Goal: Task Accomplishment & Management: Manage account settings

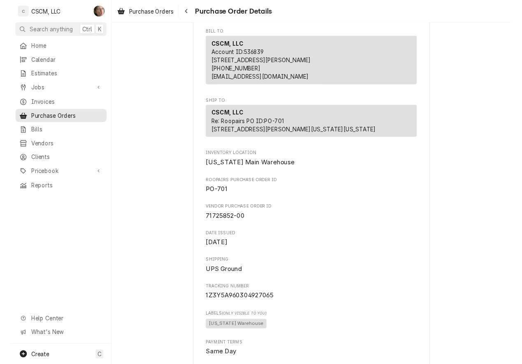
scroll to position [89, 0]
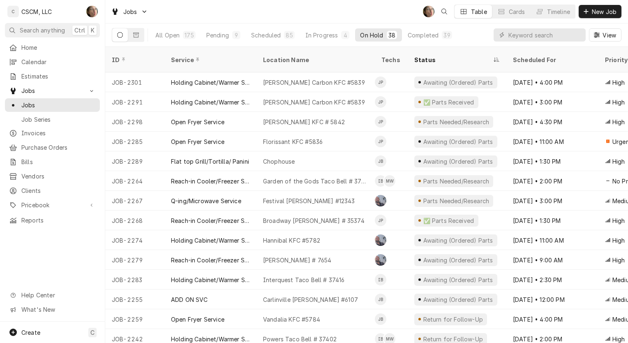
drag, startPoint x: 502, startPoint y: 33, endPoint x: 515, endPoint y: 37, distance: 13.7
click at [503, 34] on icon "Dynamic Content Wrapper" at bounding box center [502, 35] width 5 height 6
click at [515, 37] on input "Dynamic Content Wrapper" at bounding box center [545, 34] width 73 height 13
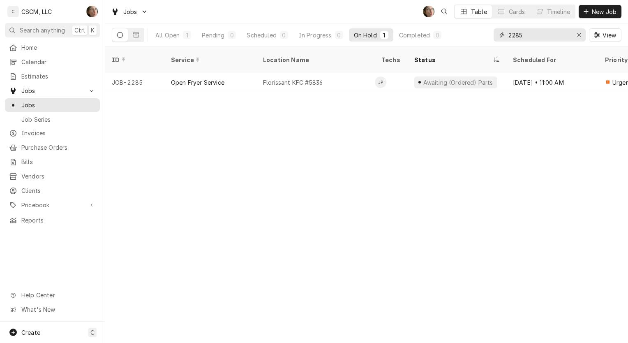
type input "2285"
click at [340, 74] on div "Florissant KFC #5836" at bounding box center [316, 82] width 118 height 20
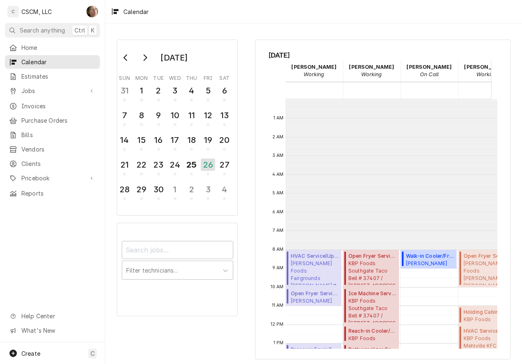
scroll to position [166, 0]
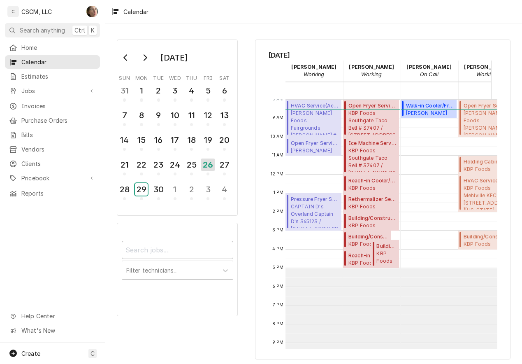
click at [141, 189] on div "29" at bounding box center [141, 189] width 13 height 12
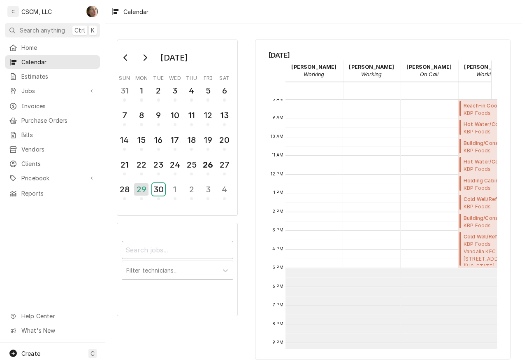
click at [164, 192] on div "30" at bounding box center [158, 189] width 13 height 12
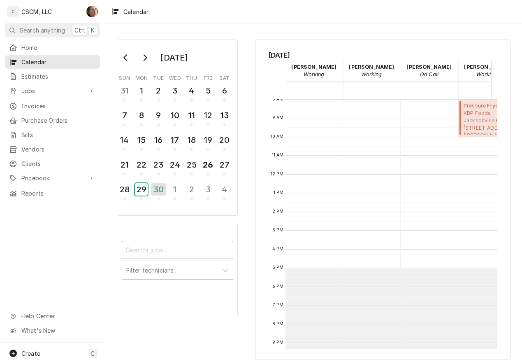
click at [143, 190] on div "29" at bounding box center [141, 189] width 13 height 12
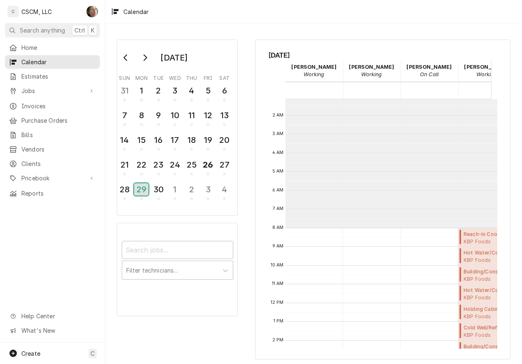
scroll to position [0, 0]
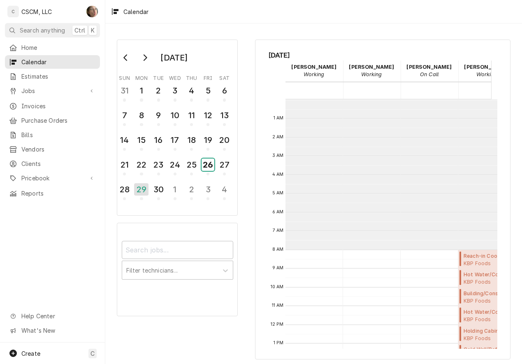
click at [212, 167] on div "26" at bounding box center [208, 164] width 13 height 12
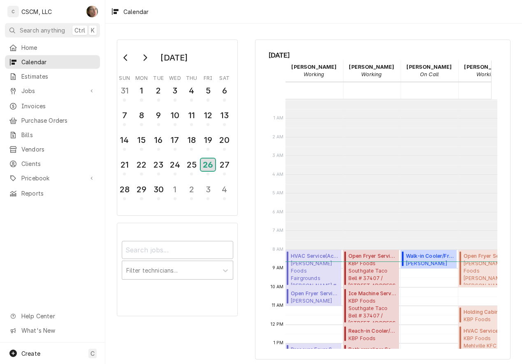
scroll to position [150, 0]
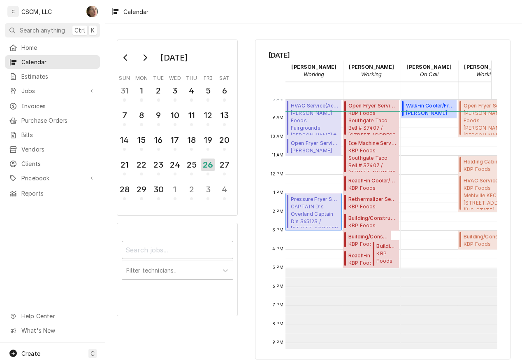
click at [329, 209] on span "CAPTAIN D's Overland Captain D's 365123 / 9387 Page Ave, Overland, MO 63114" at bounding box center [315, 215] width 48 height 25
click at [140, 190] on div "29" at bounding box center [141, 189] width 13 height 12
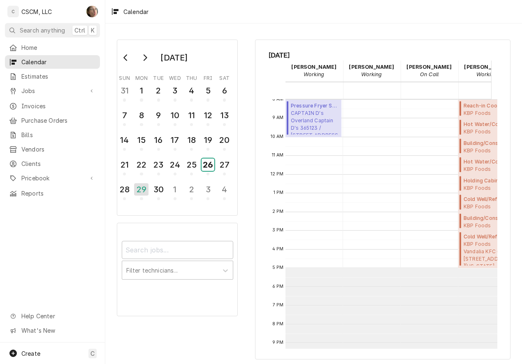
click at [210, 163] on div "26" at bounding box center [208, 164] width 13 height 12
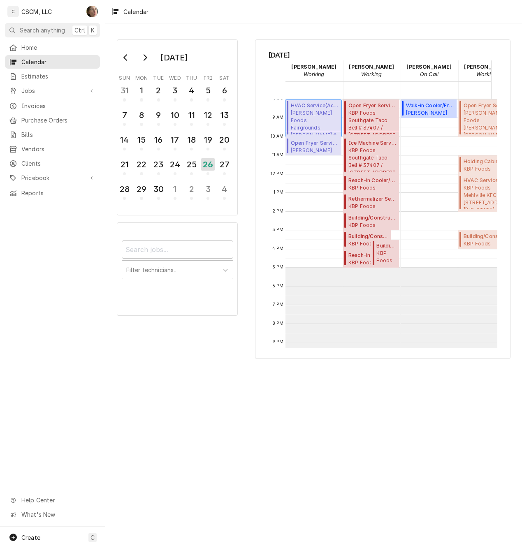
click at [317, 117] on span "Estel Foods Fairgrounds McDonald's # 2114 / 125 S Belt E, Belleville, Illinois …" at bounding box center [315, 121] width 48 height 25
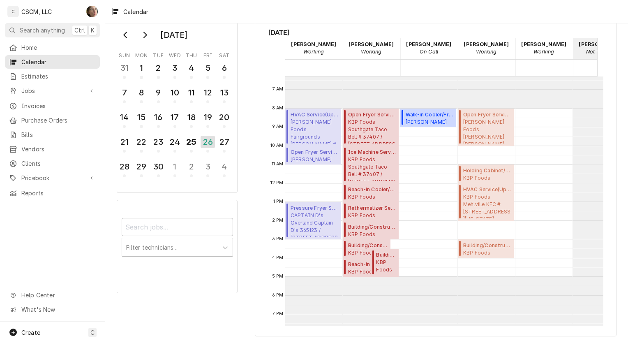
scroll to position [123, 0]
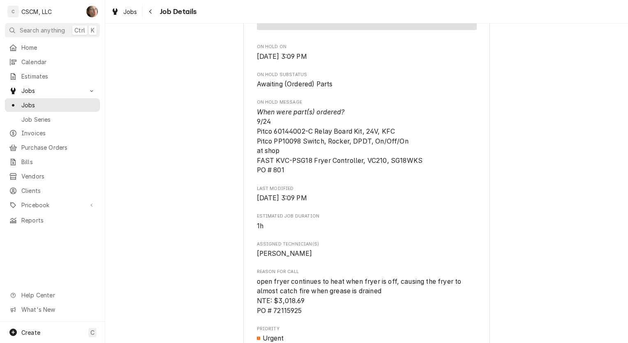
scroll to position [535, 0]
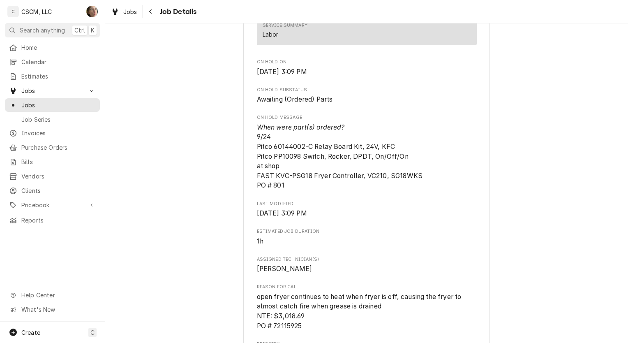
click at [149, 10] on icon "Navigate back" at bounding box center [151, 12] width 4 height 6
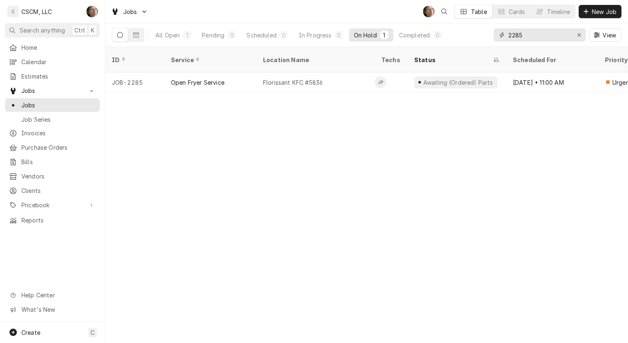
click at [543, 35] on input "2285" at bounding box center [540, 34] width 62 height 13
drag, startPoint x: 543, startPoint y: 35, endPoint x: 451, endPoint y: 35, distance: 91.7
click at [451, 35] on div "All Open 1 Pending 0 Scheduled 0 In Progress 0 On Hold 1 Completed 0 2285 View" at bounding box center [367, 34] width 510 height 23
click at [549, 32] on input "2285" at bounding box center [540, 34] width 62 height 13
type input "2"
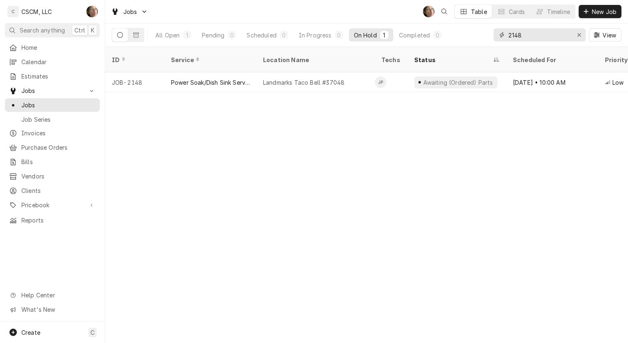
type input "2148"
click at [299, 80] on div "Landmarks Taco Bell #37048" at bounding box center [316, 82] width 118 height 20
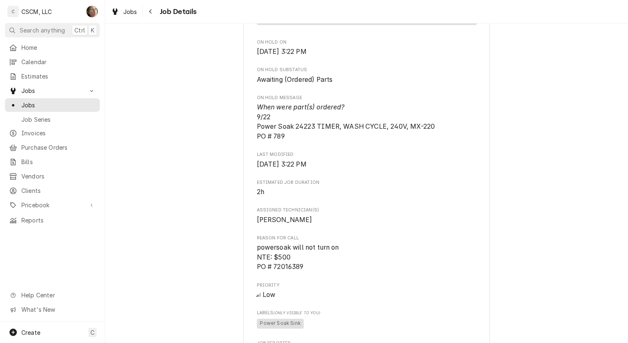
scroll to position [535, 0]
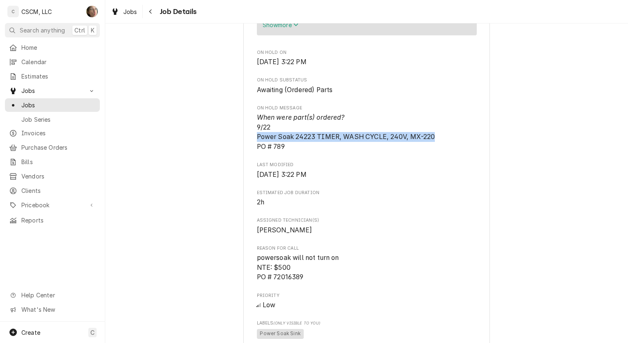
drag, startPoint x: 439, startPoint y: 146, endPoint x: 246, endPoint y: 147, distance: 192.9
click at [246, 147] on div "KBP Foods Landmarks Taco Bell #37048 / 620 E. Landmarks Blvd, Alton, Illinois 6…" at bounding box center [366, 158] width 247 height 1280
copy span "Power Soak 24223 TIMER, WASH CYCLE, 240V, MX-220"
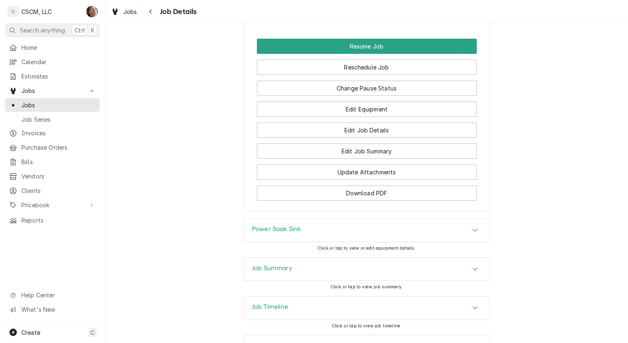
scroll to position [1159, 0]
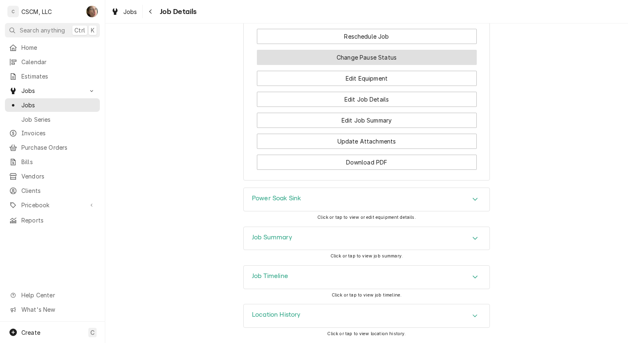
click at [315, 58] on button "Change Pause Status" at bounding box center [367, 57] width 220 height 15
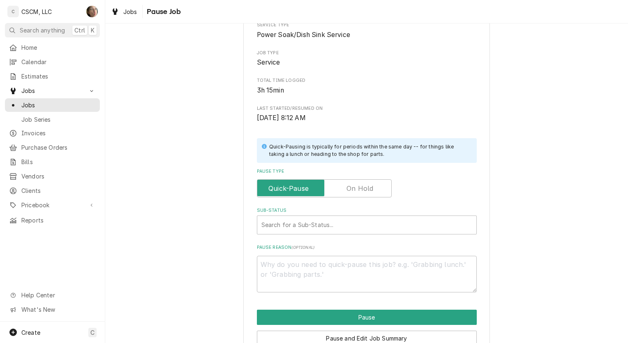
scroll to position [144, 0]
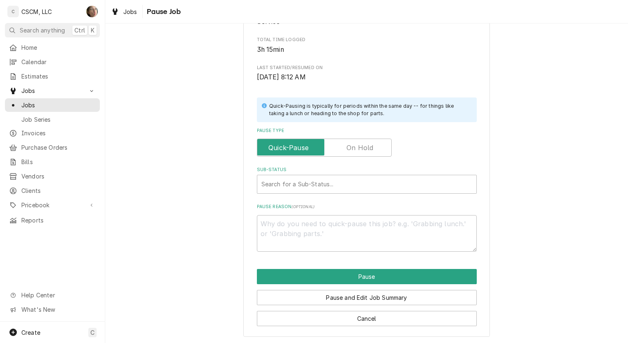
click at [347, 148] on label "Pause Type" at bounding box center [324, 148] width 135 height 18
click at [347, 148] on input "Pause Type" at bounding box center [324, 148] width 127 height 18
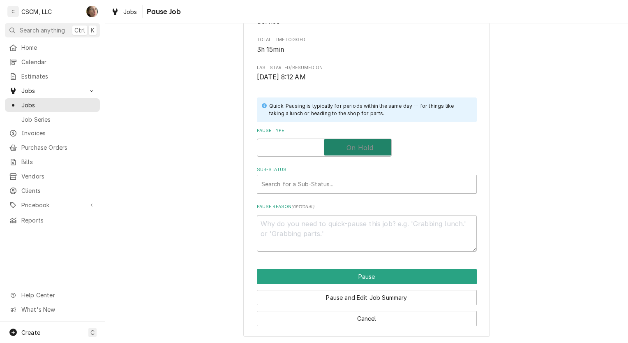
checkbox input "true"
click at [327, 181] on div "Sub-Status" at bounding box center [367, 184] width 211 height 15
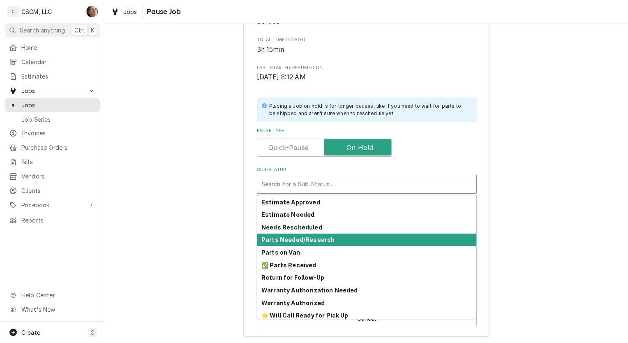
scroll to position [90, 0]
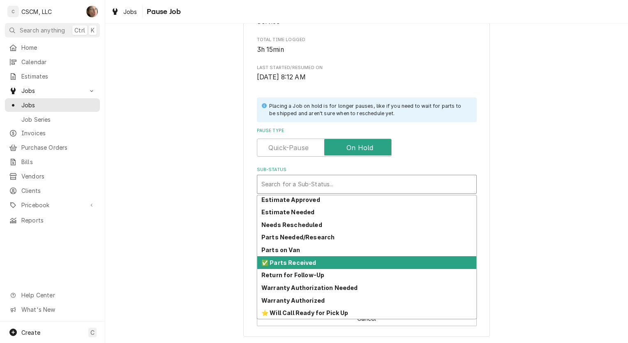
click at [320, 258] on div "✅ Parts Received" at bounding box center [366, 262] width 219 height 13
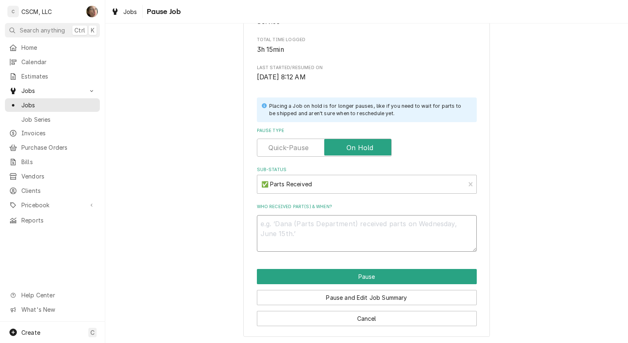
click at [324, 241] on textarea "Who received part(s) & when?" at bounding box center [367, 233] width 220 height 37
type textarea "x"
type textarea "9"
type textarea "x"
type textarea "9/"
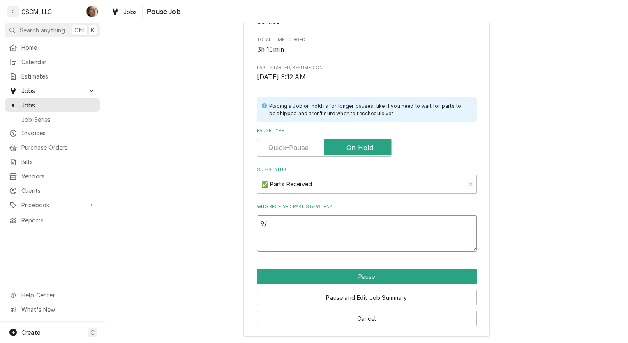
type textarea "x"
type textarea "9/2"
type textarea "x"
type textarea "9/26"
type textarea "x"
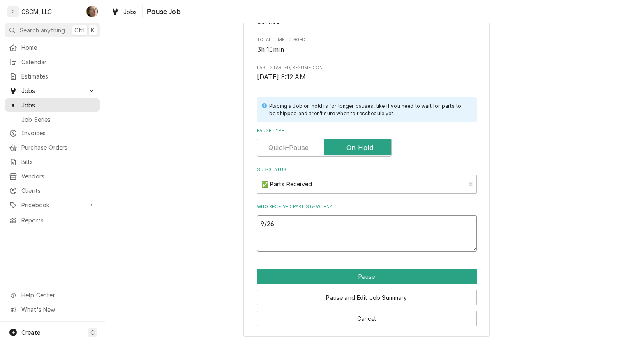
type textarea "9/26"
type textarea "x"
type textarea "9/26 S"
type textarea "x"
type textarea "9/26 SH"
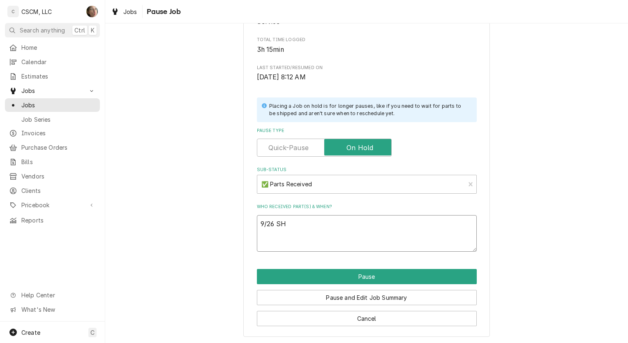
type textarea "x"
type textarea "9/26 SH"
paste textarea "Power Soak 24223 TIMER, WASH CYCLE, 240V, MX-220"
type textarea "x"
type textarea "9/26 SH Power Soak 24223 TIMER, WASH CYCLE, 240V, MX-220"
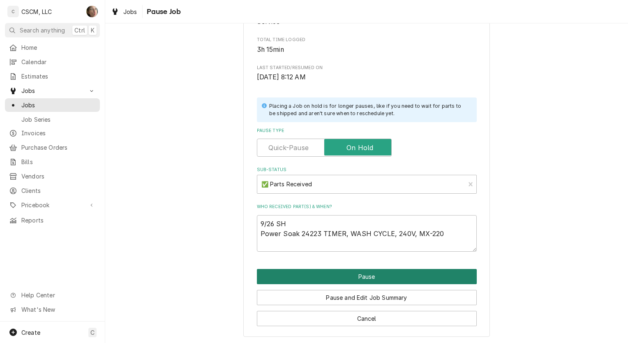
click at [324, 274] on button "Pause" at bounding box center [367, 276] width 220 height 15
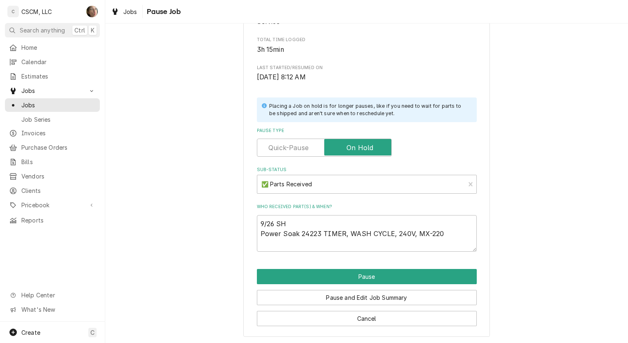
type textarea "x"
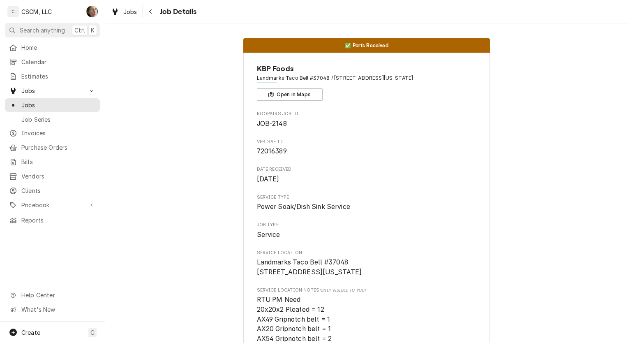
click at [145, 12] on button "Navigate back" at bounding box center [150, 11] width 13 height 13
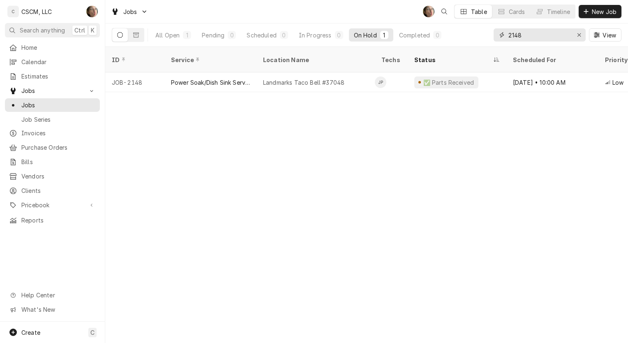
drag, startPoint x: 535, startPoint y: 35, endPoint x: 476, endPoint y: 27, distance: 59.0
click at [476, 27] on div "All Open 1 Pending 0 Scheduled 0 In Progress 0 On Hold 1 Completed 0 2148 View" at bounding box center [367, 34] width 510 height 23
type input "2285"
click at [349, 72] on div "Florissant KFC #5836" at bounding box center [316, 82] width 118 height 20
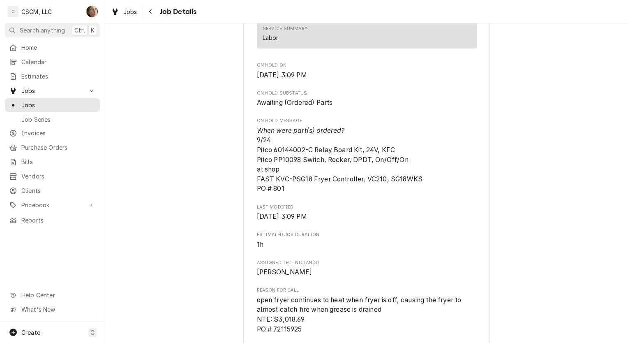
scroll to position [535, 0]
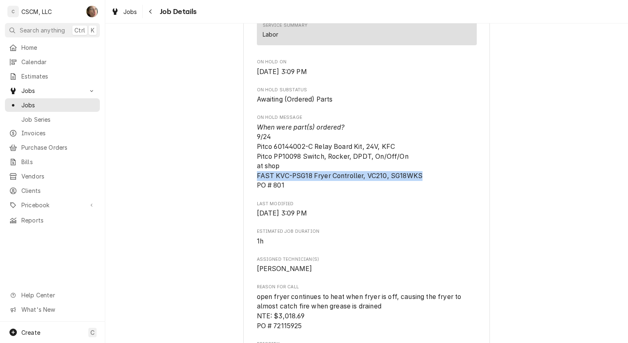
drag, startPoint x: 420, startPoint y: 185, endPoint x: 252, endPoint y: 183, distance: 168.2
click at [252, 183] on div "KBP Foods Florissant KFC #5836 / [STREET_ADDRESS][US_STATE] Open in Maps Roopai…" at bounding box center [366, 159] width 247 height 1282
click at [153, 10] on div "Navigate back" at bounding box center [151, 11] width 8 height 8
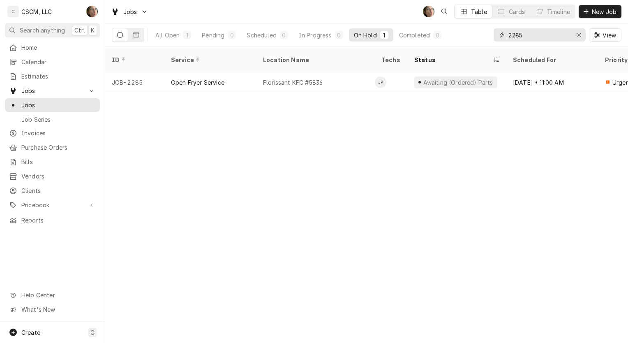
drag, startPoint x: 544, startPoint y: 36, endPoint x: 419, endPoint y: 32, distance: 124.7
click at [419, 32] on div "All Open 1 Pending 0 Scheduled 0 In Progress 0 On Hold 1 Completed 0 2285 View" at bounding box center [367, 34] width 510 height 23
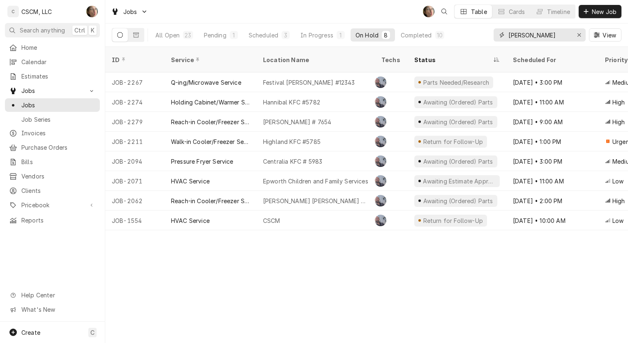
type input "CHRIS"
click at [312, 34] on div "In Progress" at bounding box center [317, 35] width 33 height 9
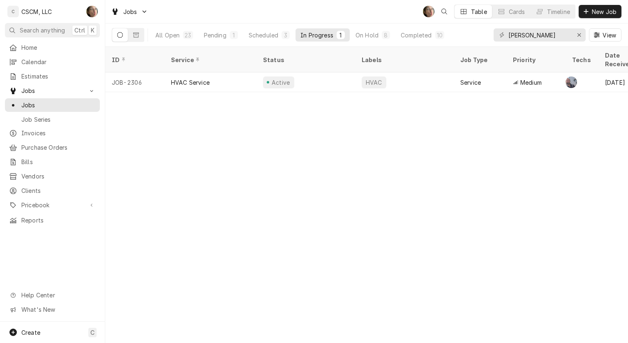
click at [274, 32] on div "Scheduled" at bounding box center [264, 35] width 30 height 9
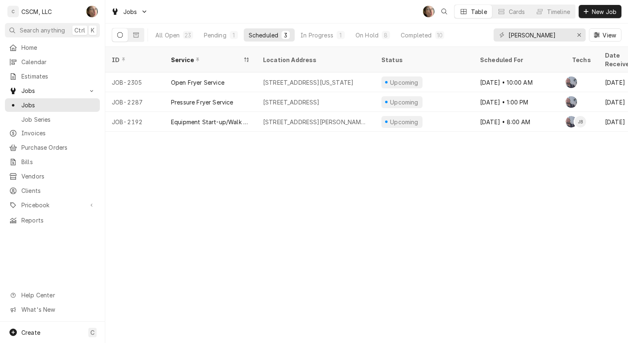
click at [313, 35] on div "In Progress" at bounding box center [317, 35] width 33 height 9
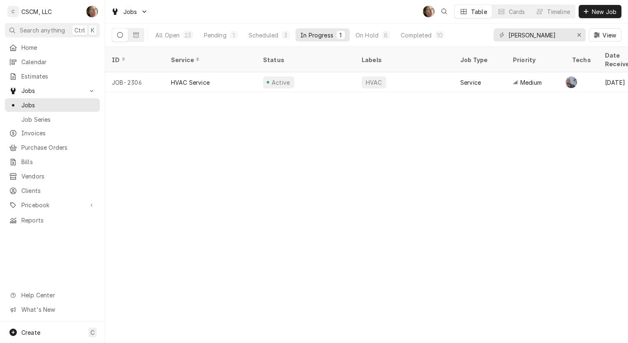
click at [258, 37] on div "Scheduled" at bounding box center [264, 35] width 30 height 9
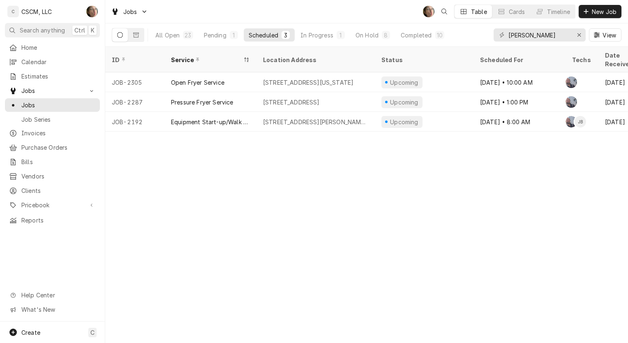
click at [214, 35] on div "Pending" at bounding box center [215, 35] width 23 height 9
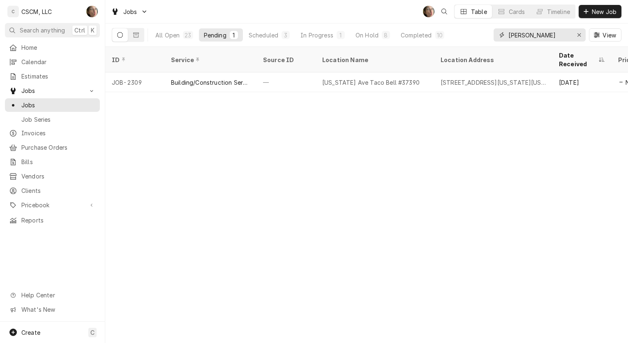
click at [581, 36] on icon "Erase input" at bounding box center [579, 35] width 5 height 6
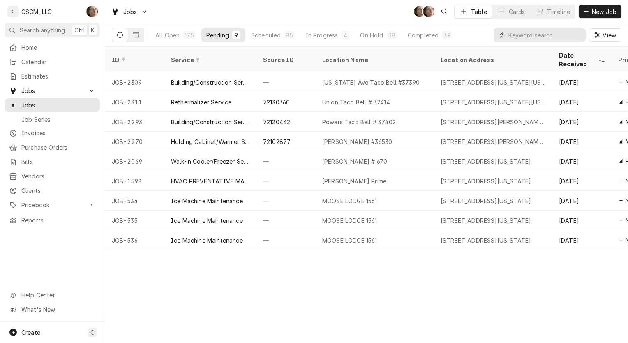
click at [521, 35] on input "Dynamic Content Wrapper" at bounding box center [545, 34] width 73 height 13
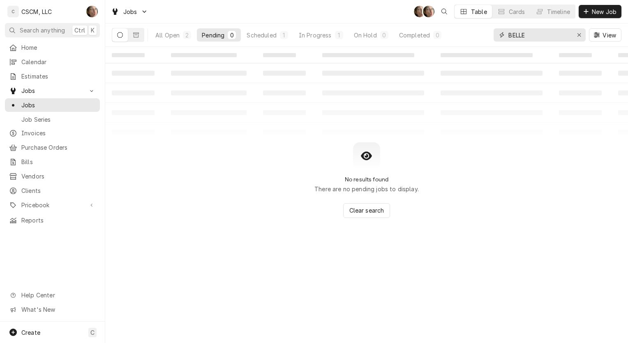
type input "BELLE"
click at [163, 36] on div "All Open" at bounding box center [167, 35] width 24 height 9
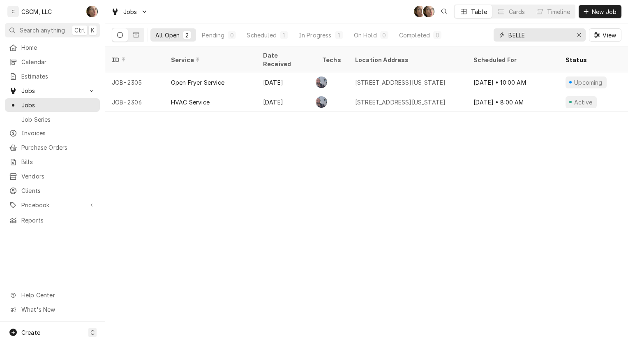
click at [584, 37] on button "Erase input" at bounding box center [579, 34] width 13 height 13
type input "CENTR"
click at [442, 98] on div "1310 W. McCord St, Centralia, Illinois 62801" at bounding box center [408, 102] width 118 height 20
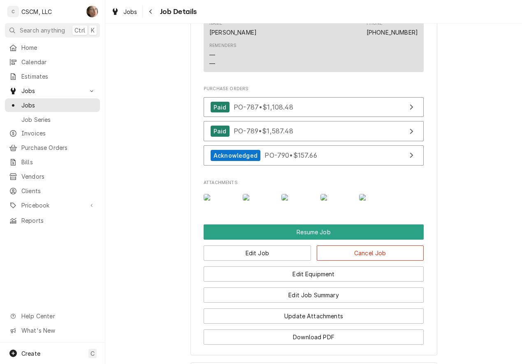
scroll to position [987, 0]
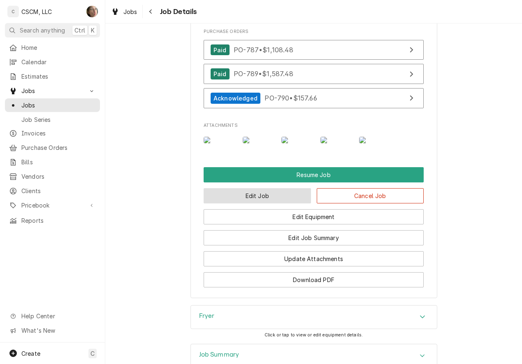
click at [276, 203] on button "Edit Job" at bounding box center [257, 195] width 107 height 15
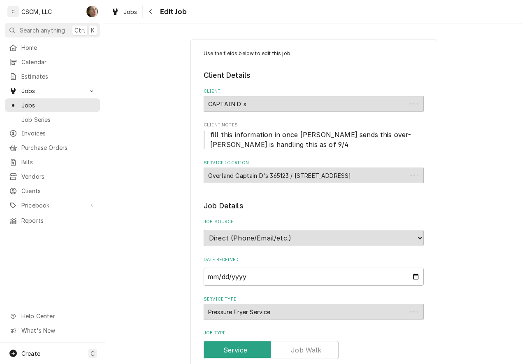
type textarea "x"
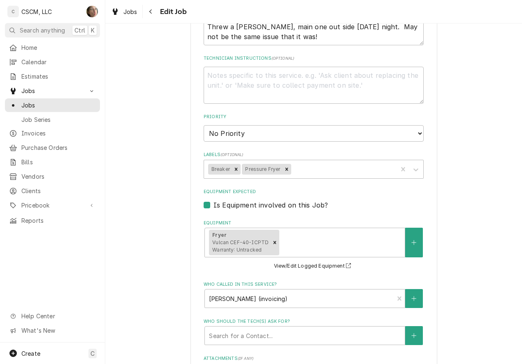
scroll to position [658, 0]
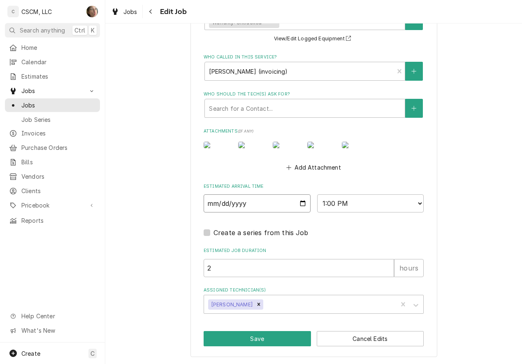
click at [299, 212] on input "[DATE]" at bounding box center [257, 203] width 107 height 18
type input "[DATE]"
type textarea "x"
click at [331, 212] on select "AM / PM 6:00 AM 6:15 AM 6:30 AM 6:45 AM 7:00 AM 7:15 AM 7:30 AM 7:45 AM 8:00 AM…" at bounding box center [370, 203] width 107 height 18
select select "08:00:00"
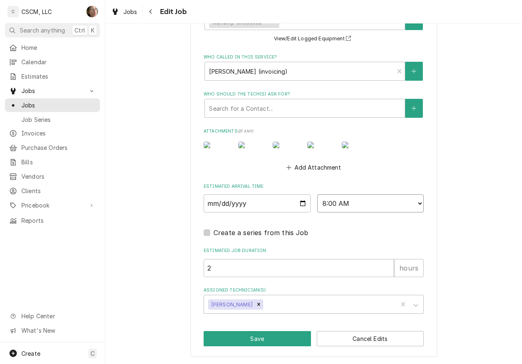
click at [317, 206] on select "AM / PM 6:00 AM 6:15 AM 6:30 AM 6:45 AM 7:00 AM 7:15 AM 7:30 AM 7:45 AM 8:00 AM…" at bounding box center [370, 203] width 107 height 18
click at [251, 346] on button "Save" at bounding box center [257, 338] width 107 height 15
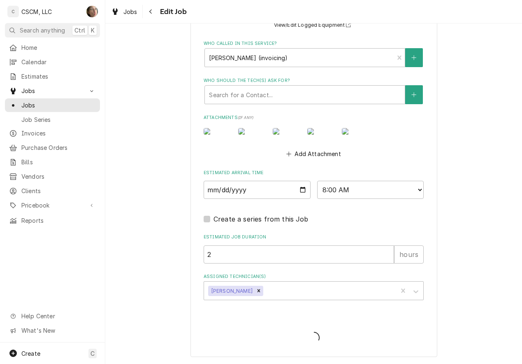
type textarea "x"
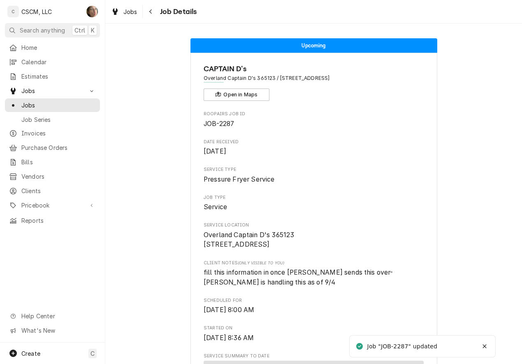
click at [150, 12] on icon "Navigate back" at bounding box center [150, 11] width 2 height 5
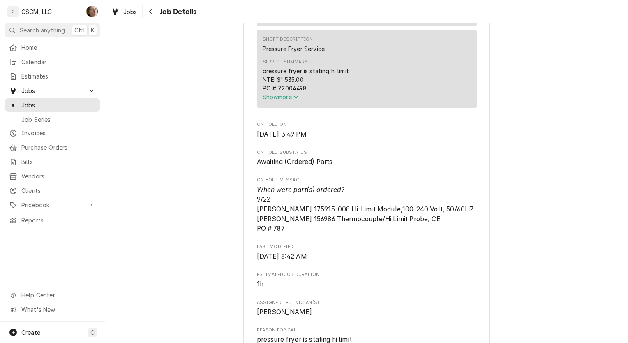
scroll to position [452, 0]
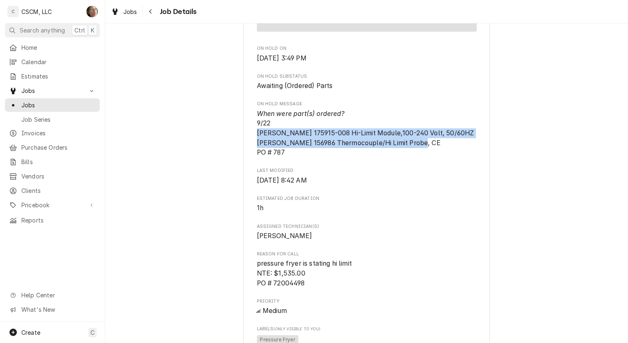
drag, startPoint x: 434, startPoint y: 150, endPoint x: 246, endPoint y: 143, distance: 188.1
click at [246, 143] on div "Centralia KFC # 5983 Centralia KFC # 5983 / 1310 W. McCord St, Centralia, Illin…" at bounding box center [366, 253] width 247 height 1306
copy span "Henny Penny 175915-008 Hi-Limit Module,100-240 Volt, 50/60HZ Henny Penny 156986…"
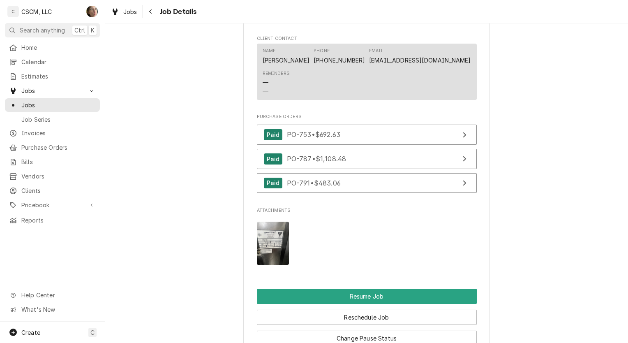
scroll to position [1069, 0]
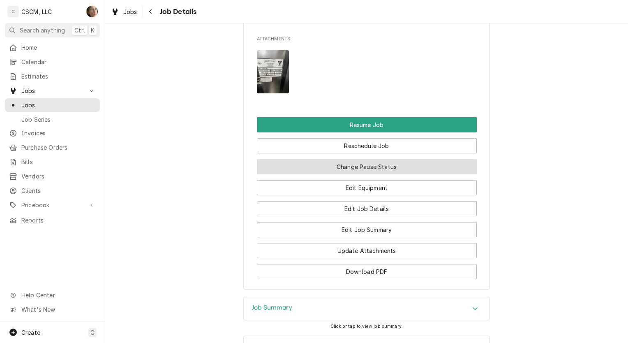
click at [297, 174] on button "Change Pause Status" at bounding box center [367, 166] width 220 height 15
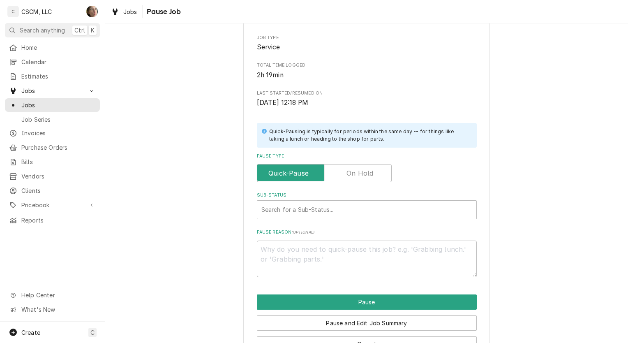
scroll to position [123, 0]
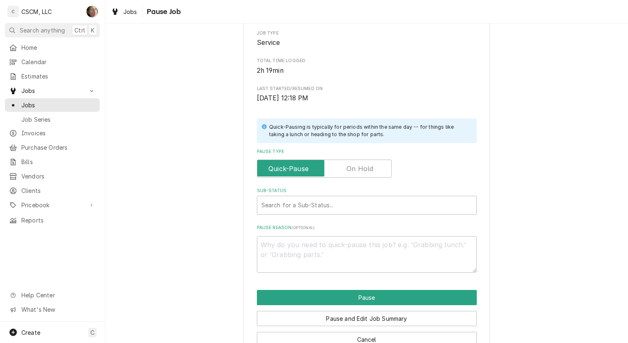
click at [359, 166] on label "Pause Type" at bounding box center [324, 169] width 135 height 18
click at [359, 166] on input "Pause Type" at bounding box center [324, 169] width 127 height 18
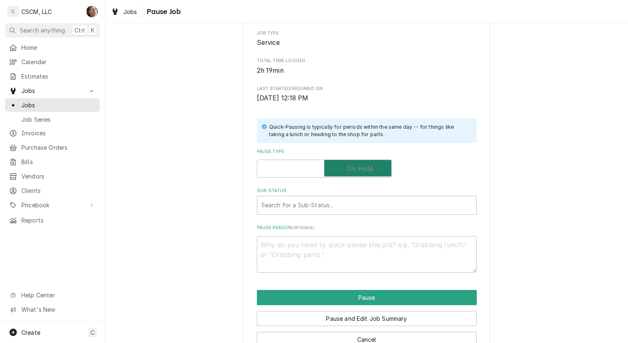
checkbox input "true"
click at [347, 196] on div "Search for a Sub-Status..." at bounding box center [366, 205] width 219 height 18
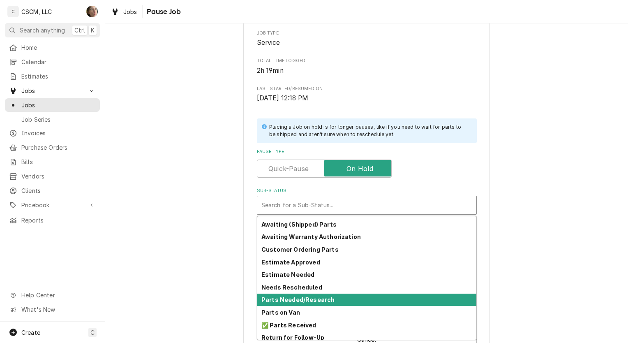
scroll to position [90, 0]
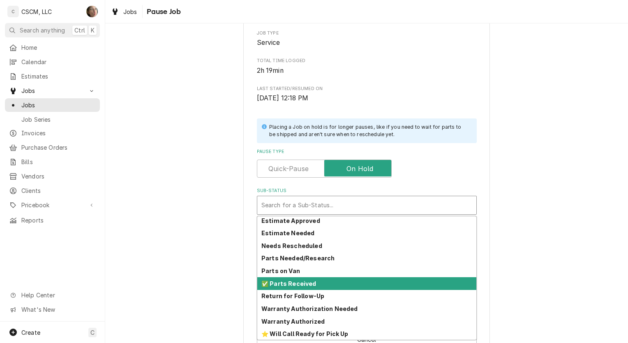
click at [313, 279] on div "✅ Parts Received" at bounding box center [366, 283] width 219 height 13
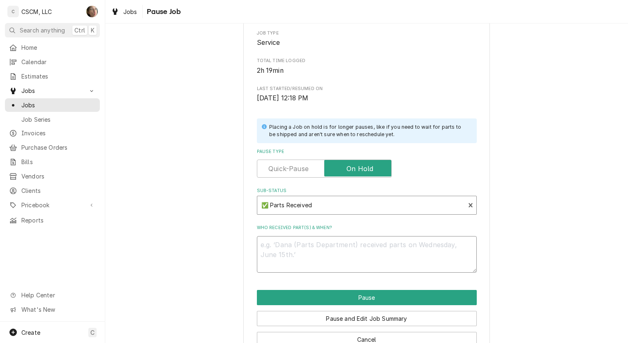
click at [311, 258] on textarea "Who received part(s) & when?" at bounding box center [367, 254] width 220 height 37
type textarea "x"
type textarea "9"
type textarea "x"
type textarea "9/"
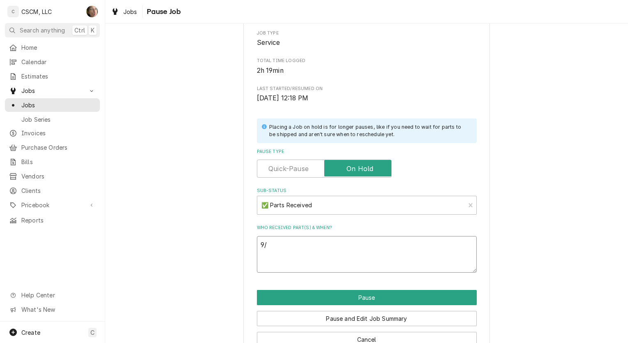
type textarea "x"
type textarea "9/2"
type textarea "x"
type textarea "9/26"
type textarea "x"
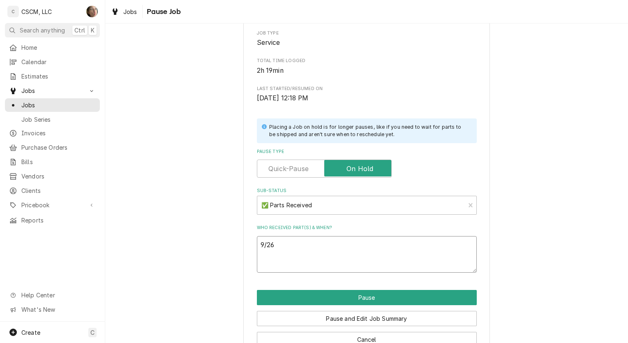
type textarea "9/26"
type textarea "x"
type textarea "9/26 S"
type textarea "x"
type textarea "9/26 SH"
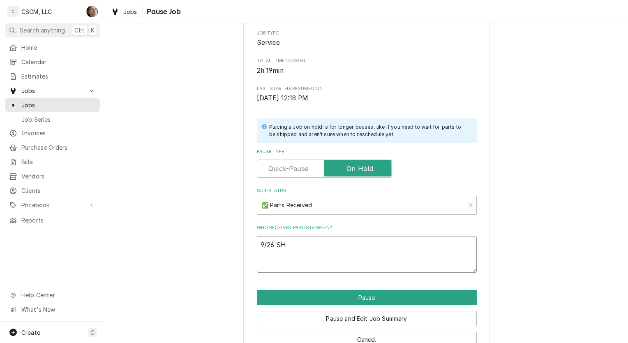
type textarea "x"
type textarea "9/26 SH"
paste textarea "Henny Penny 175915-008 Hi-Limit Module,100-240 Volt, 50/60HZ Henny Penny 156986…"
type textarea "x"
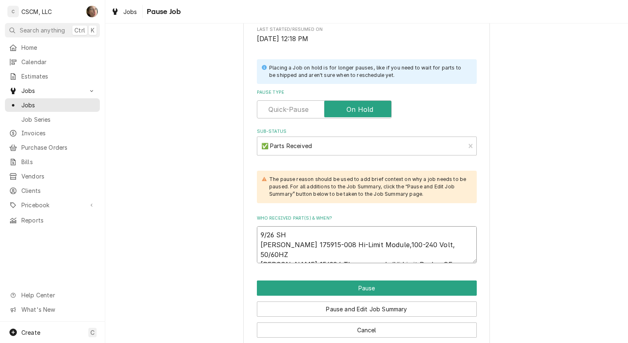
scroll to position [194, 0]
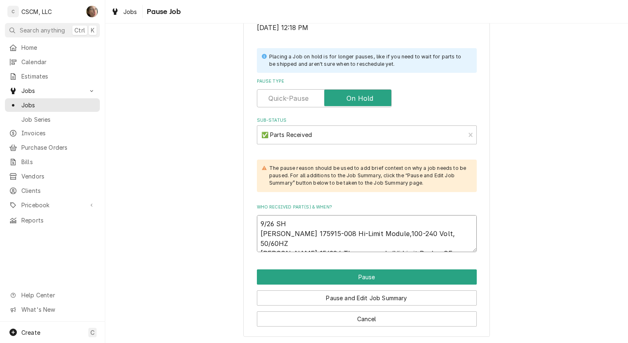
type textarea "9/26 SH Henny Penny 175915-008 Hi-Limit Module,100-240 Volt, 50/60HZ Henny Penn…"
click at [316, 277] on button "Pause" at bounding box center [367, 276] width 220 height 15
type textarea "x"
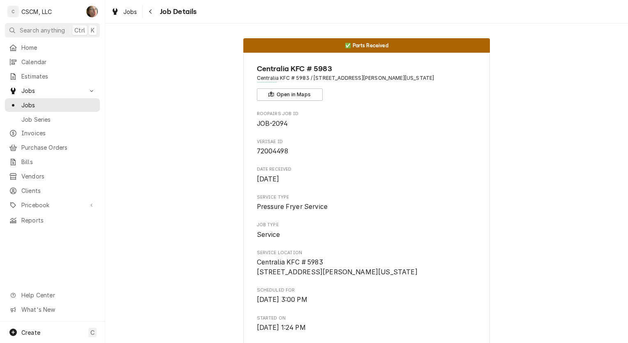
click at [149, 11] on icon "Navigate back" at bounding box center [151, 12] width 4 height 6
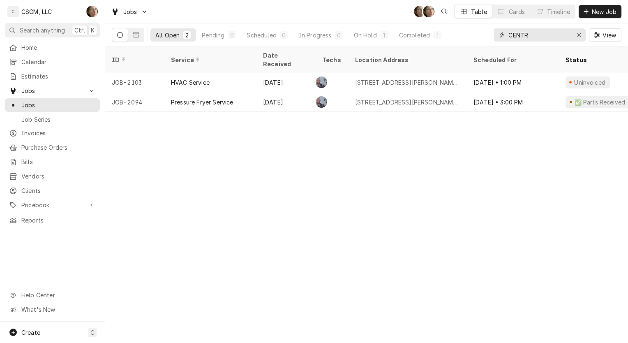
drag, startPoint x: 552, startPoint y: 35, endPoint x: 426, endPoint y: 25, distance: 125.9
click at [426, 25] on div "All Open 2 Pending 0 Scheduled 0 In Progress 0 On Hold 1 Completed 1 CENTR View" at bounding box center [367, 34] width 510 height 23
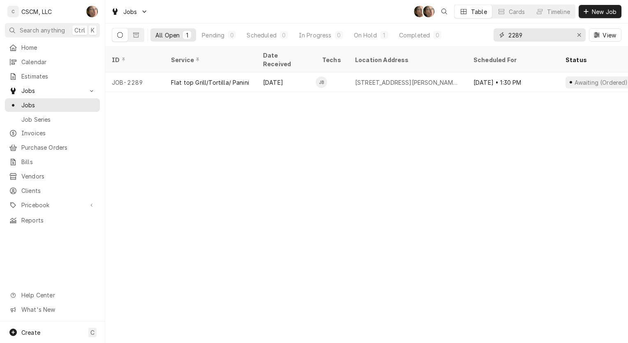
type input "2289"
click at [293, 78] on div "Sep 22" at bounding box center [286, 82] width 59 height 20
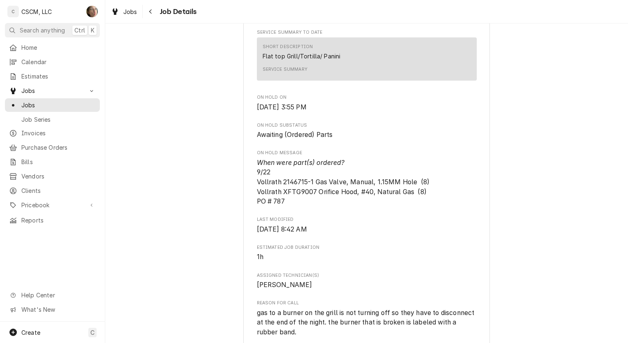
scroll to position [370, 0]
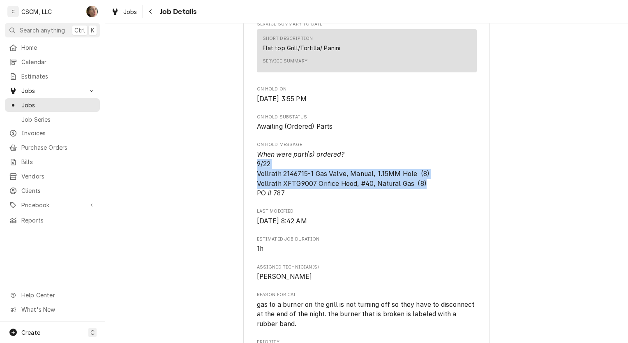
drag, startPoint x: 430, startPoint y: 191, endPoint x: 250, endPoint y: 178, distance: 180.6
click at [250, 178] on div "1818 CHOPHOUSE - EDWARDSVILLE Chophouse / [STREET_ADDRESS][PERSON_NAME][US_STAT…" at bounding box center [366, 273] width 247 height 1181
copy span "9/22 Vollrath 2146715-1 Gas Valve, Manual, 1.15MM Hole (8) Vollrath XFTG9007 Or…"
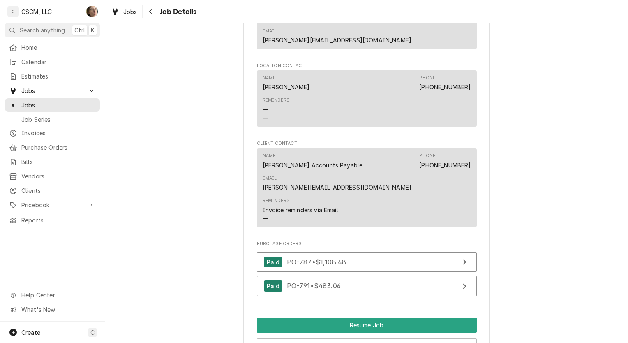
scroll to position [822, 0]
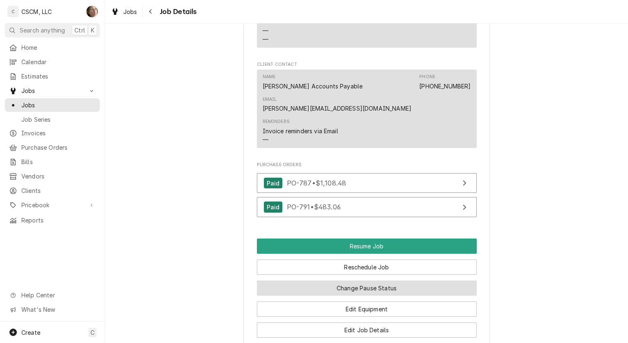
click at [357, 280] on button "Change Pause Status" at bounding box center [367, 287] width 220 height 15
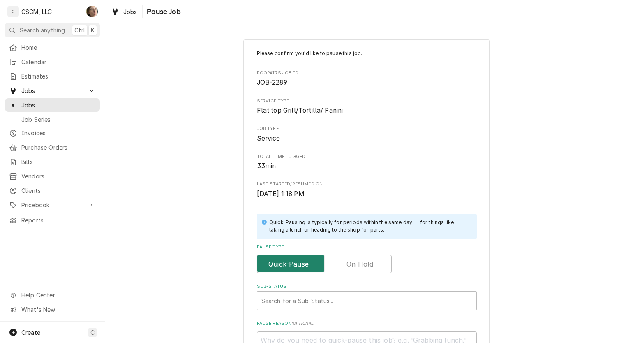
click at [341, 262] on input "Pause Type" at bounding box center [324, 264] width 127 height 18
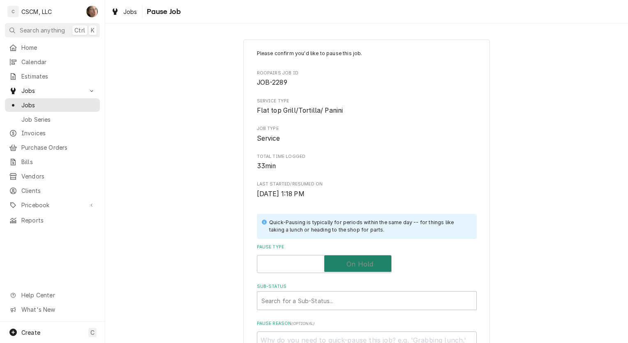
checkbox input "true"
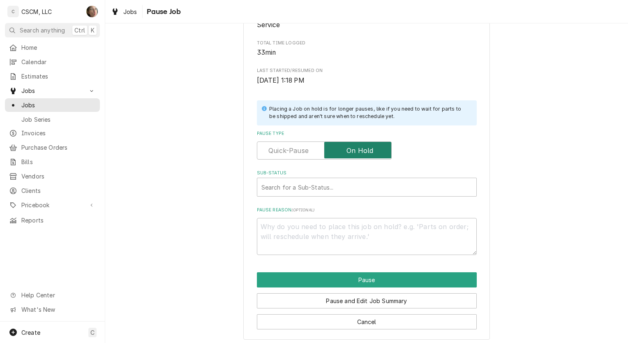
scroll to position [116, 0]
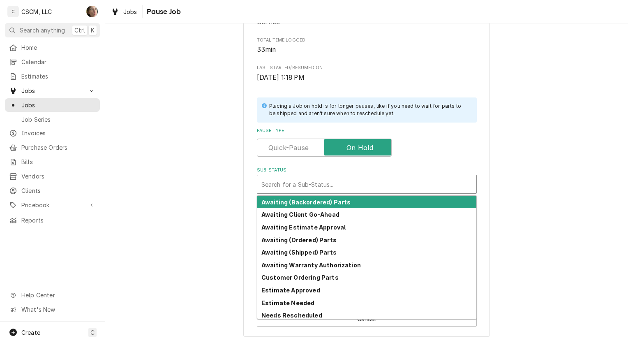
click at [290, 184] on div "Sub-Status" at bounding box center [367, 184] width 211 height 15
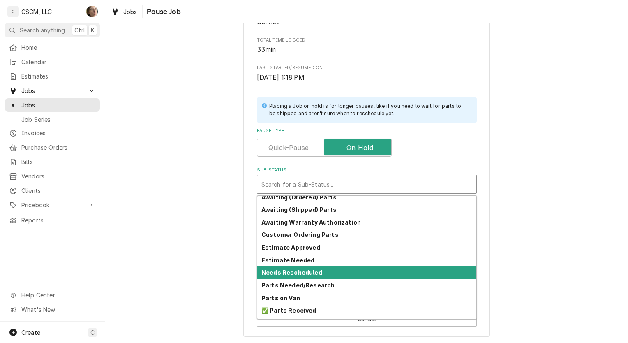
scroll to position [90, 0]
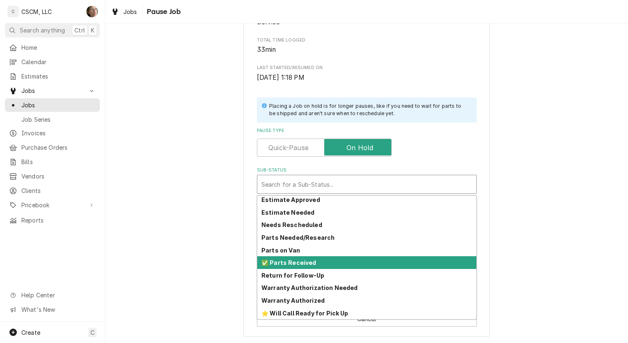
click at [304, 261] on strong "✅ Parts Received" at bounding box center [289, 262] width 55 height 7
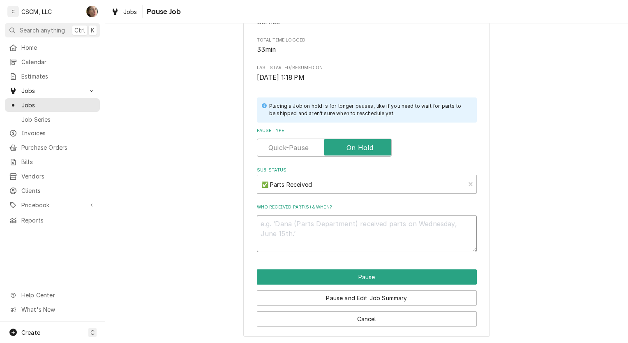
click at [306, 228] on textarea "Who received part(s) & when?" at bounding box center [367, 233] width 220 height 37
type textarea "x"
type textarea "9"
type textarea "x"
type textarea "9/"
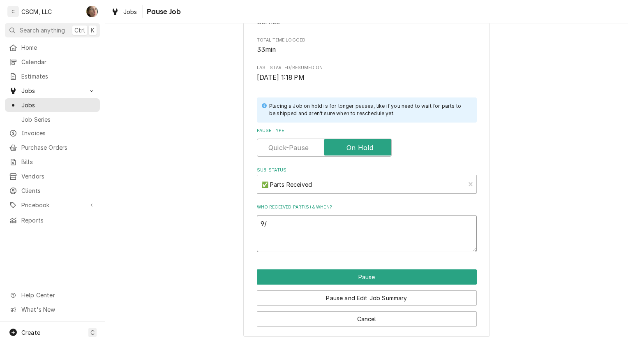
type textarea "x"
type textarea "9/2"
type textarea "x"
type textarea "9/26"
type textarea "x"
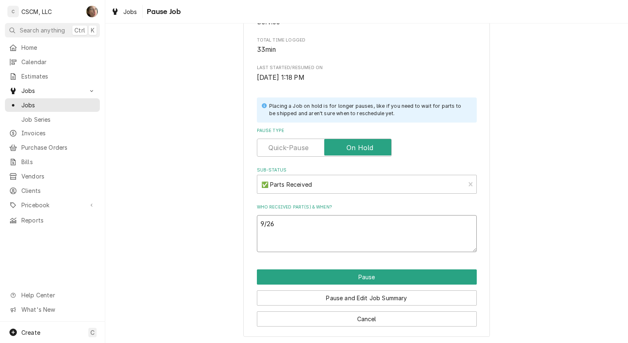
type textarea "9/26"
type textarea "x"
type textarea "9/26 S"
type textarea "x"
type textarea "9/26 SH"
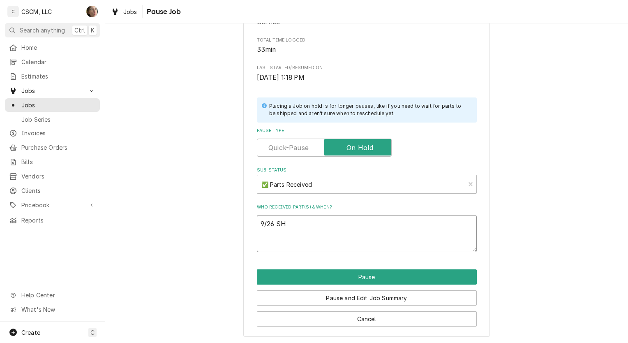
type textarea "x"
type textarea "9/26 SH"
paste textarea "9/22 Vollrath 2146715-1 Gas Valve, Manual, 1.15MM Hole (8) Vollrath XFTG9007 Or…"
type textarea "x"
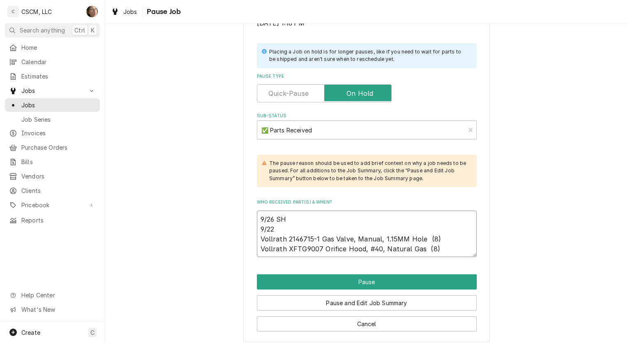
scroll to position [176, 0]
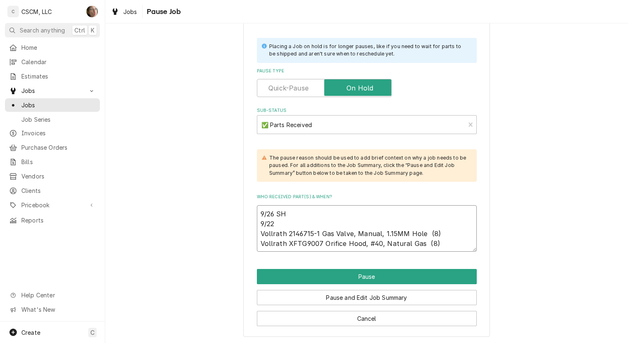
type textarea "9/26 SH 9/22 Vollrath 2146715-1 Gas Valve, Manual, 1.15MM Hole (8) Vollrath XFT…"
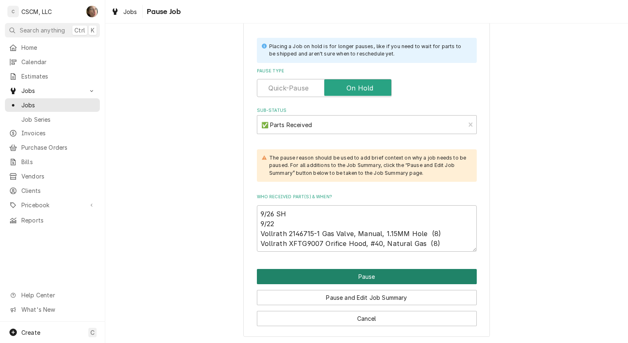
click at [394, 280] on button "Pause" at bounding box center [367, 276] width 220 height 15
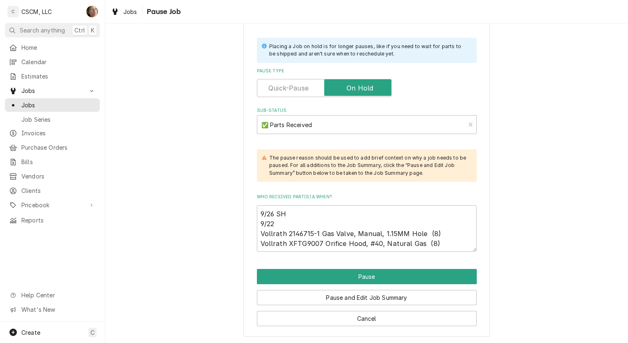
type textarea "x"
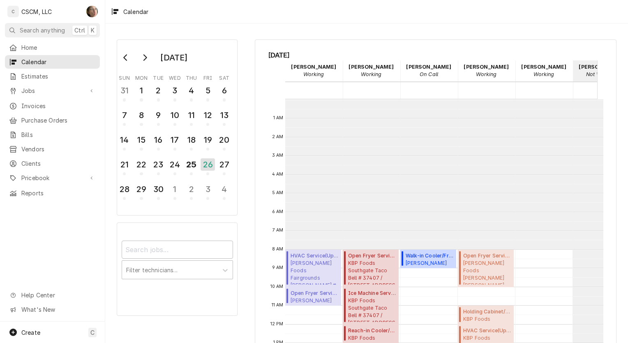
scroll to position [123, 0]
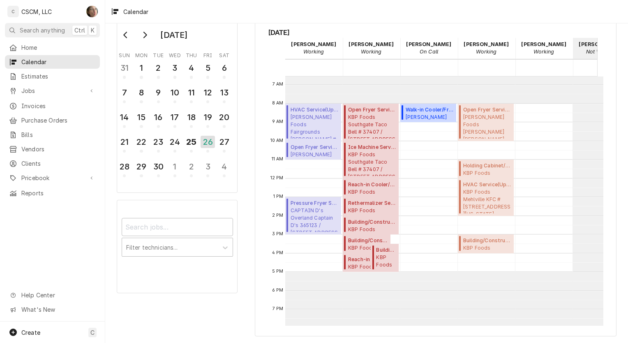
click at [70, 116] on span "Purchase Orders" at bounding box center [58, 120] width 74 height 9
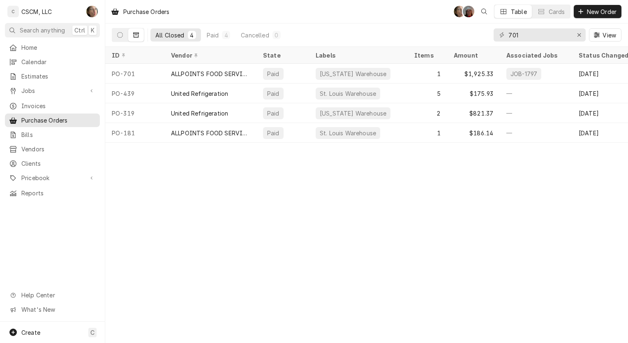
click at [221, 39] on button "Paid 4" at bounding box center [219, 34] width 34 height 13
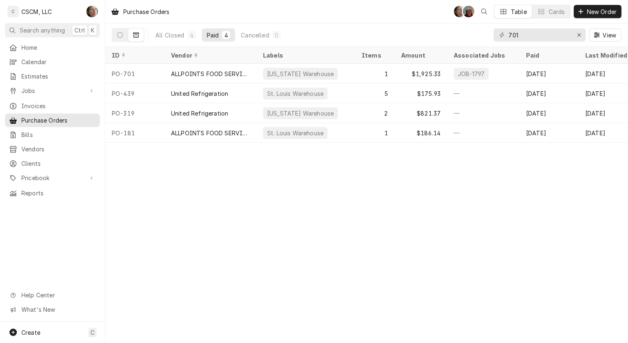
click at [176, 37] on div "All Closed" at bounding box center [169, 35] width 29 height 9
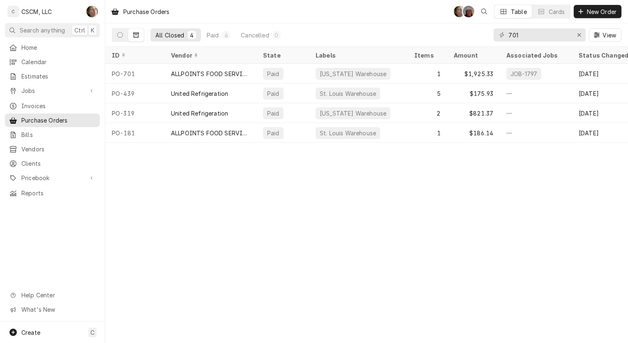
drag, startPoint x: 120, startPoint y: 34, endPoint x: 127, endPoint y: 34, distance: 7.0
click at [121, 34] on icon "Dynamic Content Wrapper" at bounding box center [120, 35] width 6 height 6
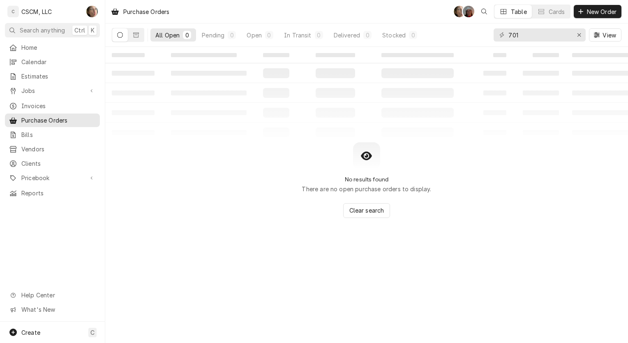
click at [598, 16] on button "New Order" at bounding box center [598, 11] width 48 height 13
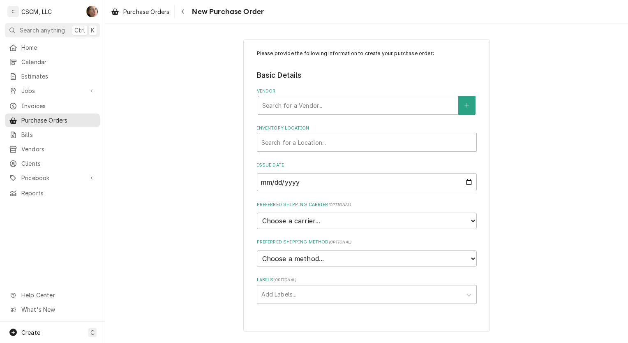
click at [299, 109] on div "Vendor" at bounding box center [358, 105] width 192 height 15
type input "CRE"
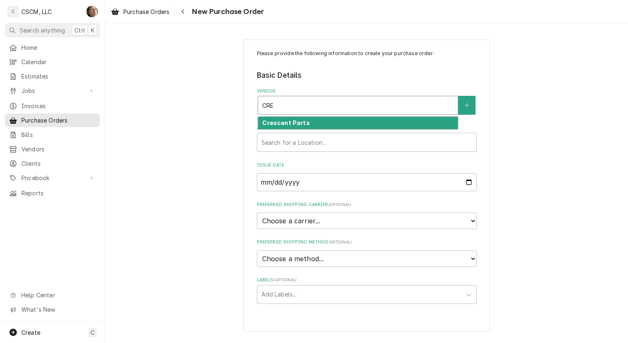
click at [296, 126] on div "Crescent Parts" at bounding box center [358, 123] width 200 height 13
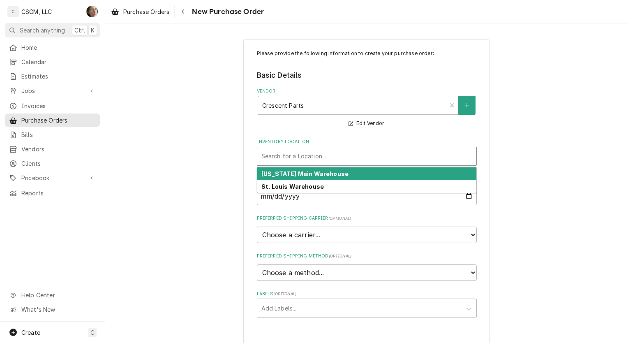
click at [294, 153] on div "Inventory Location" at bounding box center [367, 156] width 211 height 15
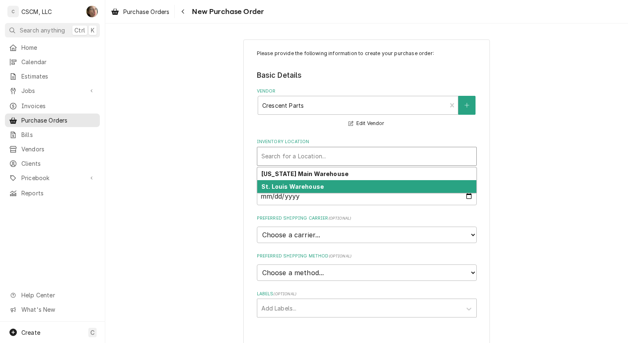
click at [286, 183] on strong "St. Louis Warehouse" at bounding box center [293, 186] width 63 height 7
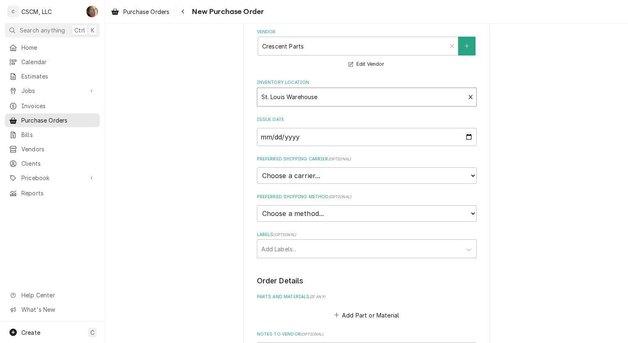
scroll to position [82, 0]
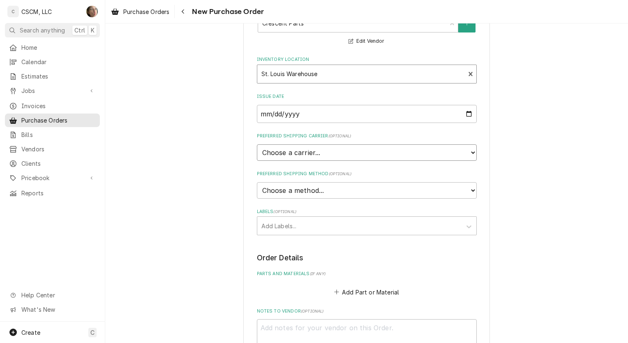
click at [312, 154] on select "Choose a carrier... U.S. Postal Service Stamps.com FedEx UPS DHL Express DHL EC…" at bounding box center [367, 152] width 220 height 16
click at [308, 151] on select "Choose a carrier... U.S. Postal Service Stamps.com FedEx UPS DHL Express DHL EC…" at bounding box center [367, 152] width 220 height 16
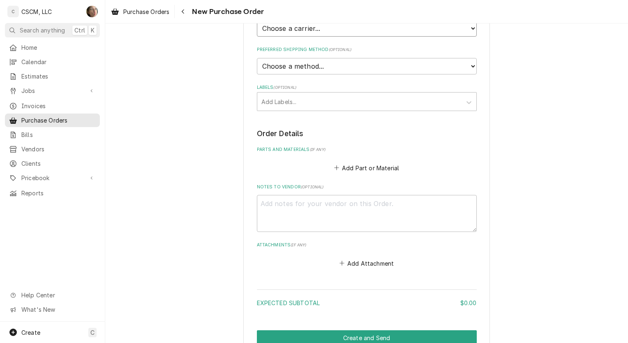
scroll to position [245, 0]
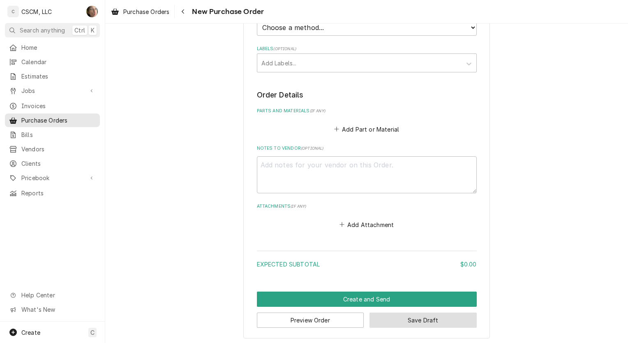
click at [433, 322] on button "Save Draft" at bounding box center [423, 320] width 107 height 15
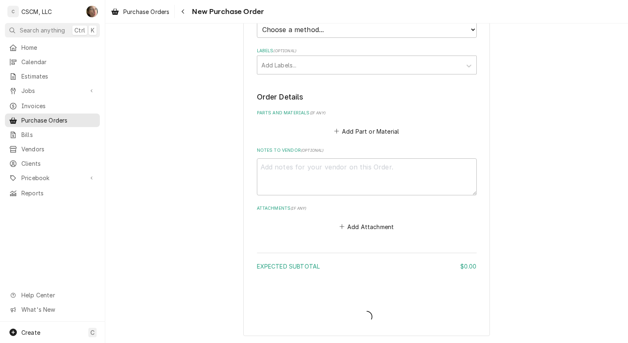
scroll to position [241, 0]
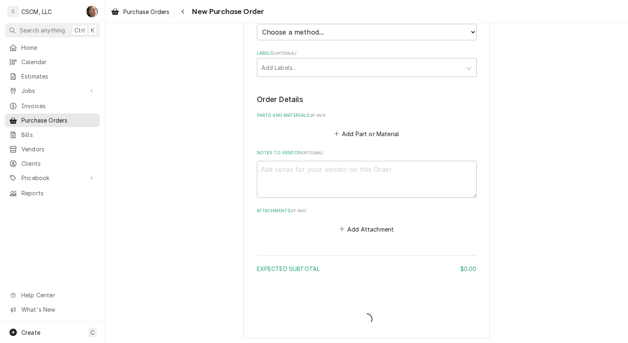
type textarea "x"
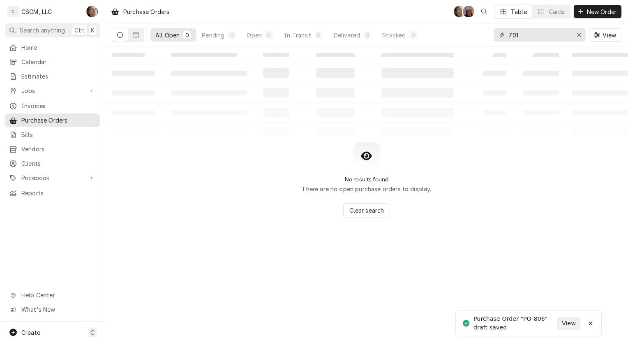
click at [581, 34] on icon "Erase input" at bounding box center [579, 35] width 5 height 6
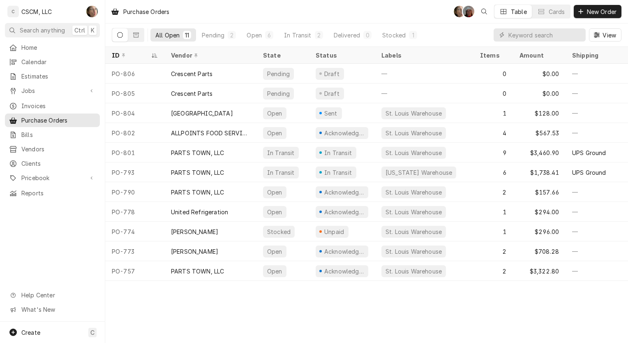
click at [232, 77] on div "Crescent Parts" at bounding box center [210, 74] width 92 height 20
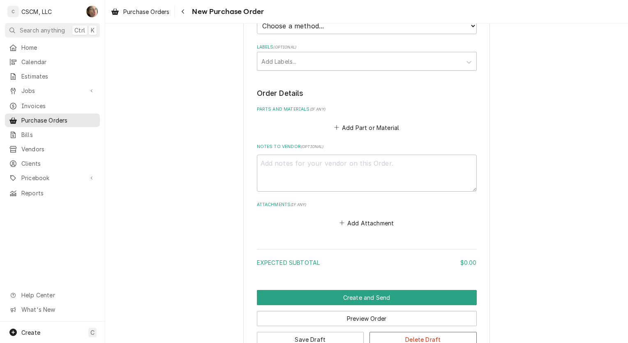
scroll to position [304, 0]
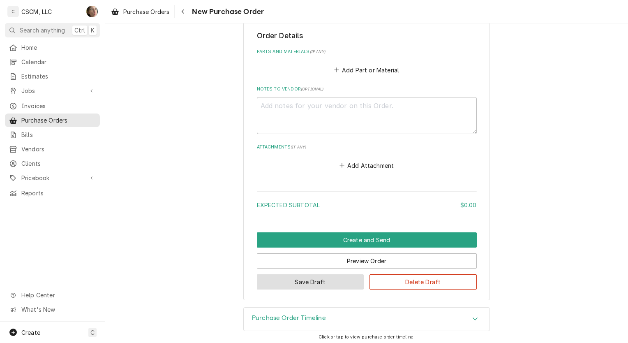
click at [324, 285] on button "Save Draft" at bounding box center [310, 281] width 107 height 15
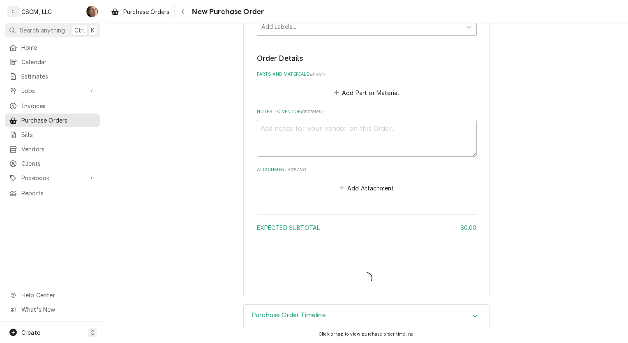
scroll to position [280, 0]
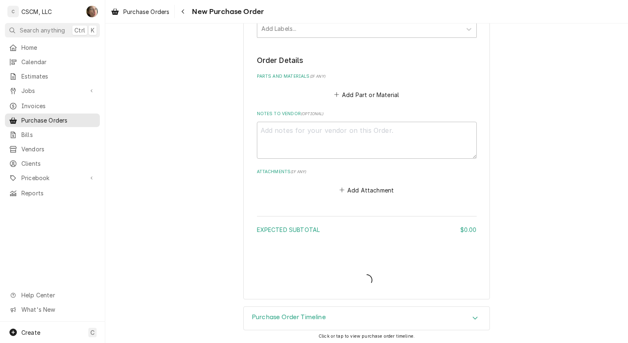
type textarea "x"
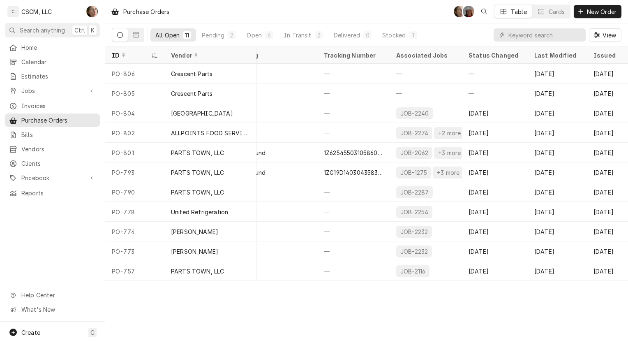
scroll to position [0, 359]
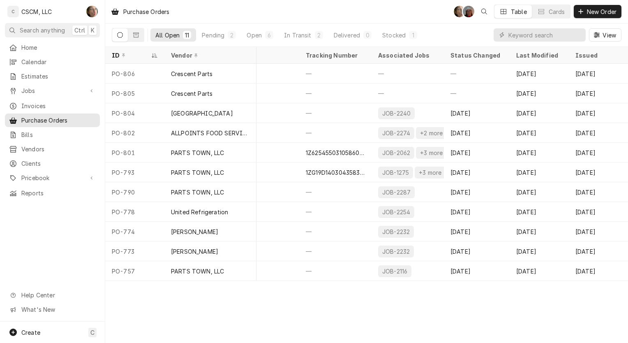
click at [200, 72] on div "Crescent Parts" at bounding box center [192, 74] width 42 height 9
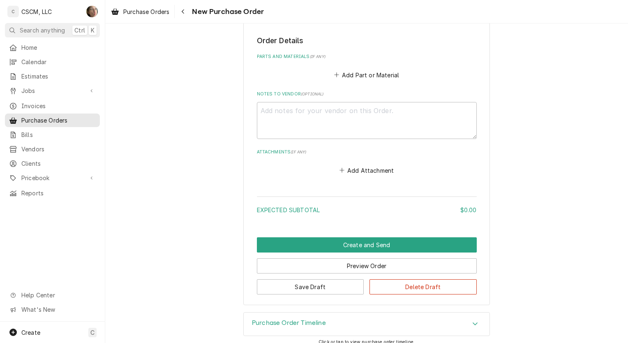
scroll to position [304, 0]
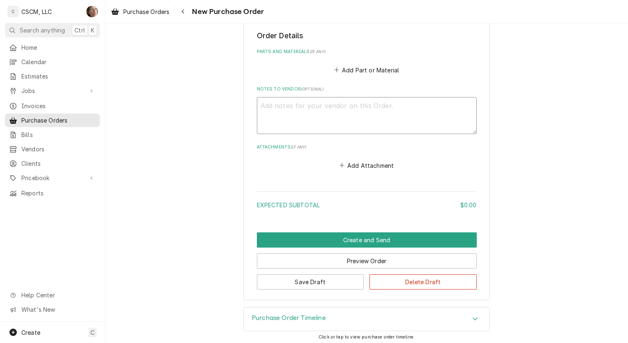
click at [280, 124] on textarea "Notes to Vendor ( optional )" at bounding box center [367, 115] width 220 height 37
type textarea "x"
type textarea "X"
type textarea "x"
type textarea "XA"
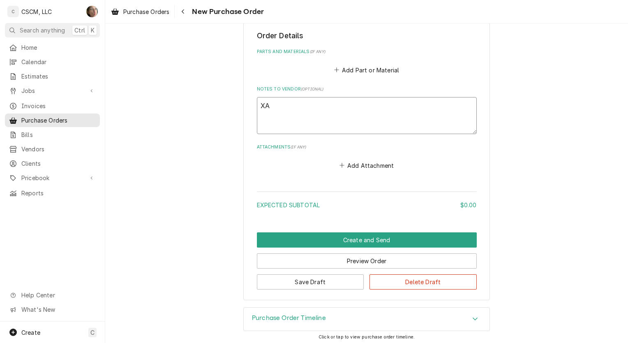
type textarea "x"
type textarea "XAC"
type textarea "x"
type textarea "XA"
type textarea "x"
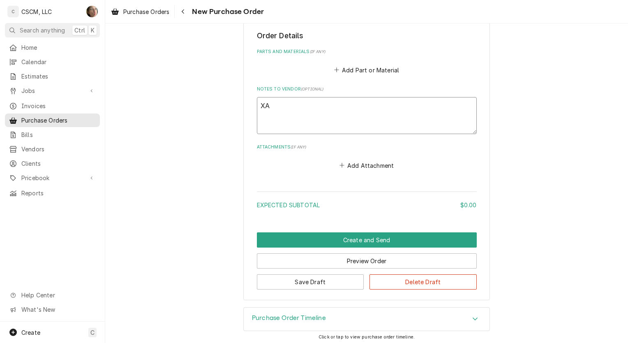
type textarea "X"
type textarea "x"
type textarea "Z"
type textarea "x"
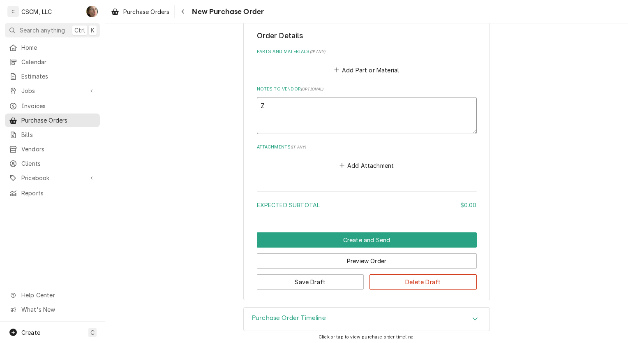
type textarea "ZA"
type textarea "x"
type textarea "ZAC"
type textarea "x"
type textarea "ZACK"
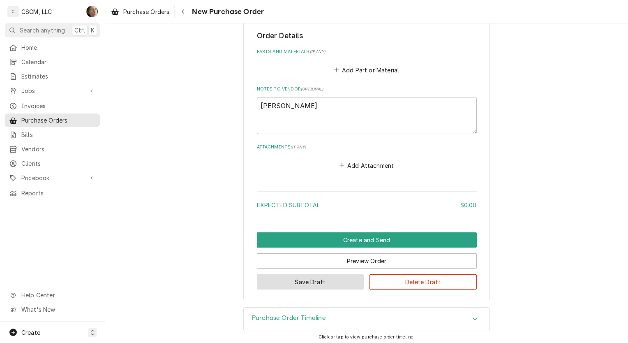
click at [306, 283] on button "Save Draft" at bounding box center [310, 281] width 107 height 15
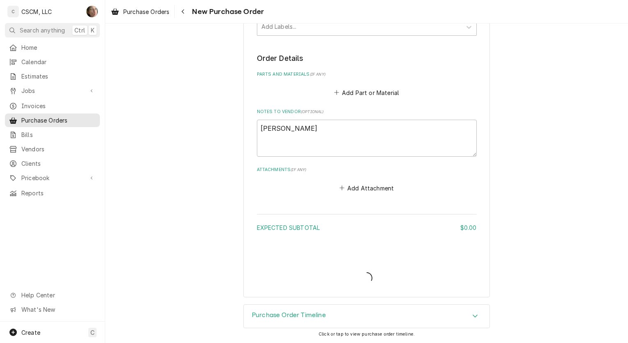
scroll to position [280, 0]
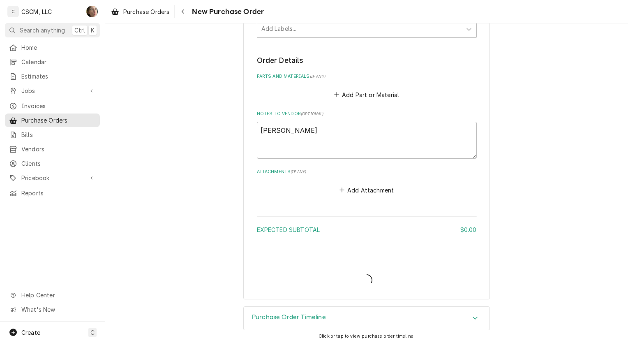
type textarea "x"
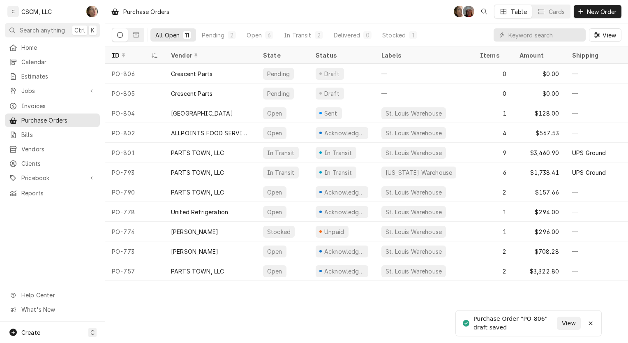
click at [213, 89] on div "Crescent Parts" at bounding box center [210, 93] width 92 height 20
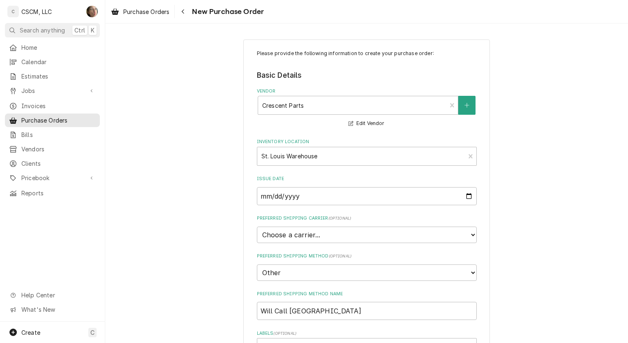
click at [276, 154] on div "Inventory Location" at bounding box center [362, 156] width 200 height 15
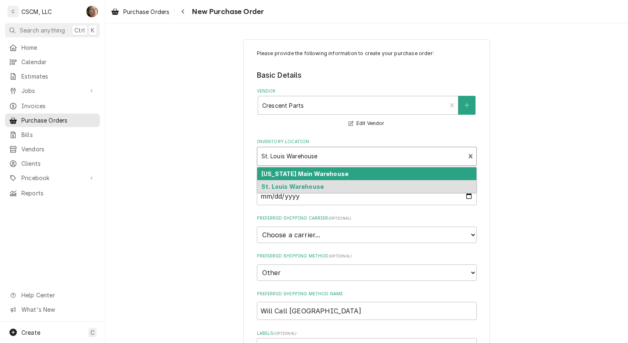
click at [276, 154] on div "Inventory Location" at bounding box center [362, 156] width 200 height 15
click at [321, 157] on div "Inventory Location" at bounding box center [362, 156] width 200 height 15
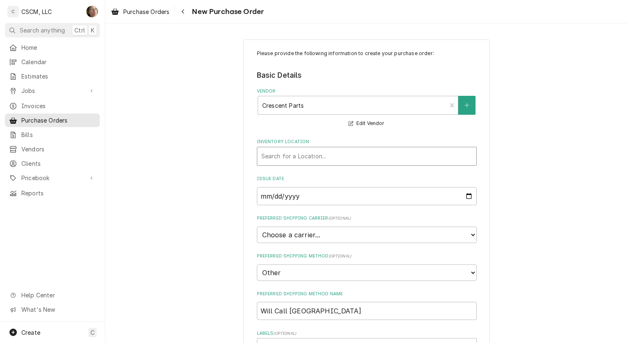
click at [418, 155] on div "Inventory Location" at bounding box center [367, 156] width 211 height 15
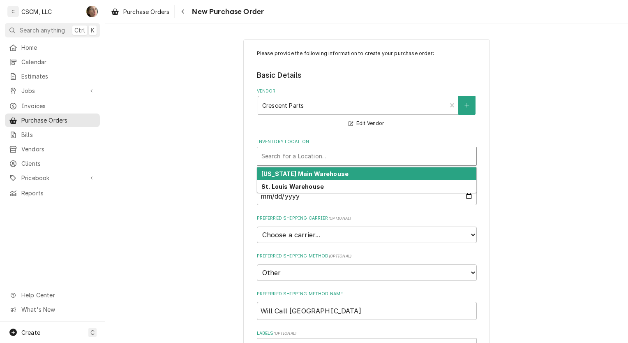
click at [400, 155] on div "Inventory Location" at bounding box center [367, 156] width 211 height 15
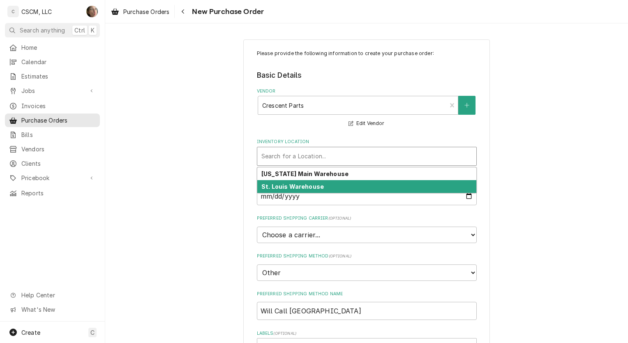
click at [364, 181] on div "St. Louis Warehouse" at bounding box center [366, 186] width 219 height 13
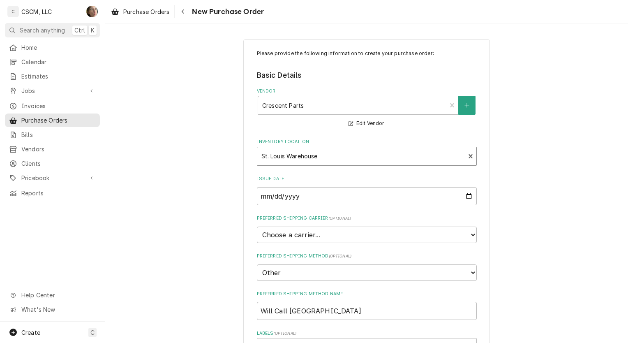
click at [345, 160] on div "Inventory Location" at bounding box center [362, 156] width 200 height 15
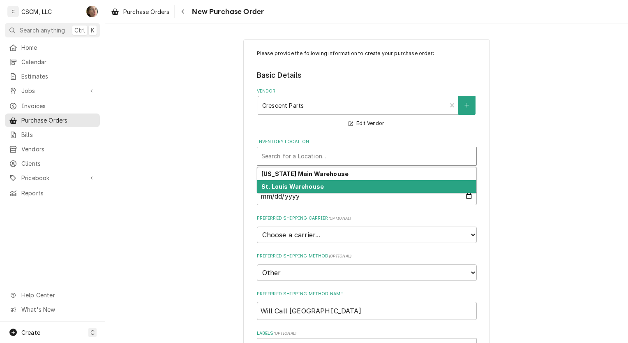
click at [360, 183] on div "St. Louis Warehouse" at bounding box center [366, 186] width 219 height 13
type textarea "x"
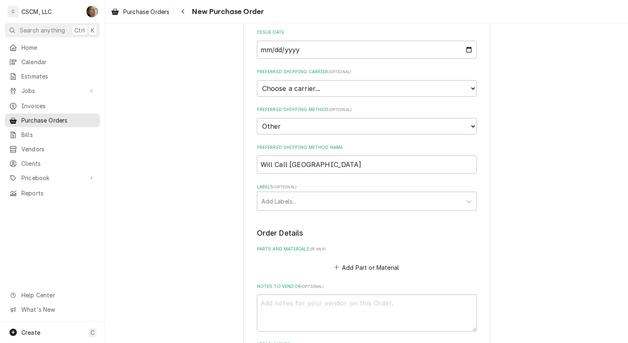
scroll to position [164, 0]
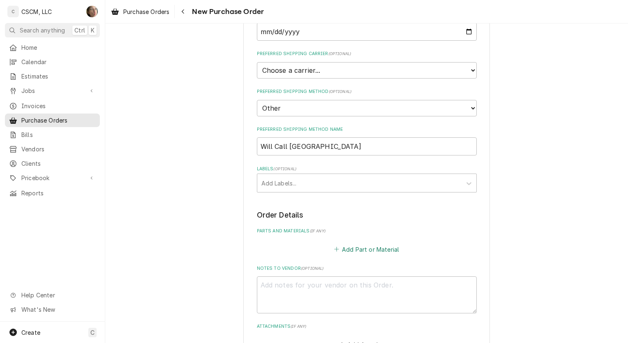
click at [350, 246] on button "Add Part or Material" at bounding box center [367, 249] width 68 height 12
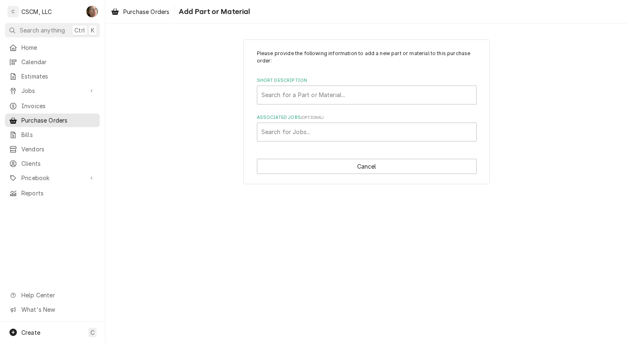
click at [293, 100] on div "Short Description" at bounding box center [367, 95] width 211 height 15
type input "SUND"
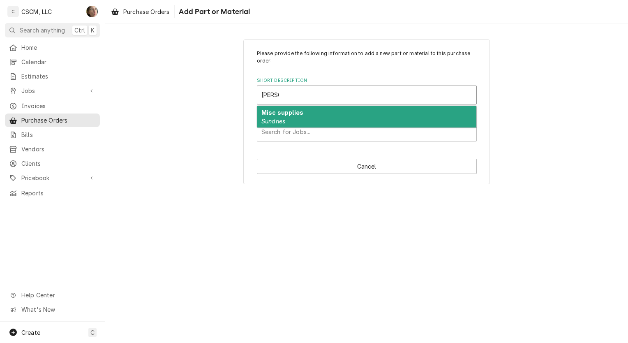
click at [286, 118] on div "Misc supplies Sundries" at bounding box center [366, 116] width 219 height 21
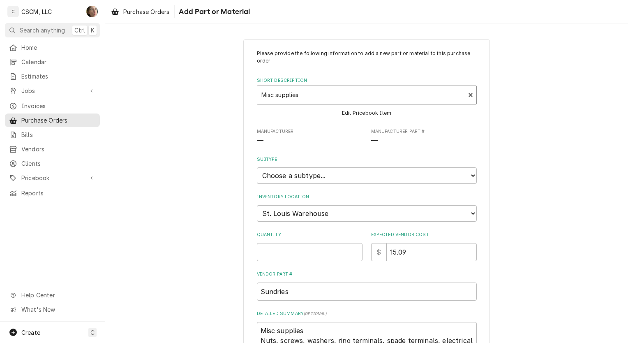
type textarea "x"
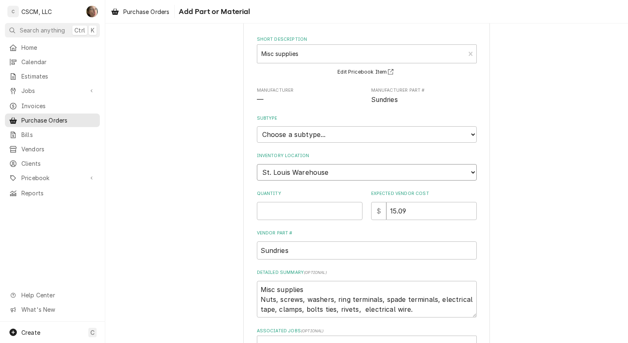
click at [345, 170] on select "Choose a location... Chris's Truck Colorado Main Warehouse Izaia's Truck Jimmy'…" at bounding box center [367, 172] width 220 height 16
select select "2880"
click at [257, 164] on select "Choose a location... Chris's Truck Colorado Main Warehouse Izaia's Truck Jimmy'…" at bounding box center [367, 172] width 220 height 16
click at [280, 131] on select "Choose a subtype... Equipment Part Refrigerant Supply or Material Tool" at bounding box center [367, 134] width 220 height 16
click at [281, 132] on select "Choose a subtype... Equipment Part Refrigerant Supply or Material Tool" at bounding box center [367, 134] width 220 height 16
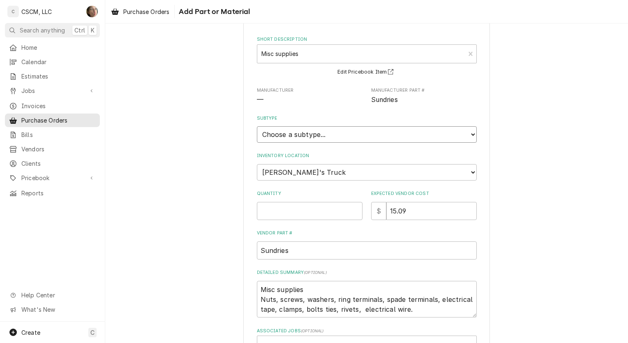
scroll to position [100, 0]
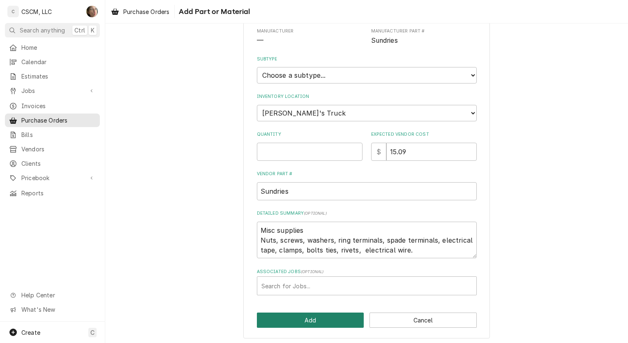
click at [299, 318] on button "Add" at bounding box center [310, 320] width 107 height 15
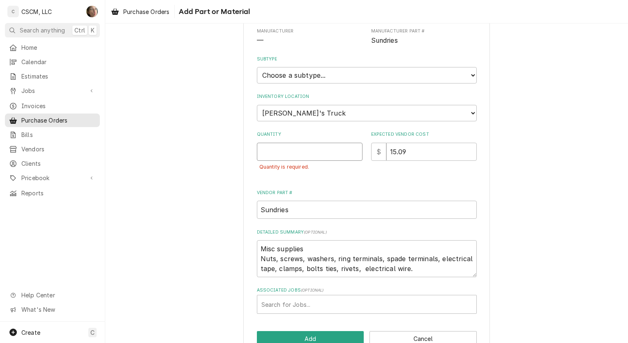
click at [279, 152] on input "Quantity" at bounding box center [310, 152] width 106 height 18
type textarea "x"
type input "1"
click at [319, 336] on button "Add" at bounding box center [310, 338] width 107 height 15
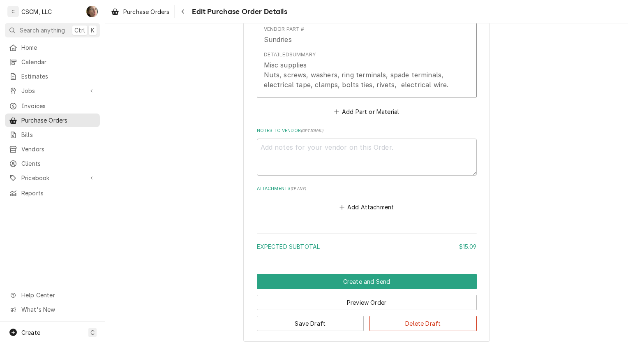
scroll to position [556, 0]
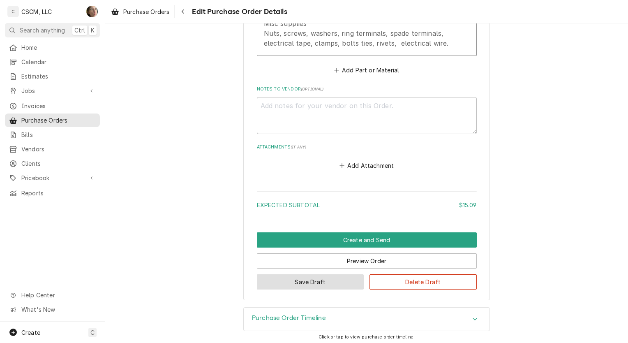
click at [331, 283] on button "Save Draft" at bounding box center [310, 281] width 107 height 15
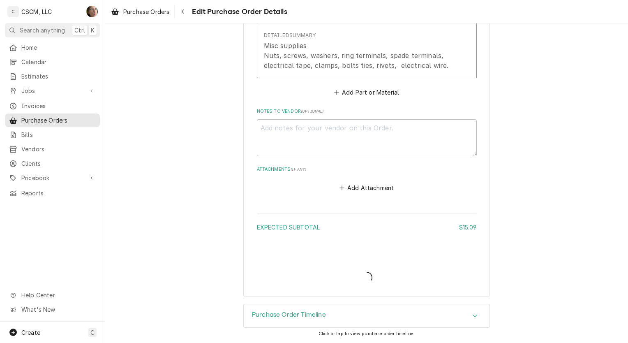
scroll to position [491, 0]
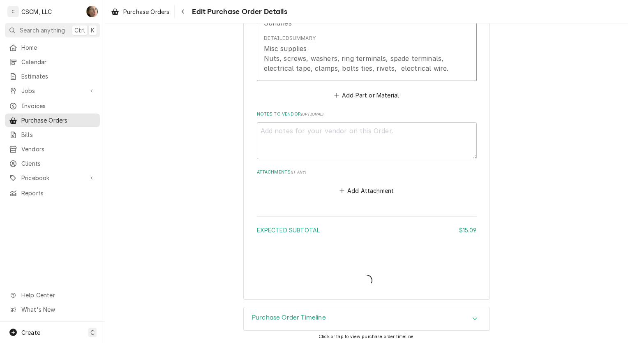
type textarea "x"
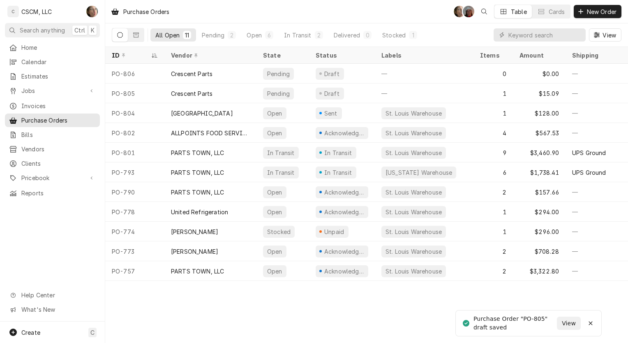
click at [236, 74] on div "Crescent Parts" at bounding box center [210, 74] width 92 height 20
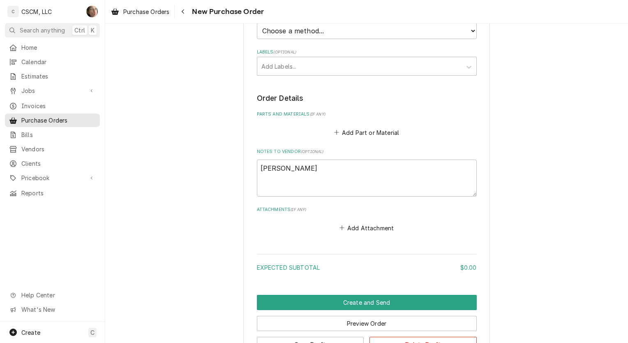
scroll to position [247, 0]
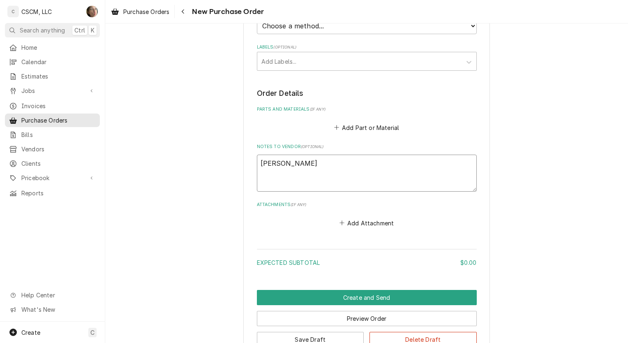
drag, startPoint x: 294, startPoint y: 168, endPoint x: 131, endPoint y: 169, distance: 162.9
click at [131, 169] on div "Please provide the following information to create your purchase order: Basic D…" at bounding box center [366, 74] width 523 height 579
type textarea "x"
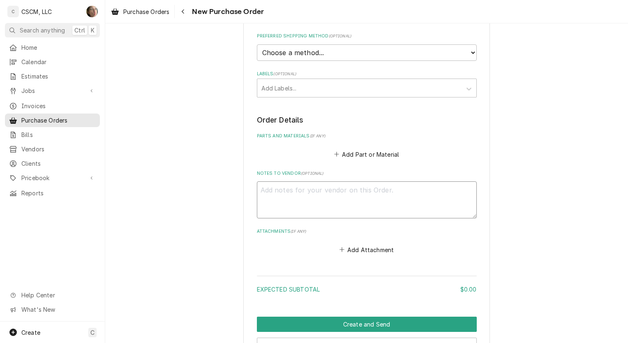
scroll to position [123, 0]
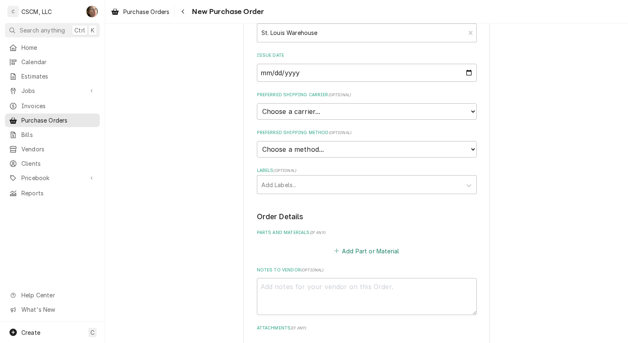
click at [359, 250] on button "Add Part or Material" at bounding box center [367, 251] width 68 height 12
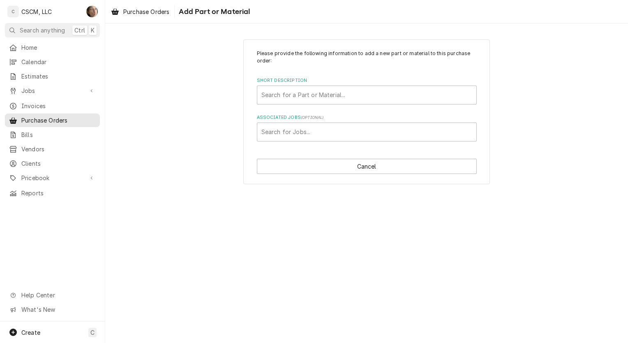
click at [290, 96] on div "Short Description" at bounding box center [367, 95] width 211 height 15
type input "SUNDR"
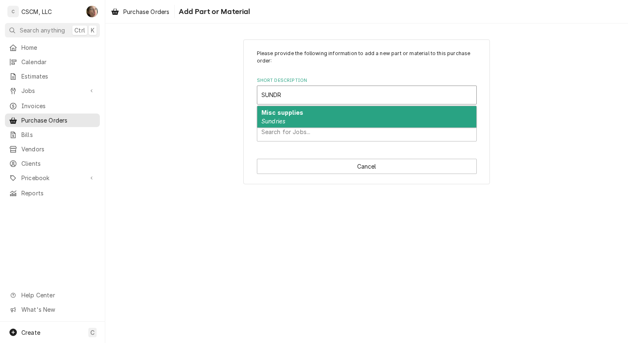
click at [301, 111] on strong "Misc supplies" at bounding box center [283, 112] width 42 height 7
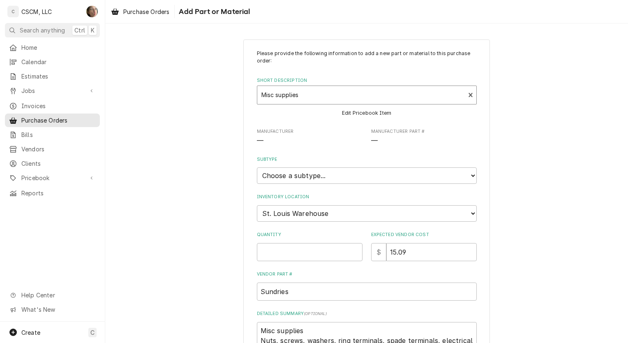
type textarea "x"
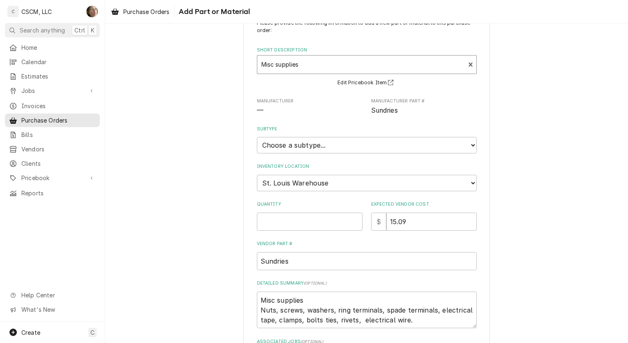
scroll to position [100, 0]
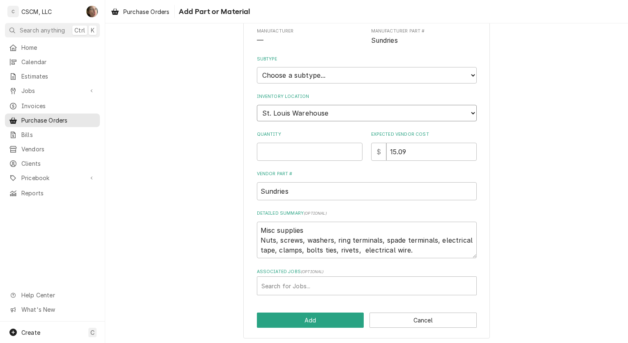
click at [332, 116] on select "Choose a location... Chris's Truck Colorado Main Warehouse Izaia's Truck Jimmy'…" at bounding box center [367, 113] width 220 height 16
select select "2880"
click at [257, 105] on select "Choose a location... Chris's Truck Colorado Main Warehouse Izaia's Truck Jimmy'…" at bounding box center [367, 113] width 220 height 16
click at [320, 317] on button "Add" at bounding box center [310, 320] width 107 height 15
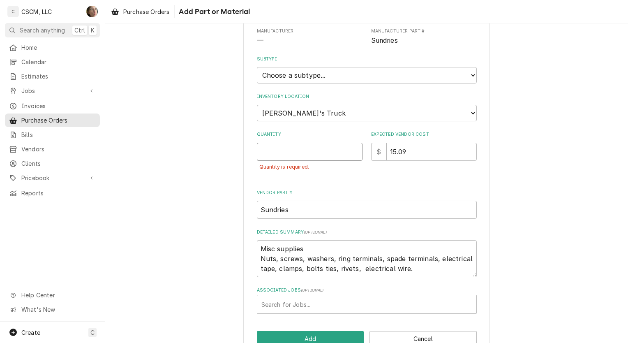
click at [308, 158] on input "Quantity" at bounding box center [310, 152] width 106 height 18
type textarea "x"
type input "1"
click at [319, 332] on button "Add" at bounding box center [310, 338] width 107 height 15
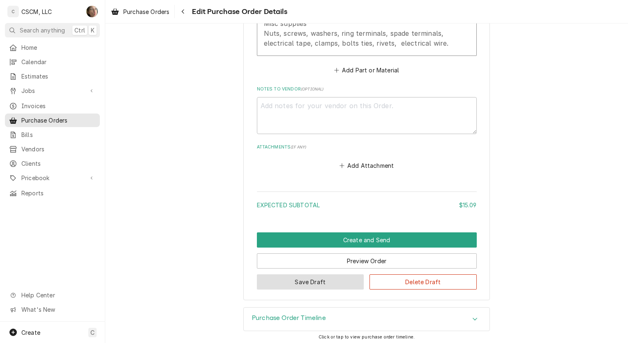
click at [335, 280] on button "Save Draft" at bounding box center [310, 281] width 107 height 15
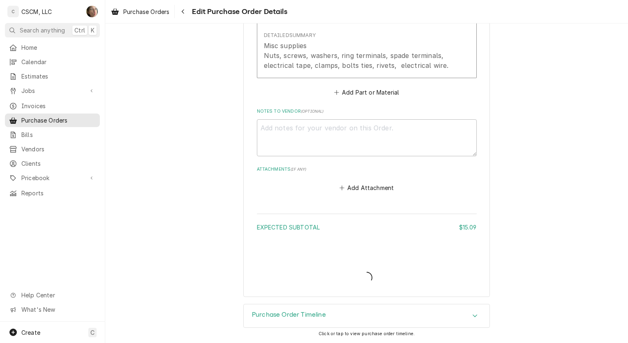
scroll to position [491, 0]
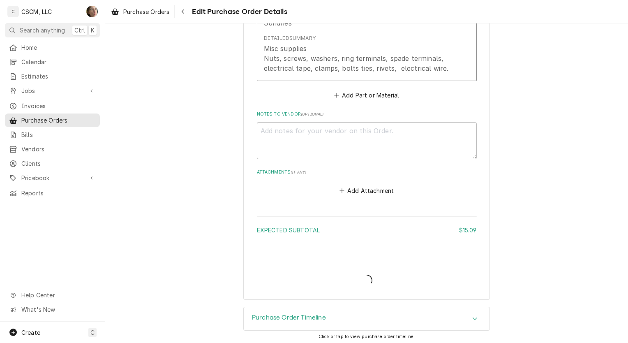
type textarea "x"
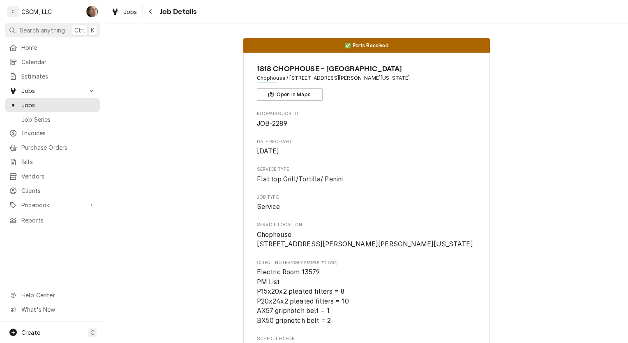
click at [145, 11] on button "Navigate back" at bounding box center [150, 11] width 13 height 13
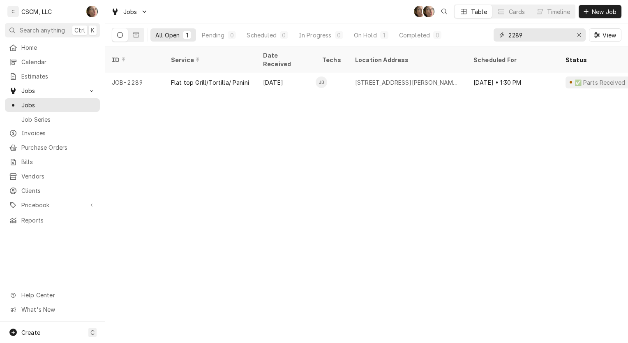
drag, startPoint x: 541, startPoint y: 41, endPoint x: 447, endPoint y: 24, distance: 95.3
click at [447, 24] on div "All Open 1 Pending 0 Scheduled 0 In Progress 0 On Hold 1 Completed 0 2289 View" at bounding box center [367, 34] width 510 height 23
click at [419, 78] on div "6170 Bennett Dr, Edwardsville, Illinois 62025" at bounding box center [407, 82] width 105 height 9
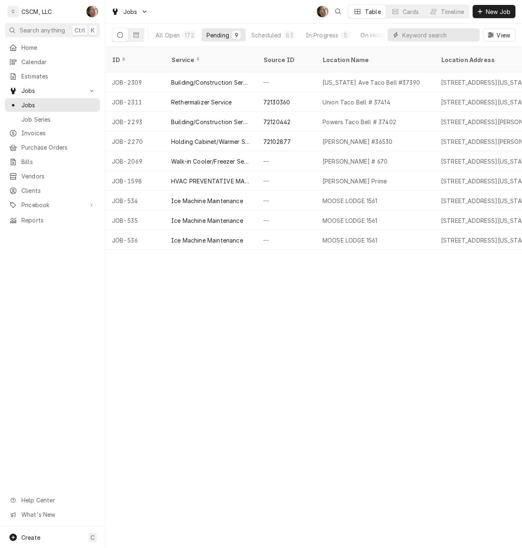
click at [410, 31] on input "Dynamic Content Wrapper" at bounding box center [438, 34] width 73 height 13
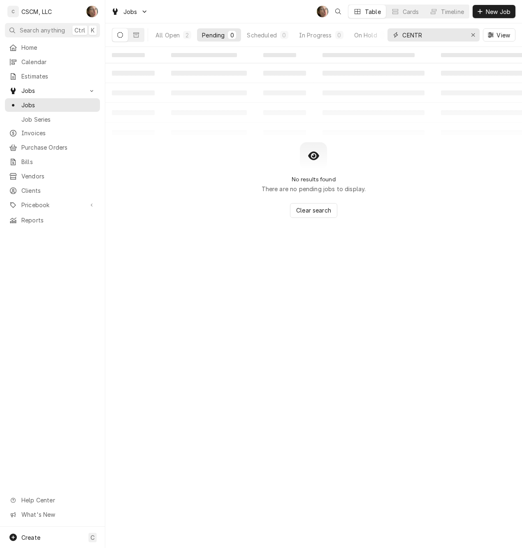
type input "CENTR"
click at [161, 36] on div "All Open" at bounding box center [167, 35] width 24 height 9
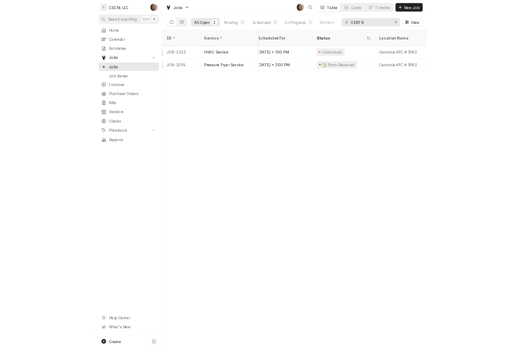
scroll to position [0, 218]
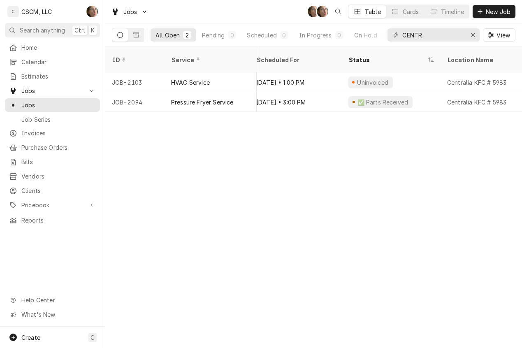
click at [409, 98] on div "✅ Parts Received" at bounding box center [391, 102] width 99 height 20
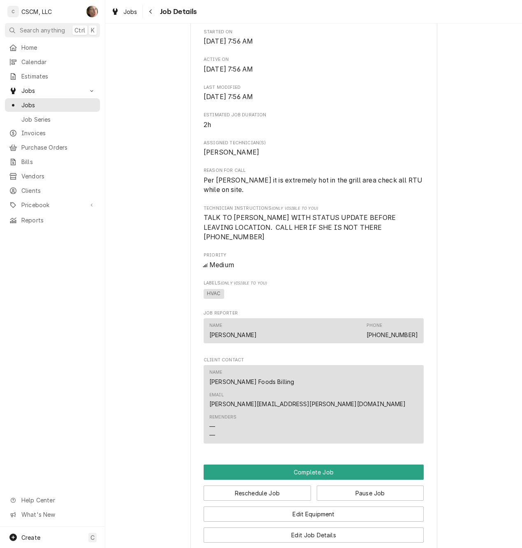
scroll to position [288, 0]
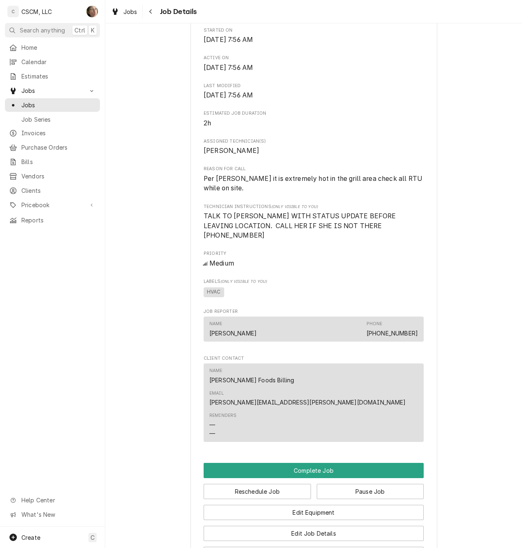
click at [156, 13] on button "Navigate back" at bounding box center [150, 11] width 13 height 13
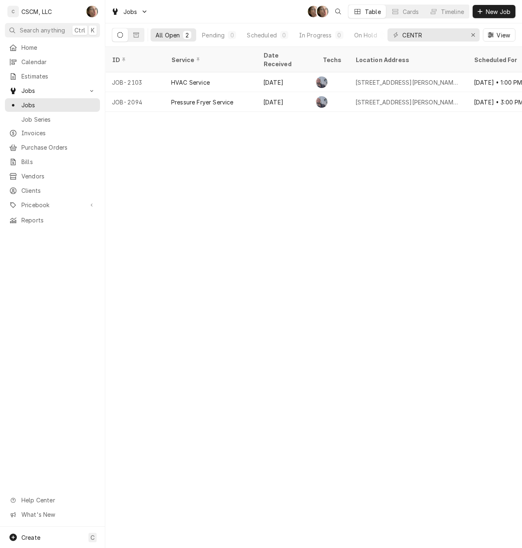
click at [233, 92] on div "Pressure Fryer Service" at bounding box center [210, 102] width 92 height 20
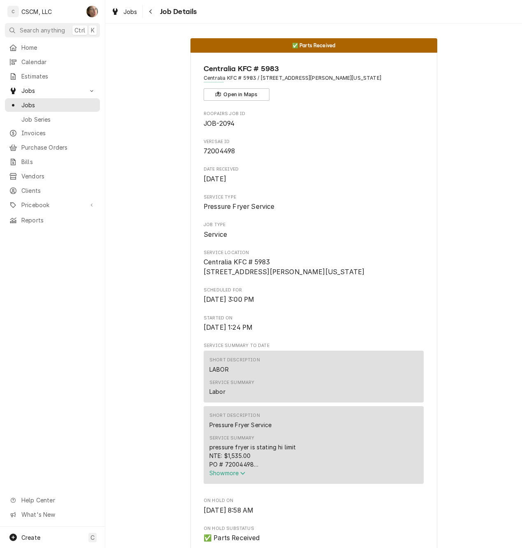
click at [151, 11] on icon "Navigate back" at bounding box center [151, 12] width 4 height 6
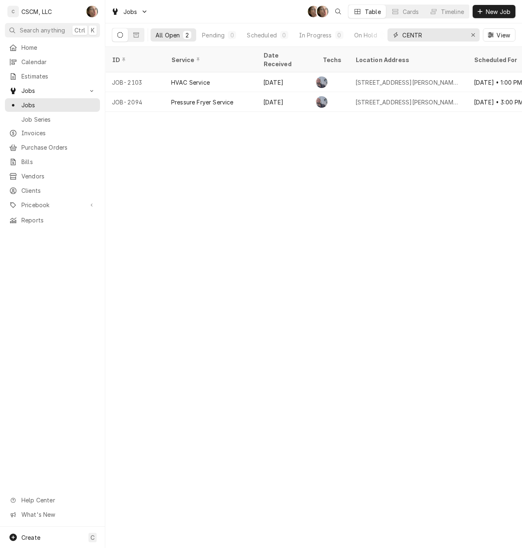
click at [474, 36] on icon "Erase input" at bounding box center [473, 35] width 5 height 6
type input "BELLE"
click at [227, 78] on div "Open Fryer Service" at bounding box center [210, 82] width 92 height 20
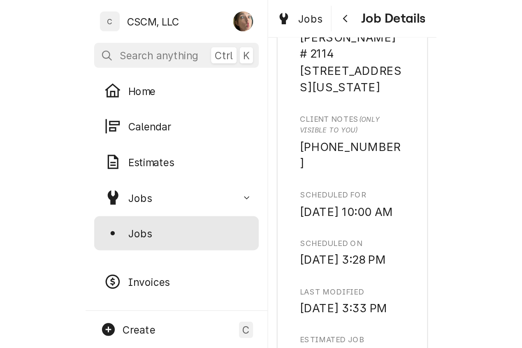
scroll to position [255, 0]
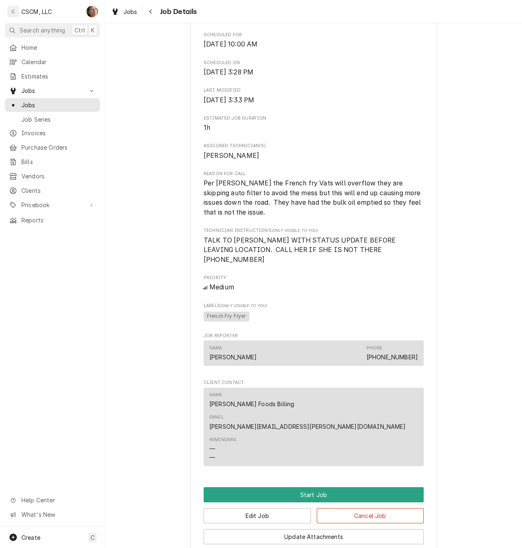
click at [461, 301] on div "Upcoming Estel Foods Fairgrounds McDonald's # 2114 / 125 S Belt E, Belleville, …" at bounding box center [313, 190] width 417 height 827
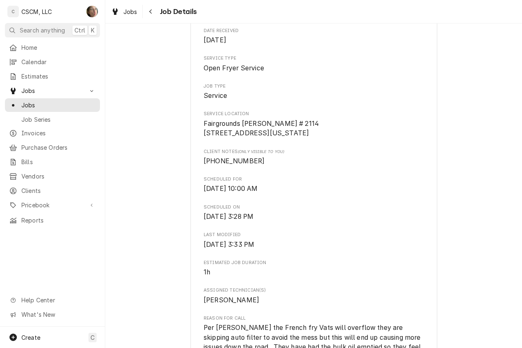
scroll to position [0, 0]
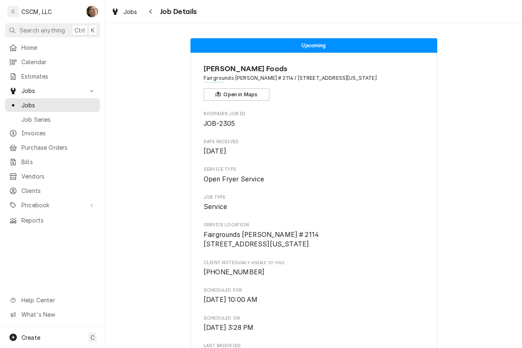
click at [151, 13] on icon "Navigate back" at bounding box center [150, 11] width 2 height 5
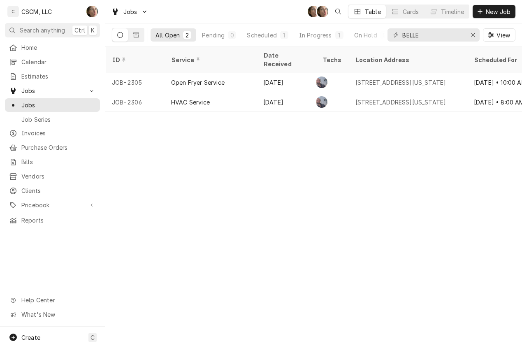
click at [383, 78] on div "125 S Belt E, Belleville, Illinois 62220" at bounding box center [400, 82] width 90 height 9
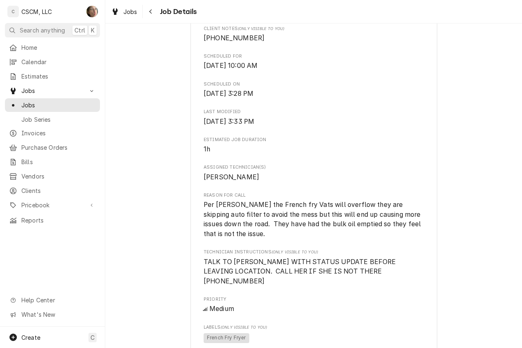
scroll to position [329, 0]
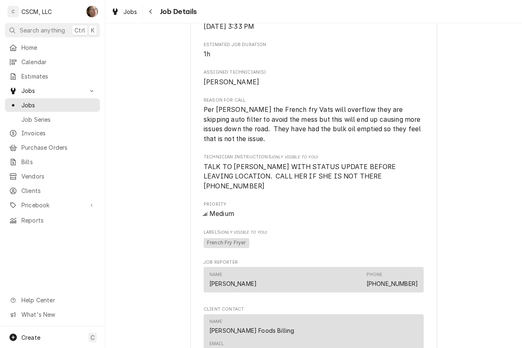
click at [150, 11] on icon "Navigate back" at bounding box center [150, 11] width 2 height 5
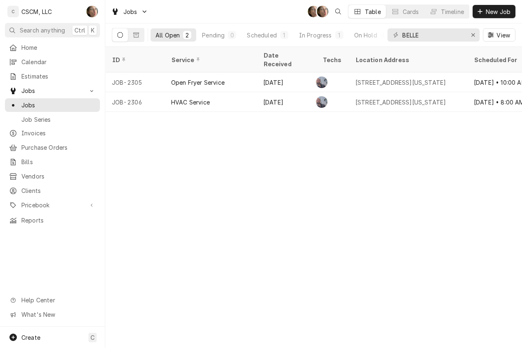
click at [190, 98] on div "HVAC Service" at bounding box center [190, 102] width 39 height 9
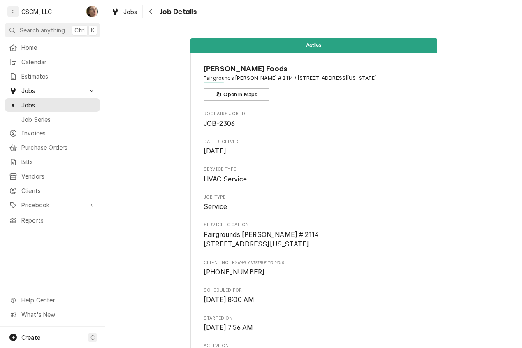
click at [155, 13] on button "Navigate back" at bounding box center [150, 11] width 13 height 13
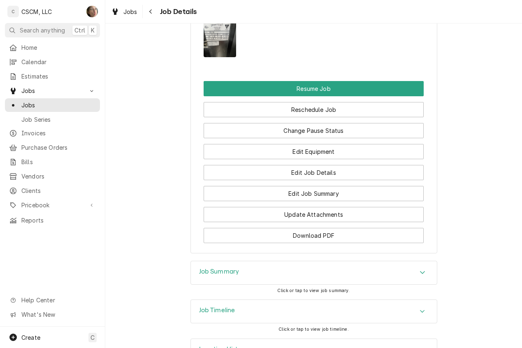
scroll to position [1135, 0]
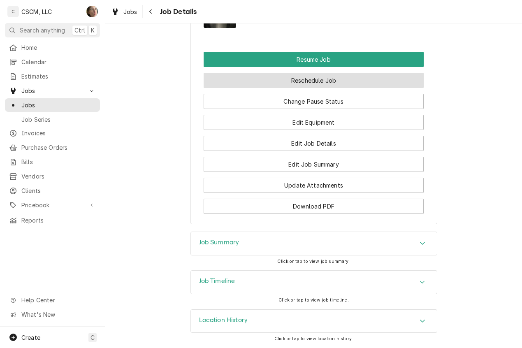
click at [333, 81] on button "Reschedule Job" at bounding box center [314, 80] width 220 height 15
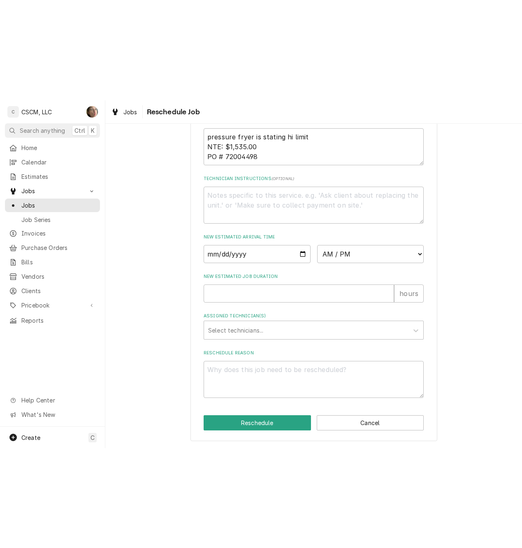
scroll to position [295, 0]
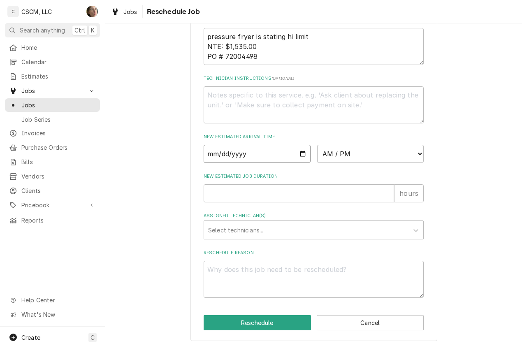
click at [300, 158] on input "Date" at bounding box center [257, 154] width 107 height 18
type textarea "x"
type input "2025-09-26"
click at [329, 162] on select "AM / PM 6:00 AM 6:15 AM 6:30 AM 6:45 AM 7:00 AM 7:15 AM 7:30 AM 7:45 AM 8:00 AM…" at bounding box center [370, 154] width 107 height 18
select select "15:00:00"
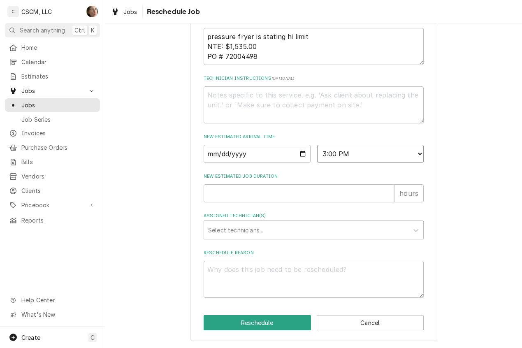
click at [317, 145] on select "AM / PM 6:00 AM 6:15 AM 6:30 AM 6:45 AM 7:00 AM 7:15 AM 7:30 AM 7:45 AM 8:00 AM…" at bounding box center [370, 154] width 107 height 18
click at [306, 232] on div "Assigned Technician(s)" at bounding box center [306, 229] width 196 height 15
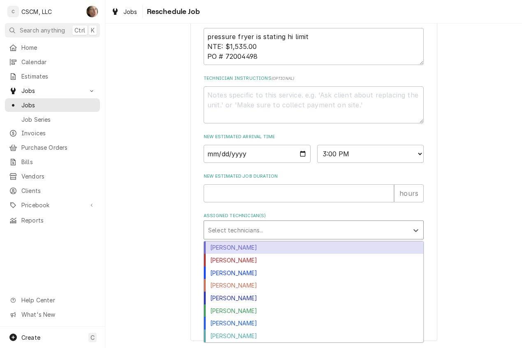
click at [285, 247] on div "Chris Lynch" at bounding box center [313, 247] width 219 height 13
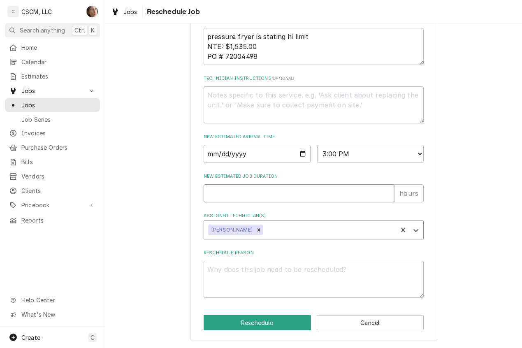
click at [294, 195] on input "New Estimated Job Duration" at bounding box center [299, 193] width 190 height 18
type textarea "x"
type input "2"
click at [277, 267] on textarea "Reschedule Reason" at bounding box center [314, 279] width 220 height 37
click at [223, 283] on textarea "Reschedule Reason" at bounding box center [314, 279] width 220 height 37
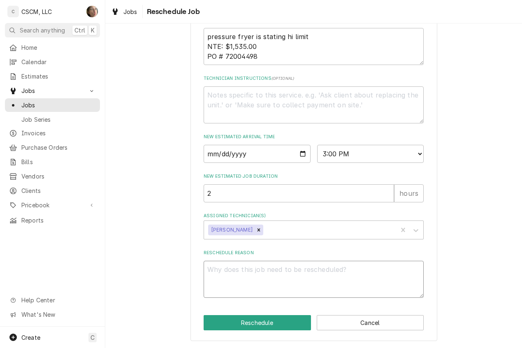
type textarea "x"
type textarea "P"
type textarea "x"
type textarea "PAR"
type textarea "x"
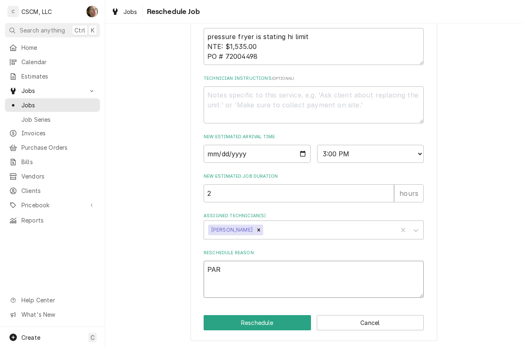
type textarea "PART"
type textarea "x"
type textarea "PARTS"
type textarea "x"
type textarea "PARTS"
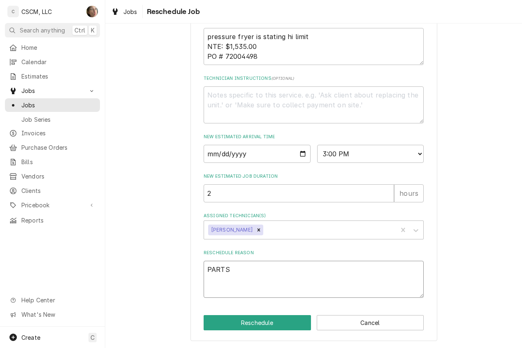
type textarea "x"
type textarea "PARTS R"
type textarea "x"
type textarea "PARTS RE"
type textarea "x"
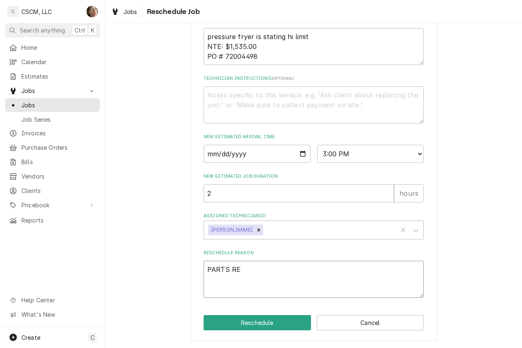
type textarea "PARTS REC"
type textarea "x"
type textarea "PARTS RECE"
type textarea "x"
type textarea "PARTS RECEI"
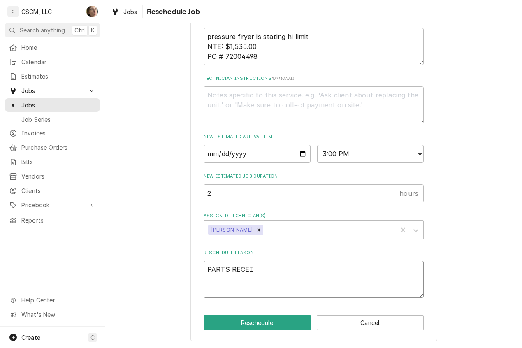
type textarea "x"
type textarea "PARTS RECEIV"
type textarea "x"
type textarea "PARTS RECEIVE"
type textarea "x"
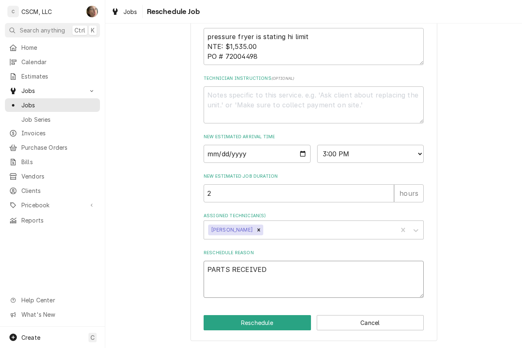
type textarea "PARTS RECEIVED"
click at [160, 216] on div "Please provide some additional details to reschedule this job. Roopairs Job ID …" at bounding box center [313, 47] width 417 height 601
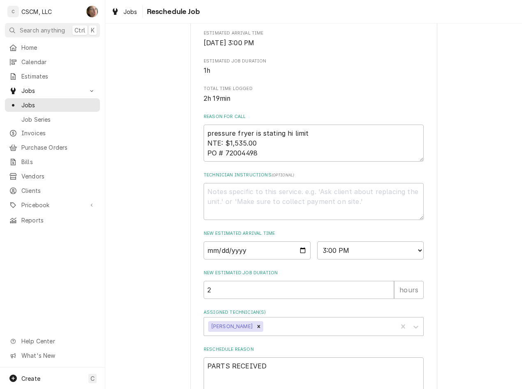
scroll to position [254, 0]
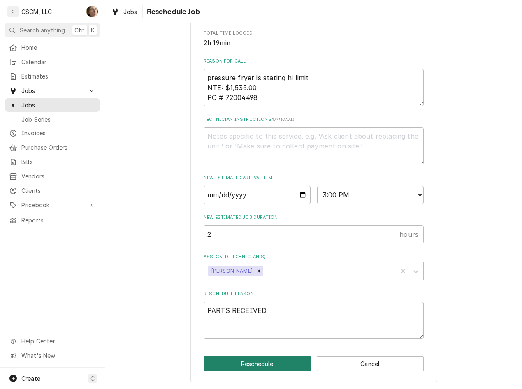
click at [259, 348] on button "Reschedule" at bounding box center [257, 363] width 107 height 15
type textarea "x"
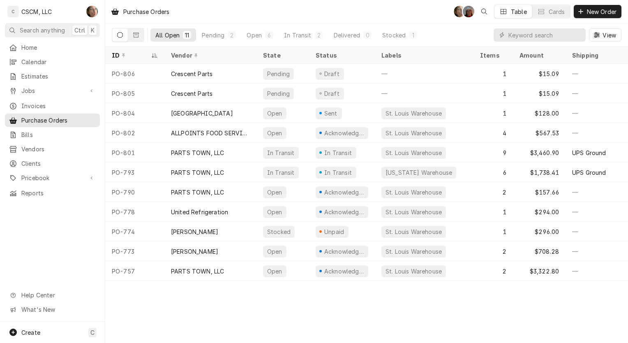
click at [37, 46] on span "Home" at bounding box center [58, 47] width 74 height 9
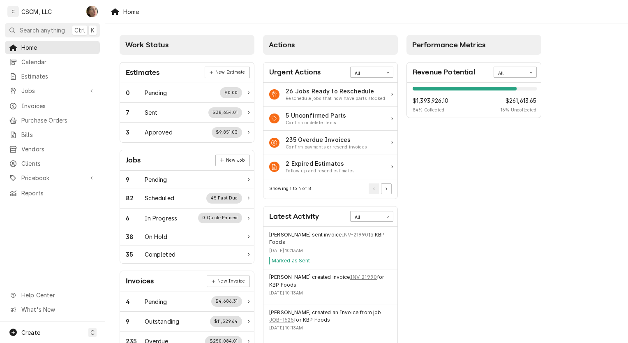
click at [438, 203] on div "Performance Metrics Revenue Potential All 84% $1,393,926.10 84 % Collected $261…" at bounding box center [475, 298] width 144 height 534
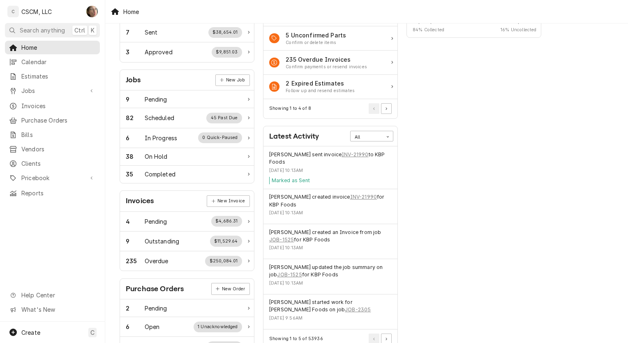
scroll to position [123, 0]
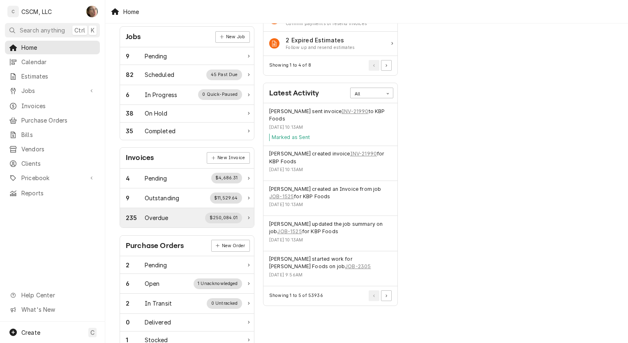
click at [189, 216] on div "235 Overdue $250,084.01" at bounding box center [184, 218] width 116 height 11
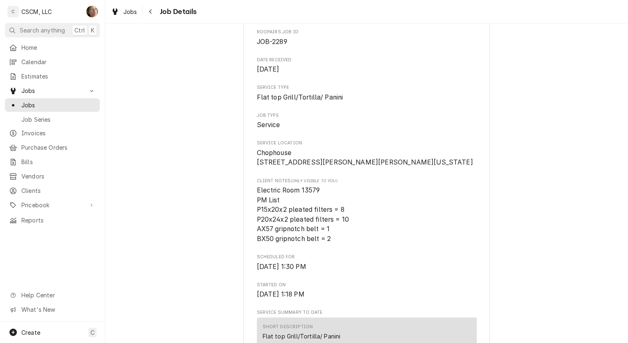
scroll to position [82, 0]
click at [58, 102] on span "Jobs" at bounding box center [58, 105] width 74 height 9
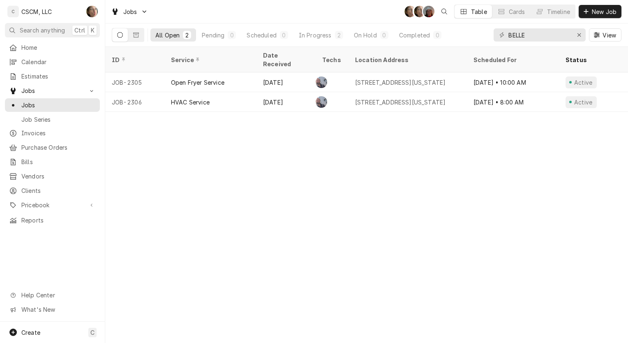
click at [586, 12] on icon "Dynamic Content Wrapper" at bounding box center [586, 11] width 5 height 5
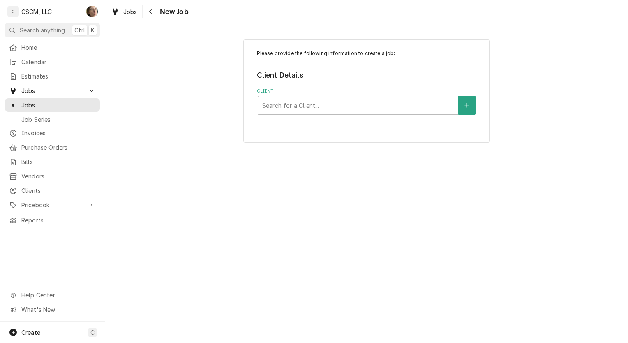
click at [313, 103] on div "Client" at bounding box center [358, 105] width 192 height 15
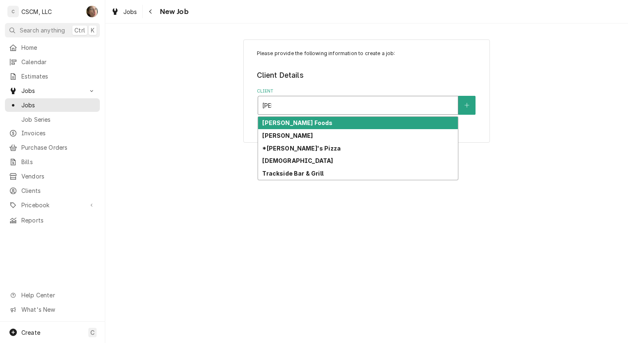
type input "[PERSON_NAME]"
click at [315, 125] on div "*[PERSON_NAME]'s Pizza" at bounding box center [358, 123] width 200 height 13
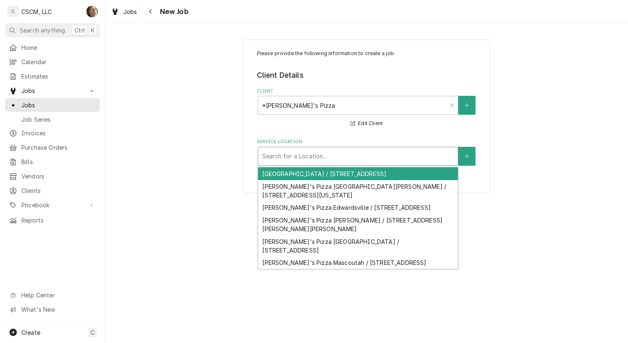
click at [302, 155] on div "Service Location" at bounding box center [358, 156] width 192 height 15
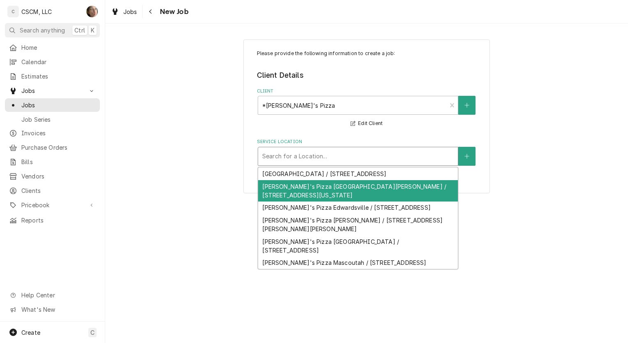
click at [315, 194] on div "Joe's Pizza East Alton / 17 Eastgate Plaza, East Alton, Illinois 62024" at bounding box center [358, 190] width 200 height 21
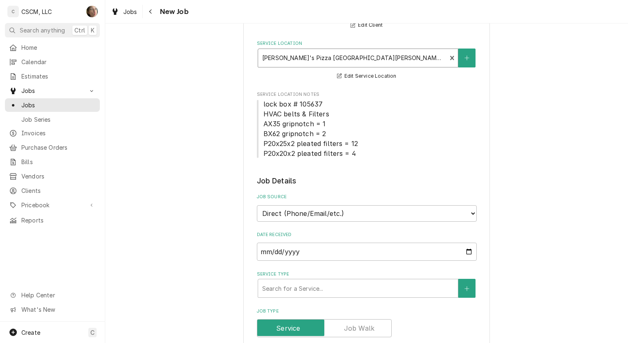
scroll to position [123, 0]
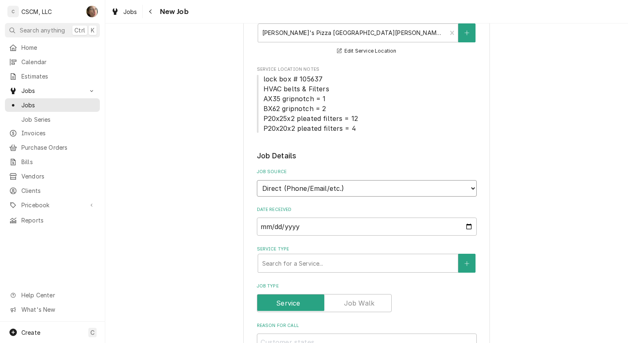
drag, startPoint x: 289, startPoint y: 190, endPoint x: 290, endPoint y: 206, distance: 15.7
click at [289, 190] on select "Direct (Phone/Email/etc.) Other" at bounding box center [367, 188] width 220 height 16
click at [285, 193] on select "Direct (Phone/Email/etc.) Other" at bounding box center [367, 188] width 220 height 16
select select "100"
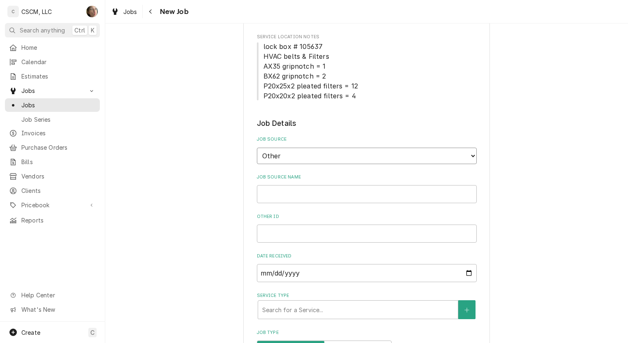
scroll to position [164, 0]
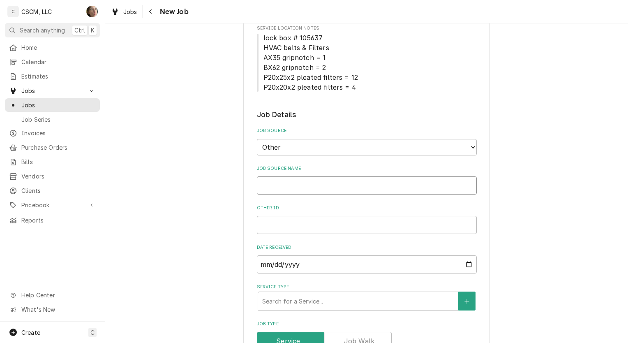
click at [269, 190] on input "Job Source Name" at bounding box center [367, 185] width 220 height 18
type textarea "x"
type input "v"
type textarea "x"
type input "vE"
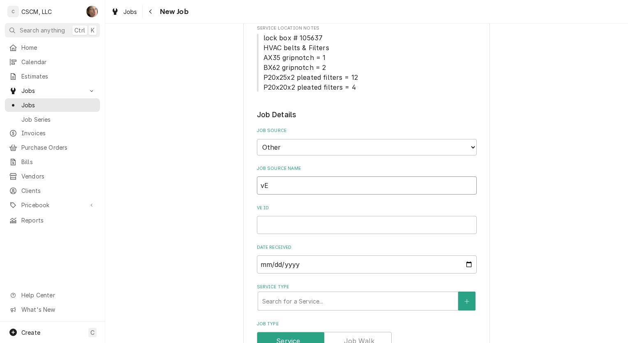
type textarea "x"
type input "vER"
type textarea "x"
type input "vE="
type textarea "x"
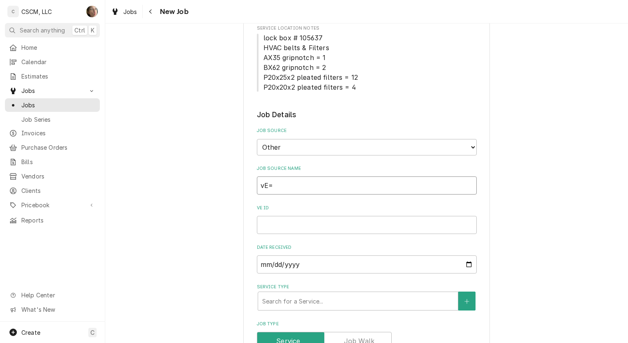
type input "vE"
type textarea "x"
type input "v"
type textarea "x"
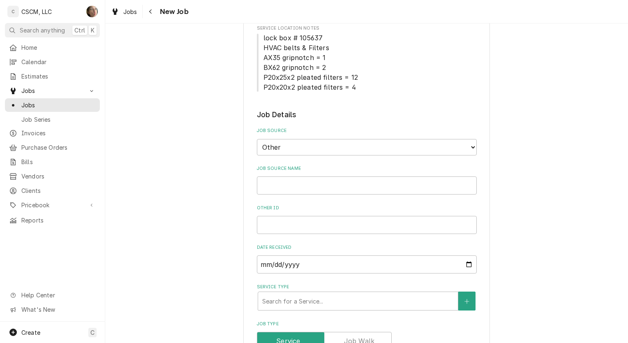
click at [288, 142] on select "Direct (Phone/Email/etc.) Other" at bounding box center [367, 147] width 220 height 16
select select "0"
click at [257, 139] on select "Direct (Phone/Email/etc.) Other" at bounding box center [367, 147] width 220 height 16
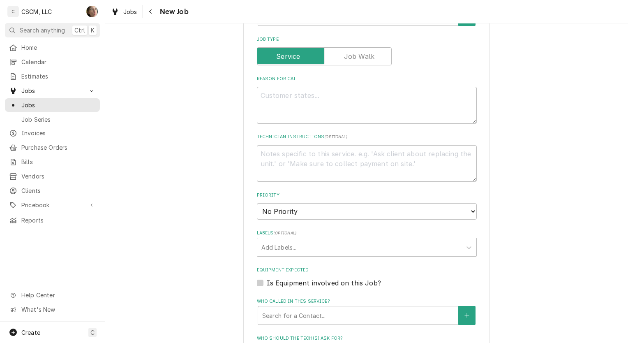
scroll to position [411, 0]
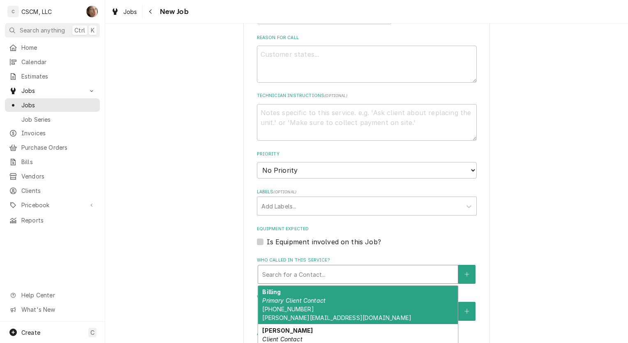
click at [281, 279] on div "Who called in this service?" at bounding box center [358, 274] width 192 height 15
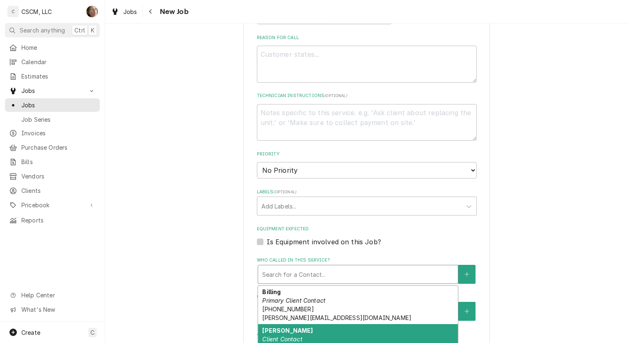
click at [280, 326] on div "Corey Client Contact joesedwardsville@gmail.com" at bounding box center [358, 339] width 200 height 30
click at [301, 279] on div "Who called in this service?" at bounding box center [352, 274] width 181 height 15
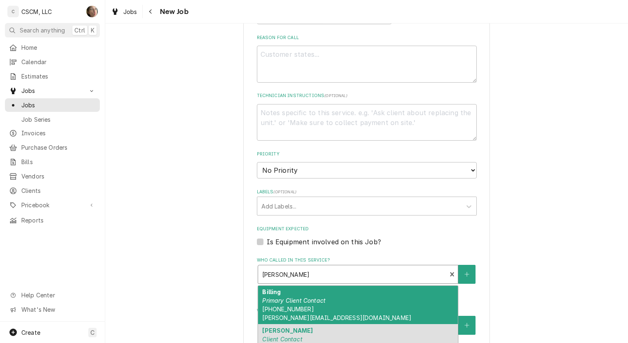
scroll to position [9, 0]
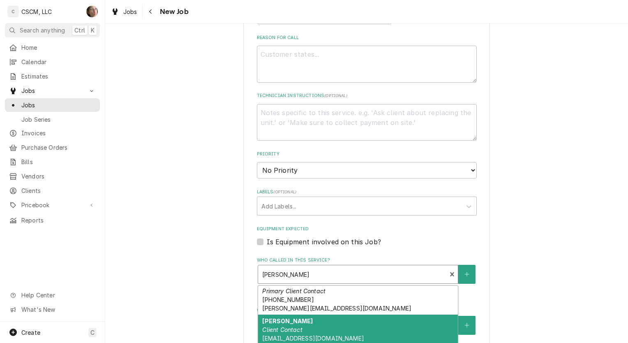
click at [358, 327] on div "Corey Client Contact joesedwardsville@gmail.com" at bounding box center [358, 330] width 200 height 30
type textarea "x"
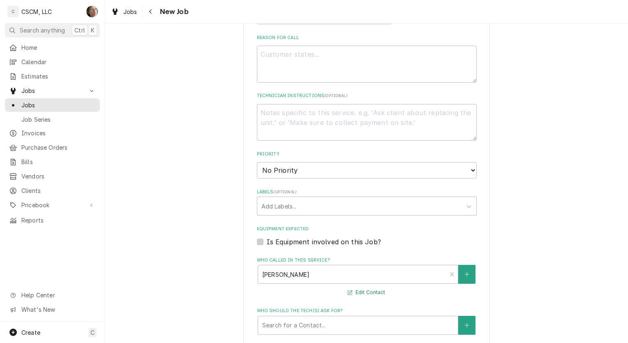
click at [367, 292] on button "Edit Contact" at bounding box center [367, 292] width 40 height 10
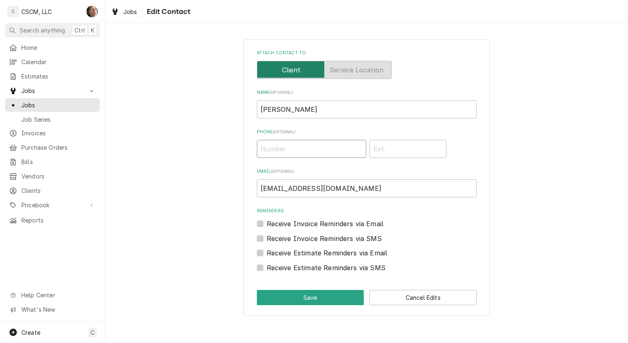
click at [302, 148] on input "Phone ( optional )" at bounding box center [311, 149] width 109 height 18
click at [311, 112] on input "Corey" at bounding box center [367, 109] width 220 height 18
type input "Corey McMahan"
click at [334, 153] on input "Phone ( optional )" at bounding box center [311, 149] width 109 height 18
type input "(618) 979-9311"
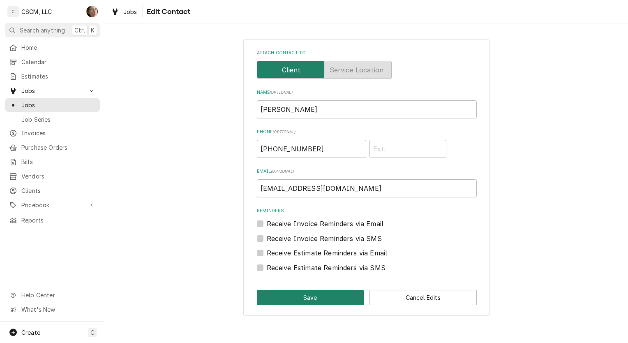
click at [273, 295] on button "Save" at bounding box center [310, 297] width 107 height 15
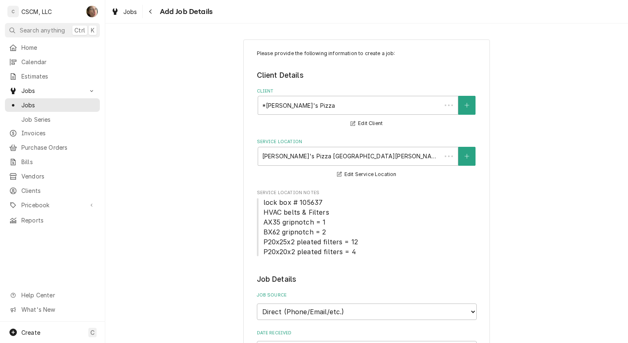
scroll to position [411, 0]
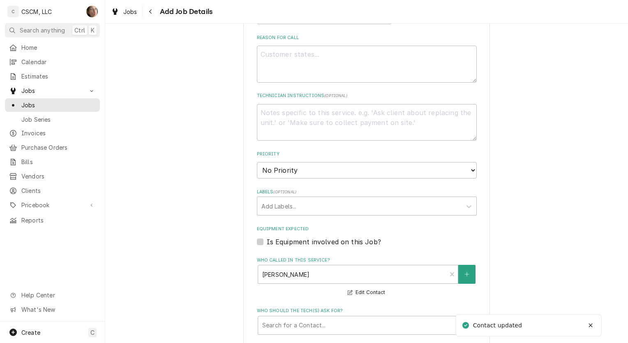
type textarea "x"
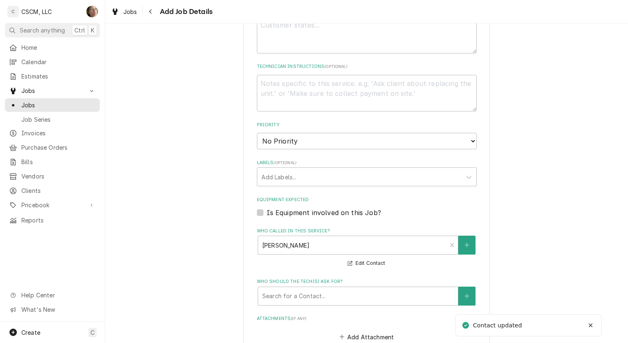
scroll to position [452, 0]
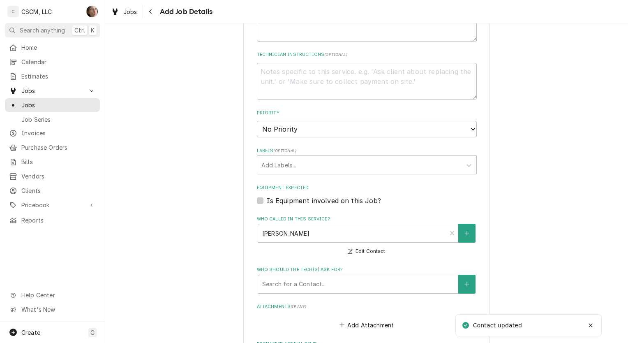
click at [263, 163] on div "Labels" at bounding box center [360, 165] width 196 height 15
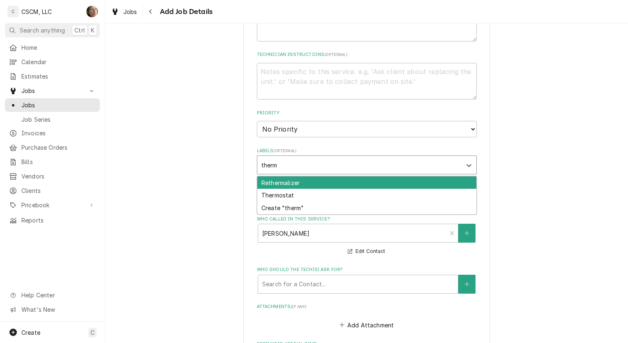
type input "thermo"
click at [267, 181] on div "Thermostat" at bounding box center [366, 182] width 219 height 13
type textarea "x"
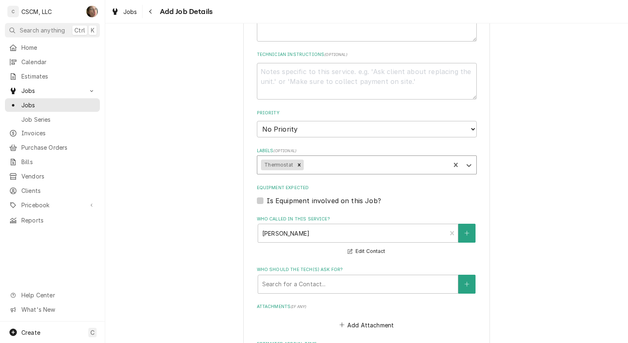
type textarea "x"
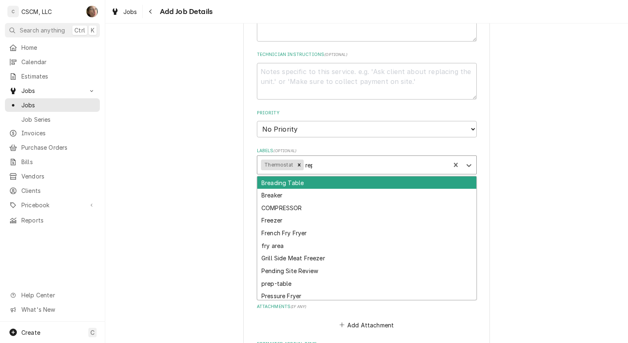
type input "repl"
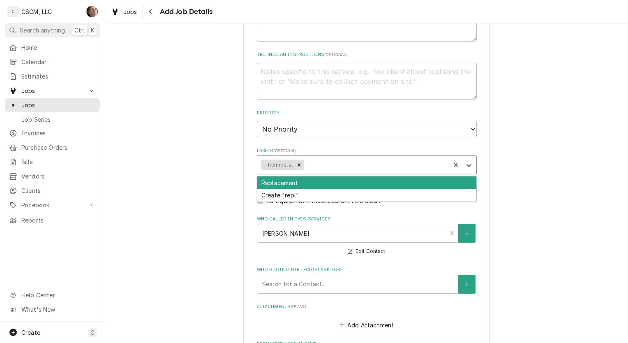
click at [327, 165] on div "Labels" at bounding box center [376, 165] width 141 height 15
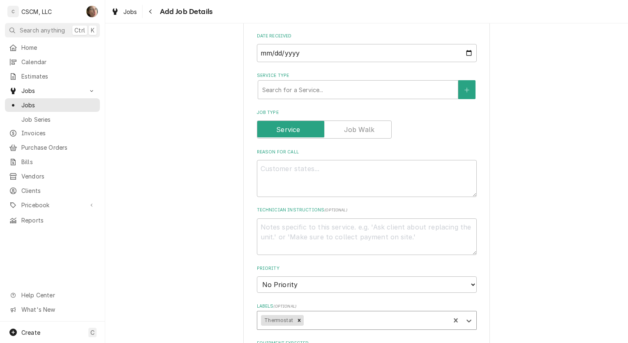
scroll to position [294, 0]
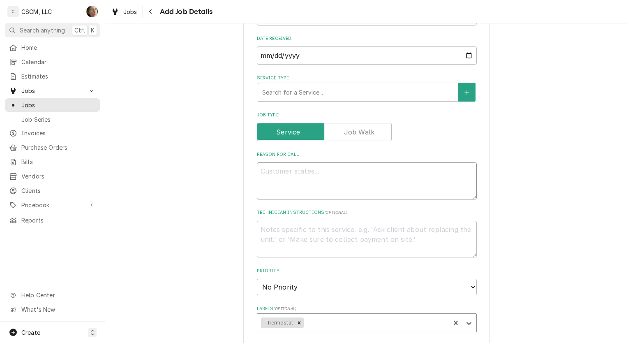
click at [296, 173] on textarea "Reason For Call" at bounding box center [367, 180] width 220 height 37
type textarea "x"
type textarea "C"
type textarea "x"
type textarea "Co"
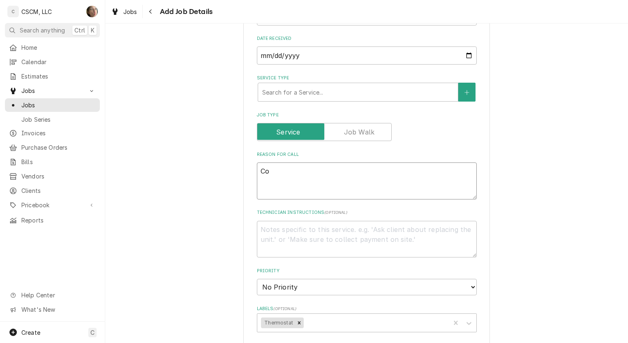
type textarea "x"
type textarea "Cor"
type textarea "x"
type textarea "Core"
type textarea "x"
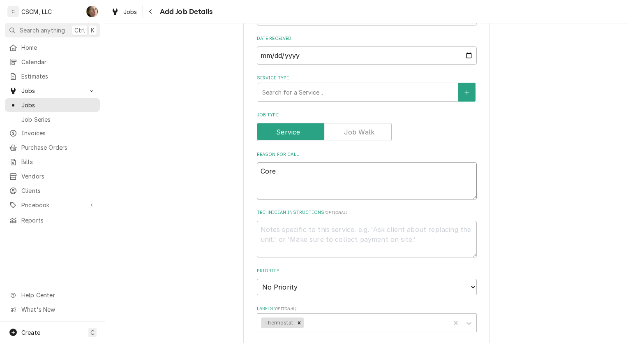
type textarea "Corey"
type textarea "x"
type textarea "Corey"
type textarea "x"
type textarea "Corey n"
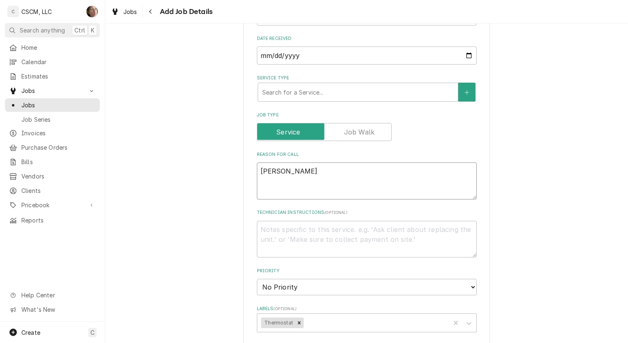
type textarea "x"
type textarea "Corey ne"
type textarea "x"
type textarea "Corey nee"
type textarea "x"
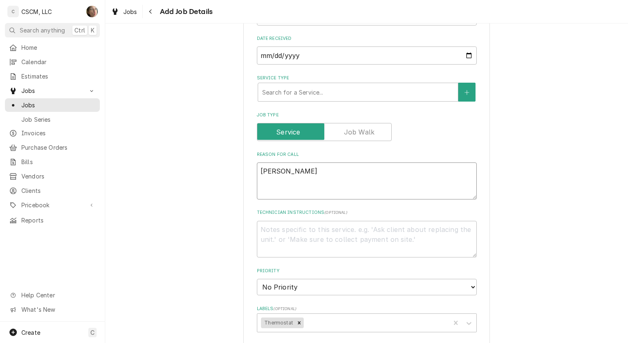
type textarea "Corey ne"
type textarea "x"
type textarea "Corey n"
type textarea "x"
type textarea "Corey"
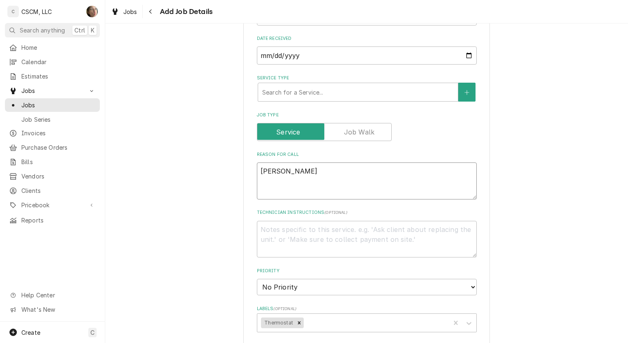
type textarea "x"
type textarea "Corey h"
type textarea "x"
type textarea "Corey ha"
type textarea "x"
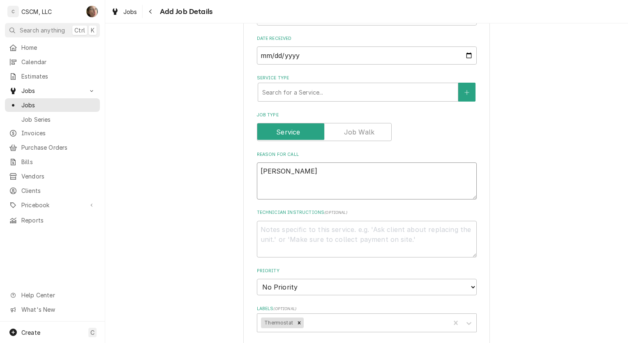
type textarea "Corey has"
type textarea "x"
type textarea "Corey has"
type textarea "x"
type textarea "Corey has t"
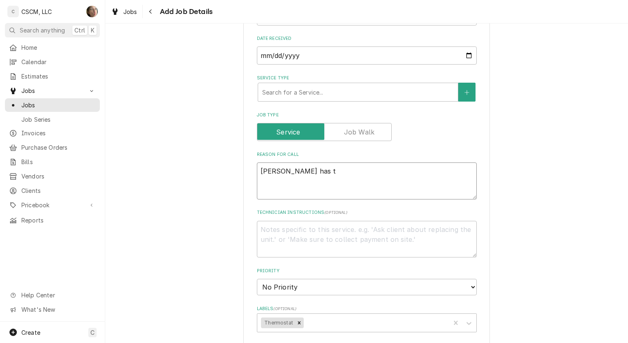
type textarea "x"
type textarea "Corey has th"
type textarea "x"
type textarea "Corey has t"
type textarea "x"
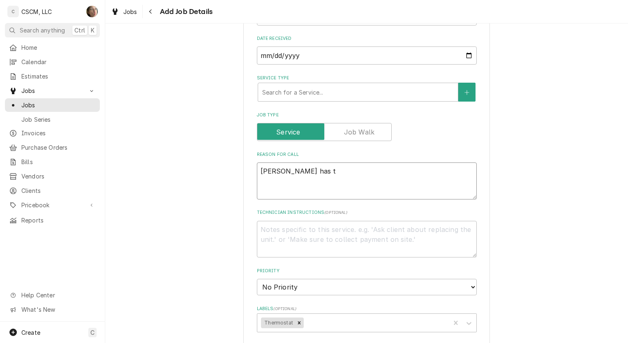
type textarea "Corey has"
type textarea "x"
type textarea "Corey has th"
type textarea "x"
type textarea "Corey has theui"
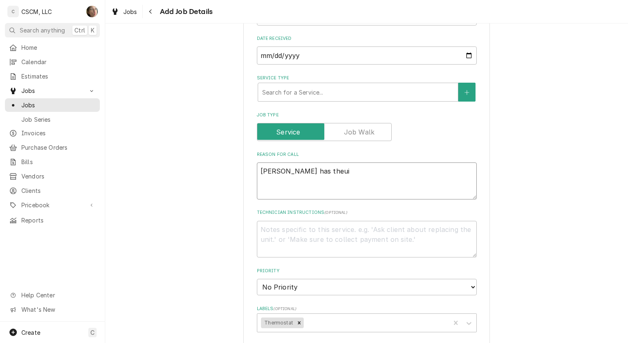
type textarea "x"
type textarea "Corey has theuir"
type textarea "x"
type textarea "Corey has theui"
type textarea "x"
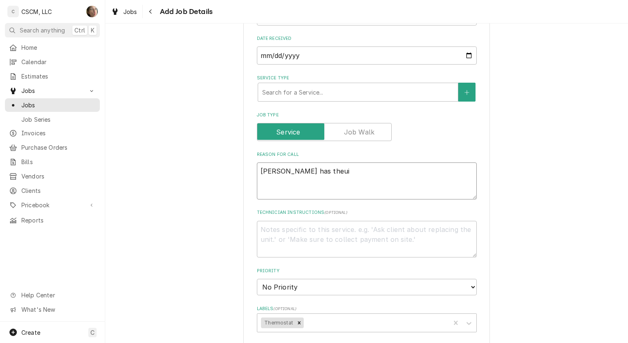
type textarea "Corey has theu"
type textarea "x"
type textarea "Corey has the"
type textarea "x"
type textarea "Corey has thei"
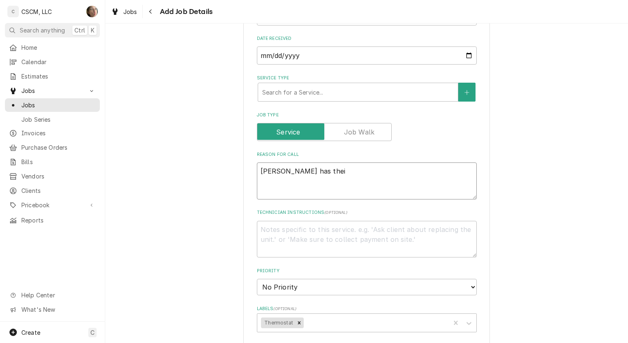
type textarea "x"
type textarea "Corey has their"
type textarea "x"
type textarea "Corey has their"
type textarea "x"
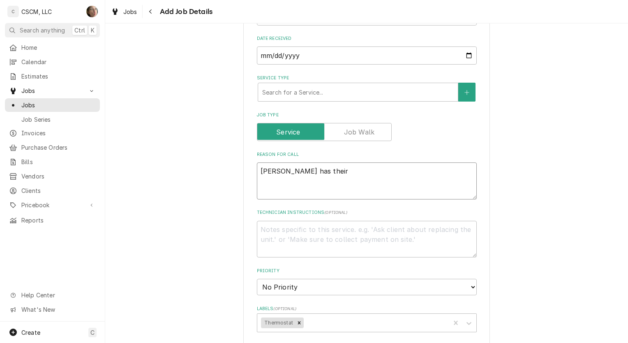
type textarea "Corey has their c"
type textarea "x"
type textarea "Corey has their co"
type textarea "x"
type textarea "Corey has their con"
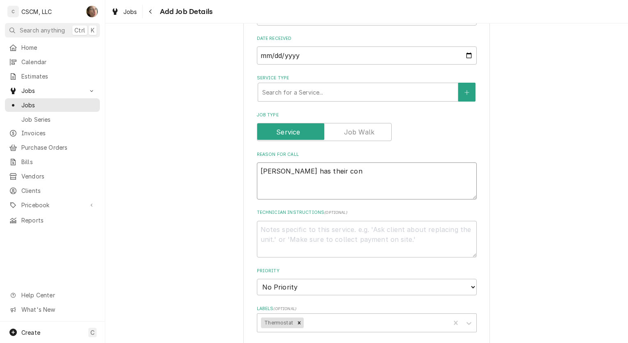
type textarea "x"
type textarea "Corey has their cont"
type textarea "x"
type textarea "Corey has their contr"
type textarea "x"
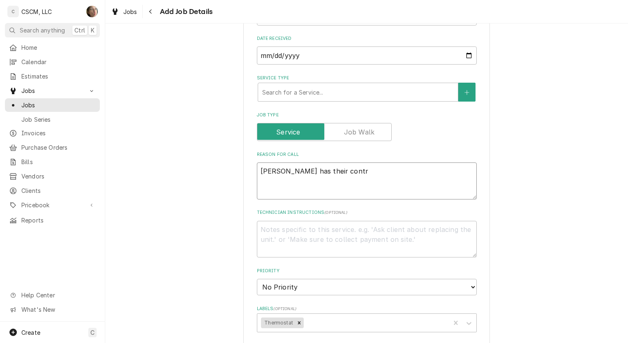
type textarea "Corey has their contra"
type textarea "x"
type textarea "Corey has their contrac"
type textarea "x"
type textarea "Corey has their contract"
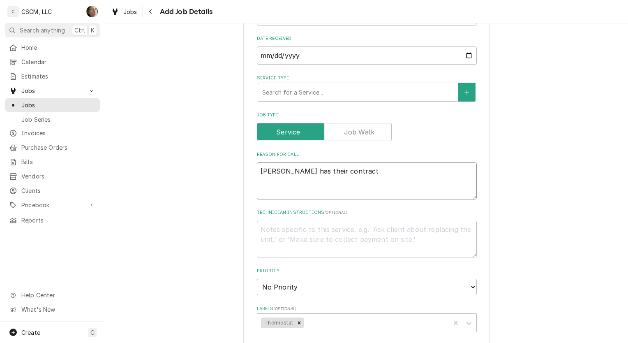
type textarea "x"
type textarea "Corey has their contractr"
type textarea "x"
type textarea "Corey has their contractr"
type textarea "x"
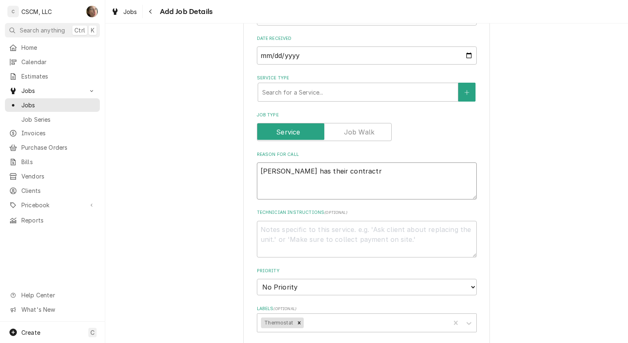
type textarea "Corey has their contractr i"
type textarea "x"
type textarea "Corey has their contractr ins"
type textarea "x"
type textarea "Corey has their contractr inst"
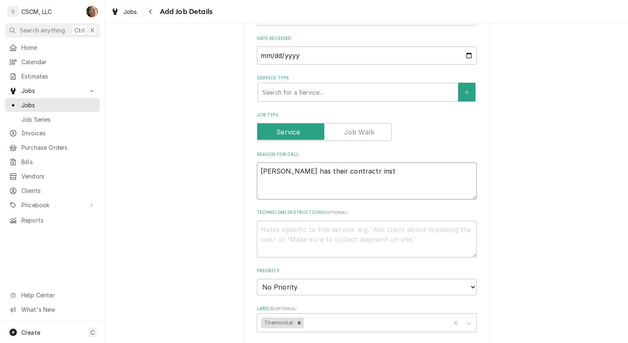
type textarea "x"
type textarea "Corey has their contractr insta"
type textarea "x"
type textarea "Corey has their contractr instal"
type textarea "x"
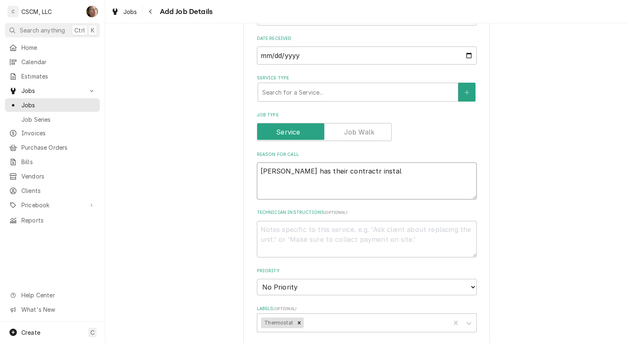
type textarea "Corey has their contractr install"
type textarea "x"
type textarea "Corey has their contractr instal"
type textarea "x"
type textarea "Corey has their contractr insta"
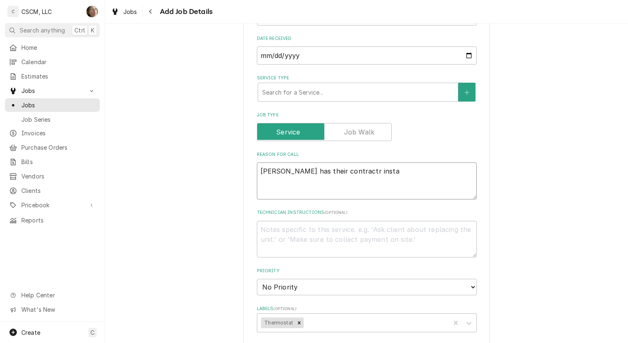
type textarea "x"
type textarea "Corey has their contractr instal"
type textarea "x"
type textarea "Corey has their contractr install"
type textarea "x"
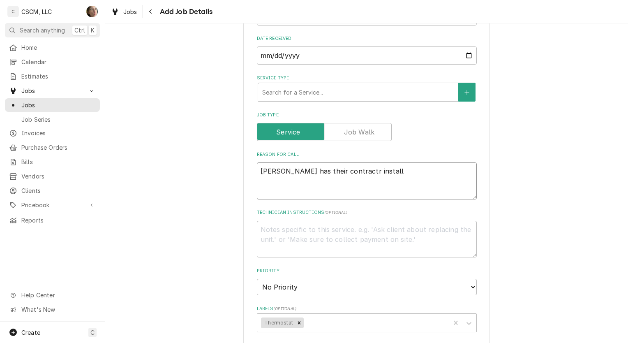
type textarea "Corey has their contractr install"
type textarea "x"
type textarea "Corey has their contractr install a"
type textarea "x"
type textarea "Corey has their contractr install a"
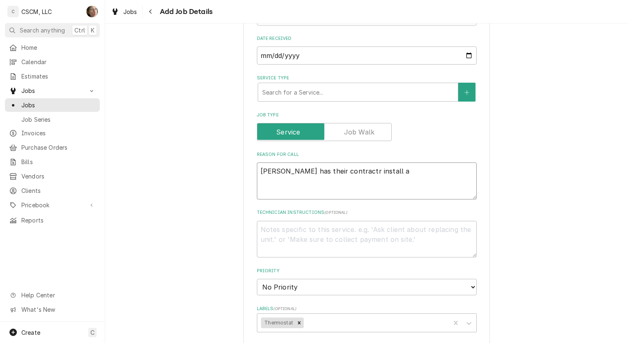
type textarea "x"
type textarea "Corey has their contractr install a f"
type textarea "x"
type textarea "Corey has their contractr install a fe"
type textarea "x"
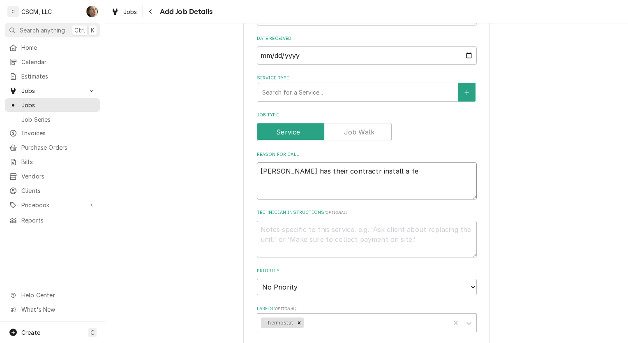
type textarea "Corey has their contractr install a few"
type textarea "x"
type textarea "Corey has their contractr install a few"
type textarea "x"
type textarea "Corey has their contractr install a few E"
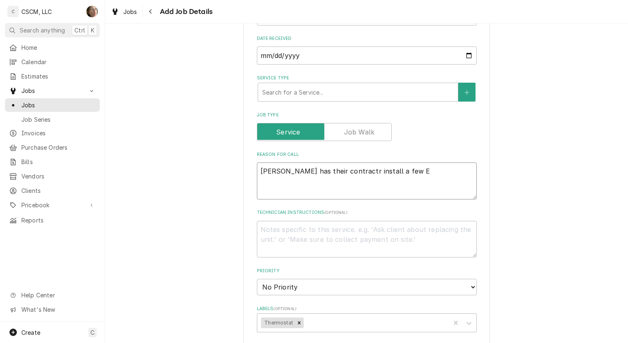
type textarea "x"
type textarea "Corey has their contractr install a few Ec"
type textarea "x"
type textarea "Corey has their contractr install a few Eco"
type textarea "x"
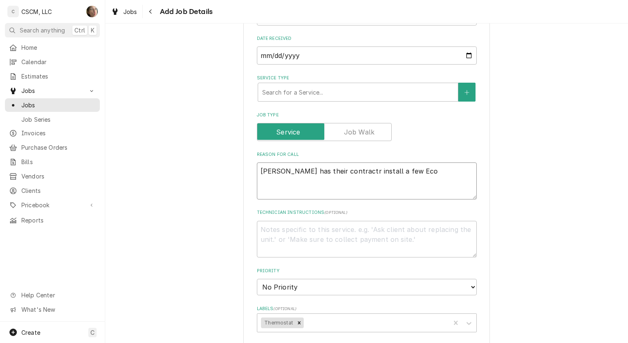
type textarea "Corey has their contractr install a few Ecob"
type textarea "x"
type textarea "Corey has their contractr install a few Ecobe"
type textarea "x"
type textarea "Corey has their contractr install a few Ecobee"
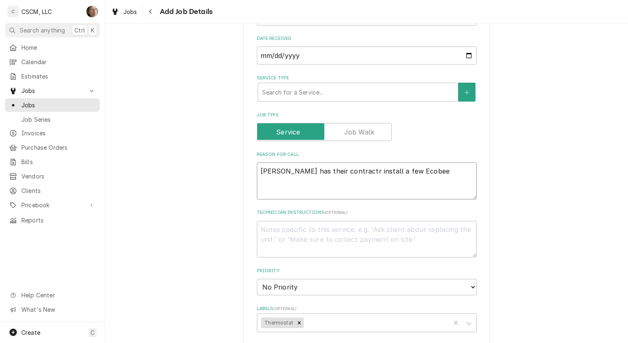
type textarea "x"
type textarea "Corey has their contractr install a few Ecobee"
type textarea "x"
type textarea "Corey has their contractr install a few Ecobee t"
type textarea "x"
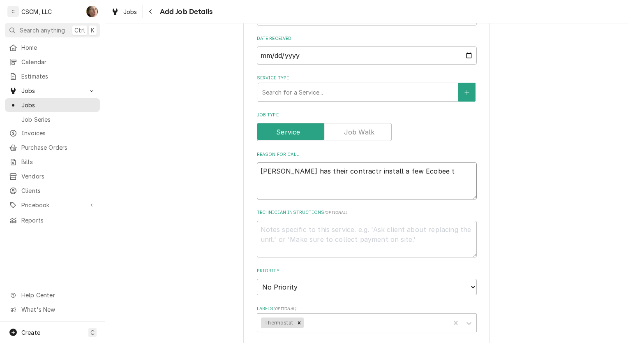
type textarea "Corey has their contractr install a few Ecobee th"
type textarea "x"
type textarea "Corey has their contractr install a few Ecobee the"
type textarea "x"
type textarea "Corey has their contractr install a few Ecobee ther"
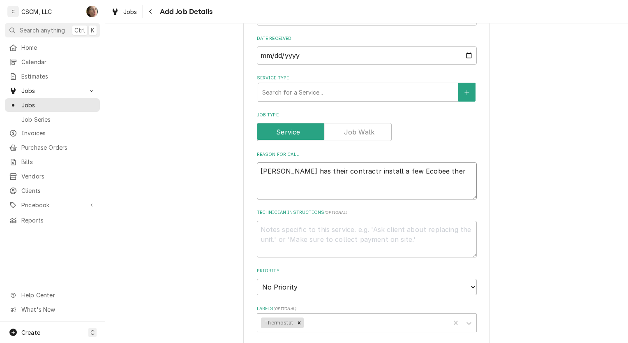
type textarea "x"
type textarea "Corey has their contractr install a few Ecobee therm"
type textarea "x"
type textarea "Corey has their contractr install a few Ecobee thermo"
type textarea "x"
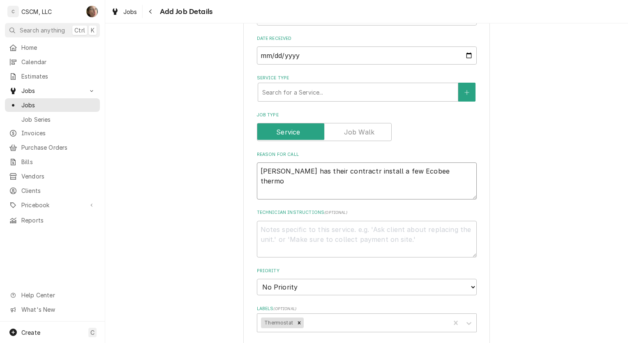
type textarea "Corey has their contractr install a few Ecobee thermos"
type textarea "x"
type textarea "Corey has their contractr install a few Ecobee thermost"
type textarea "x"
type textarea "Corey has their contractr install a few Ecobee thermostat"
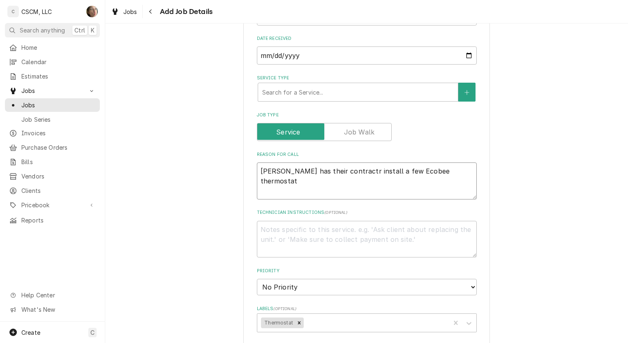
type textarea "x"
type textarea "Corey has their contractr install a few Ecobee thermostate"
type textarea "x"
type textarea "Corey has their contractr install a few Ecobee thermostat"
type textarea "x"
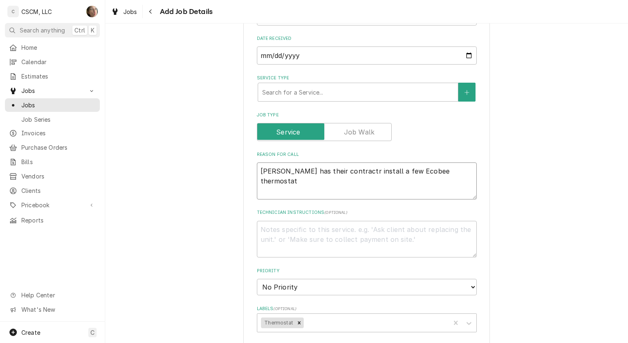
type textarea "Corey has their contractr install a few Ecobee thermostats"
type textarea "x"
type textarea "Corey has their contractr install a few Ecobee thermostats"
type textarea "x"
type textarea "Corey has their contractr install a few Ecobee thermostats b"
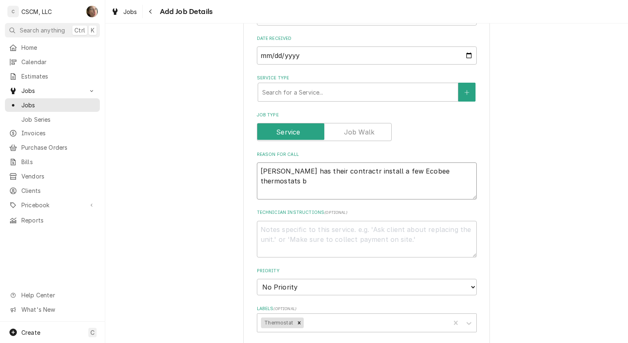
type textarea "x"
type textarea "Corey has their contractr install a few Ecobee thermostats bu"
type textarea "x"
type textarea "Corey has their contractr install a few Ecobee thermostats but"
type textarea "x"
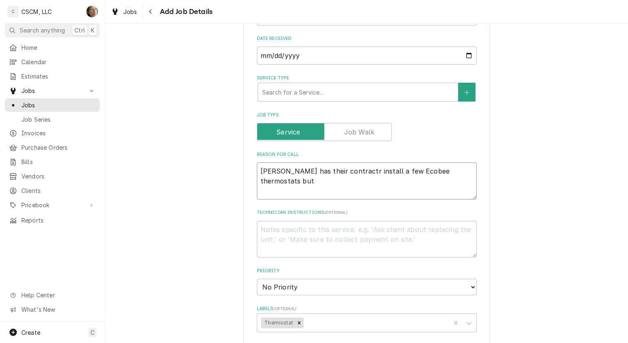
type textarea "Corey has their contractr install a few Ecobee thermostats but"
type textarea "x"
type textarea "Corey has their contractr install a few Ecobee thermostats but s"
type textarea "x"
type textarea "Corey has their contractr install a few Ecobee thermostats but so"
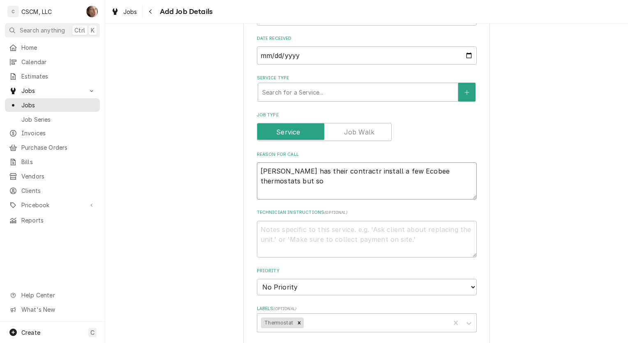
type textarea "x"
type textarea "Corey has their contractr install a few Ecobee thermostats but som"
type textarea "x"
type textarea "Corey has their contractr install a few Ecobee thermostats but somet"
type textarea "x"
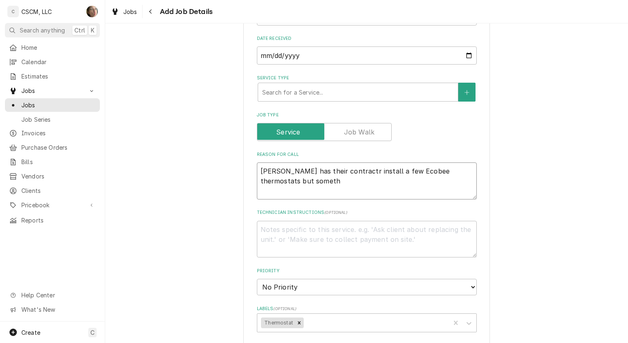
type textarea "Corey has their contractr install a few Ecobee thermostats but somethi"
type textarea "x"
click at [374, 185] on textarea "Corey has their contractor install a few Ecobee thermostats, but something is n…" at bounding box center [367, 180] width 220 height 37
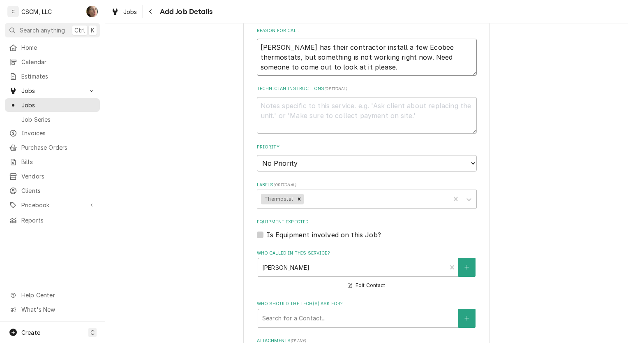
scroll to position [418, 0]
drag, startPoint x: 285, startPoint y: 163, endPoint x: 286, endPoint y: 170, distance: 7.5
click at [285, 163] on select "No Priority Urgent High Medium Low" at bounding box center [367, 163] width 220 height 16
click at [257, 155] on select "No Priority Urgent High Medium Low" at bounding box center [367, 163] width 220 height 16
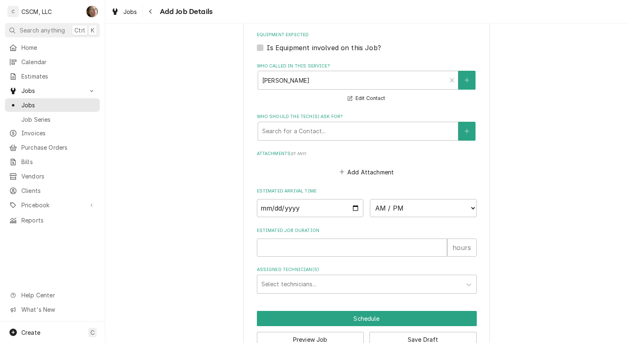
scroll to position [623, 0]
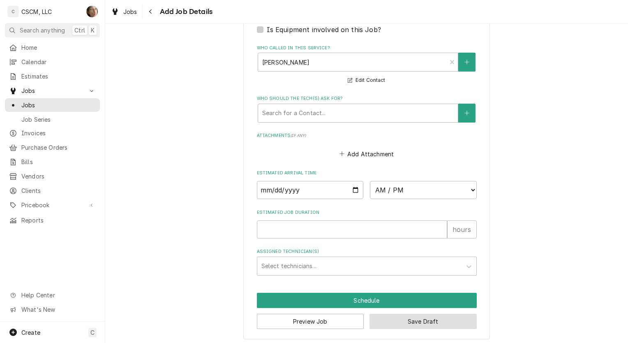
click at [398, 322] on button "Save Draft" at bounding box center [423, 321] width 107 height 15
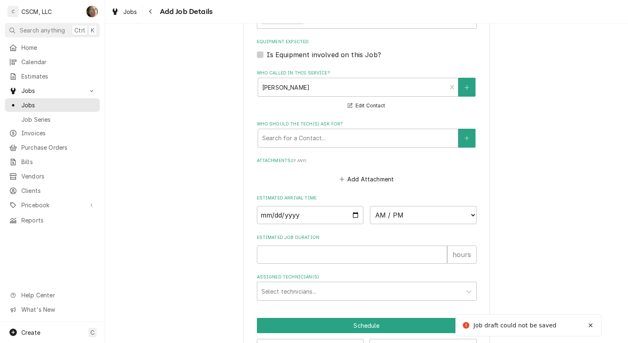
scroll to position [345, 0]
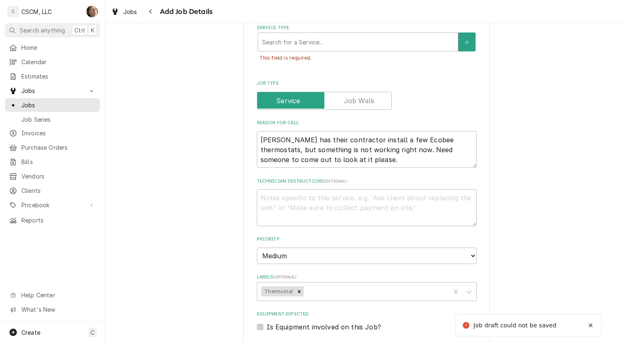
click at [288, 39] on div "Service Type" at bounding box center [358, 42] width 192 height 15
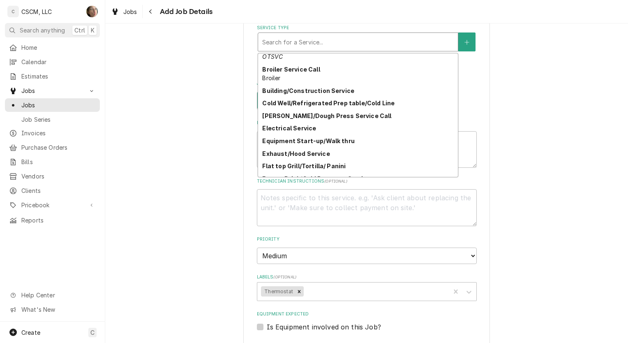
scroll to position [0, 0]
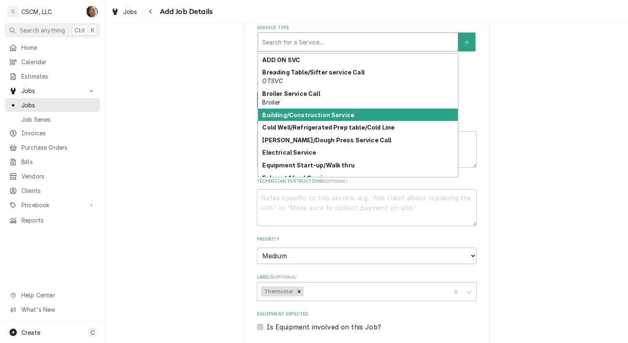
click at [305, 118] on div "Building/Construction Service" at bounding box center [358, 115] width 200 height 13
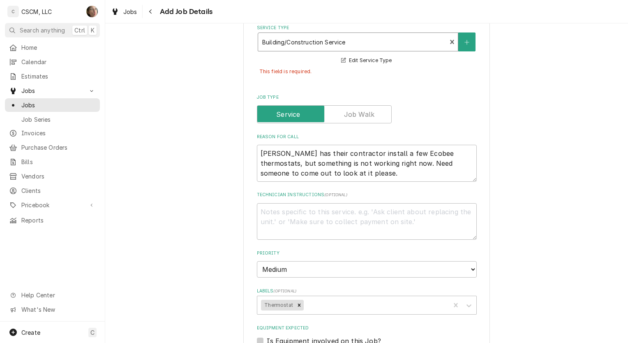
click at [350, 41] on div "Service Type" at bounding box center [352, 42] width 181 height 15
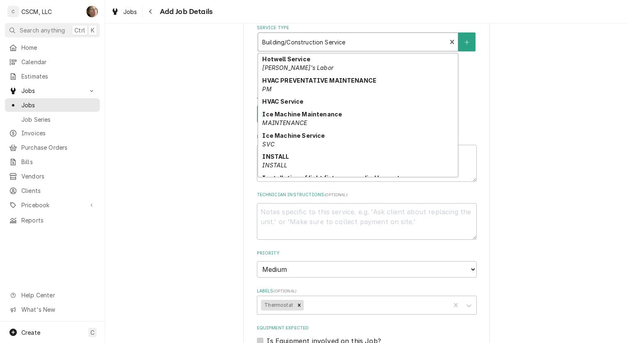
scroll to position [288, 0]
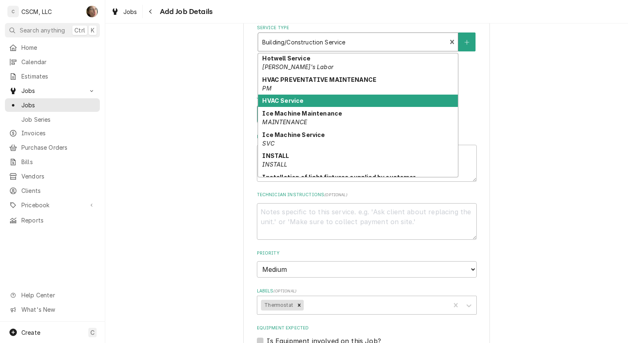
click at [317, 102] on div "HVAC Service" at bounding box center [358, 101] width 200 height 13
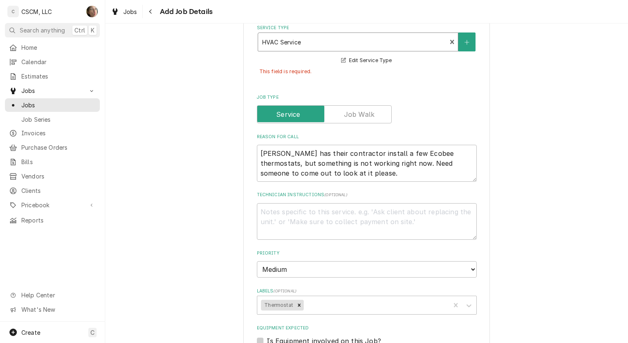
click at [232, 134] on div "Please provide the following information to create a job: Client Details Client…" at bounding box center [366, 172] width 523 height 971
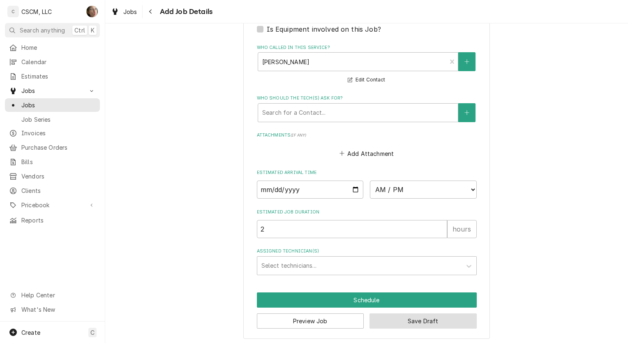
click at [387, 321] on button "Save Draft" at bounding box center [423, 320] width 107 height 15
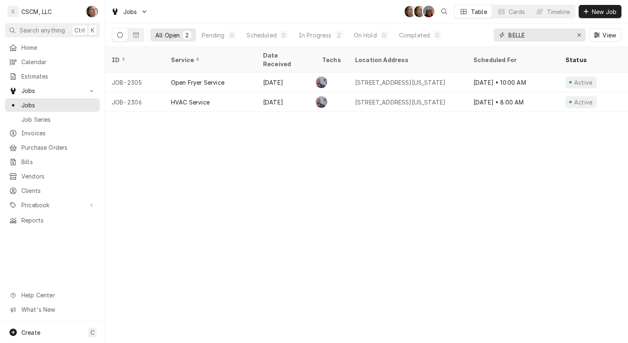
click at [580, 32] on icon "Erase input" at bounding box center [579, 35] width 5 height 6
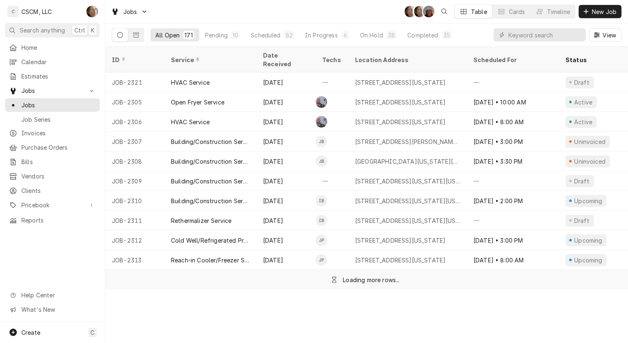
click at [218, 37] on div "Pending" at bounding box center [216, 35] width 23 height 9
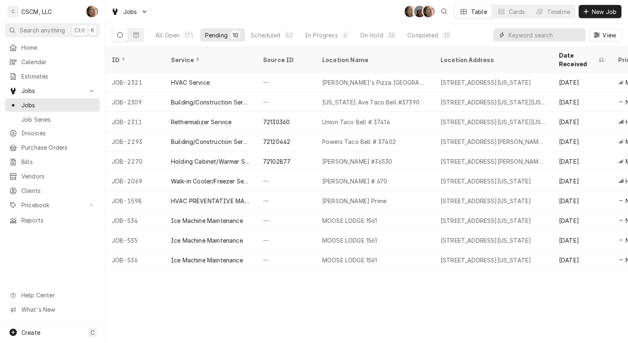
click at [531, 36] on input "Dynamic Content Wrapper" at bounding box center [545, 34] width 73 height 13
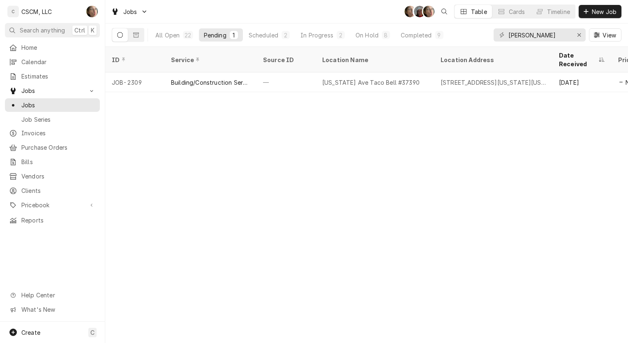
click at [182, 33] on button "All Open 22" at bounding box center [175, 34] width 48 height 13
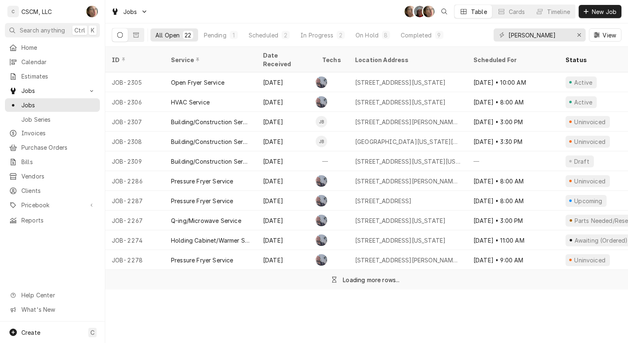
click at [360, 31] on div "On Hold" at bounding box center [367, 35] width 23 height 9
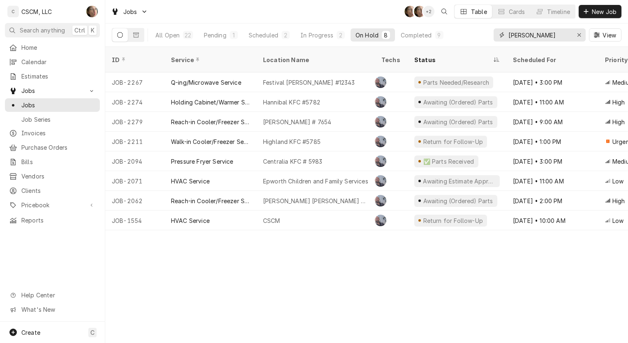
drag, startPoint x: 549, startPoint y: 32, endPoint x: 462, endPoint y: 30, distance: 87.2
click at [462, 30] on div "All Open 22 Pending 1 Scheduled 2 In Progress 2 On Hold 8 Completed 9 chris View" at bounding box center [367, 34] width 510 height 23
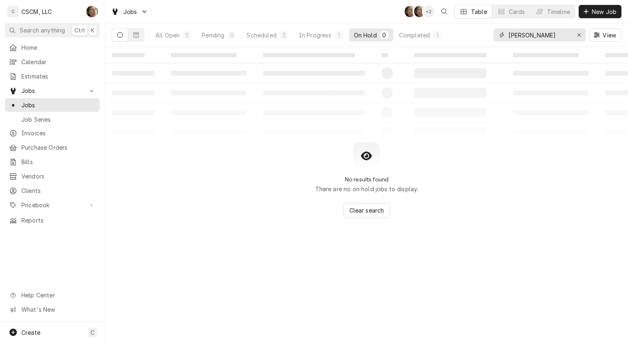
type input "mehl"
click at [269, 37] on div "Scheduled" at bounding box center [262, 35] width 30 height 9
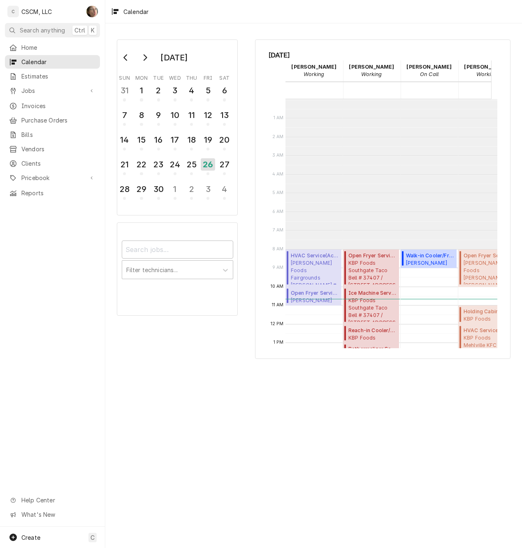
scroll to position [150, 0]
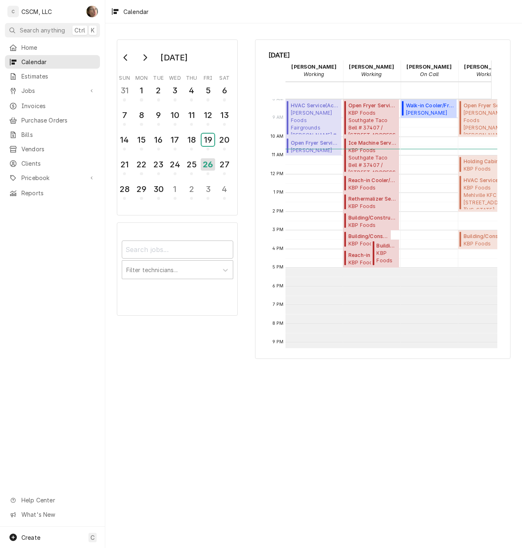
click at [208, 139] on div "19" at bounding box center [208, 140] width 13 height 12
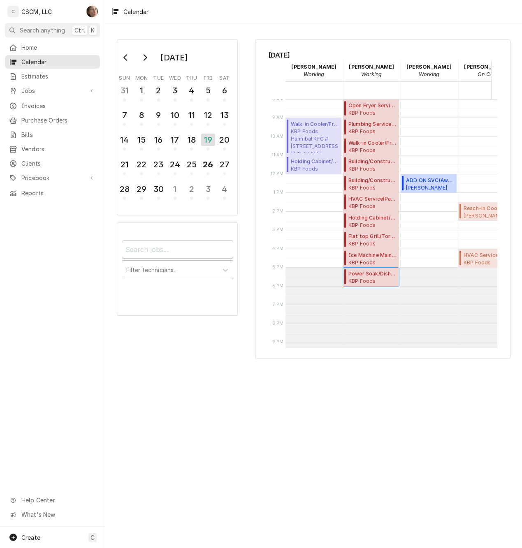
click at [379, 280] on span "KBP Foods Filmore Taco Bell # 37401 / 325 E. Fillmore St, Colorado Springs, Col…" at bounding box center [372, 281] width 48 height 7
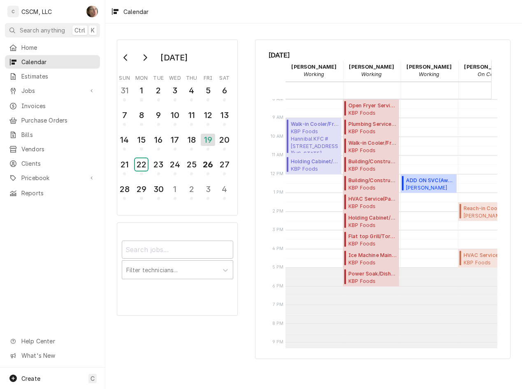
click at [144, 163] on div "22" at bounding box center [141, 164] width 13 height 12
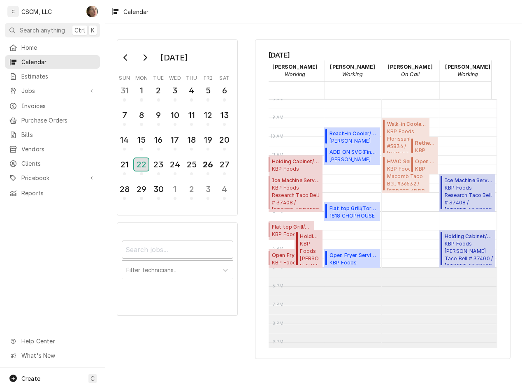
scroll to position [0, 87]
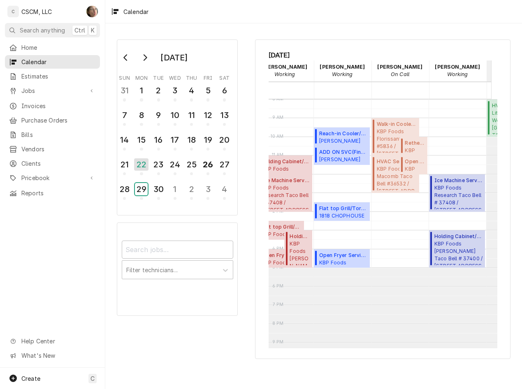
click at [146, 186] on div "29" at bounding box center [141, 189] width 13 height 12
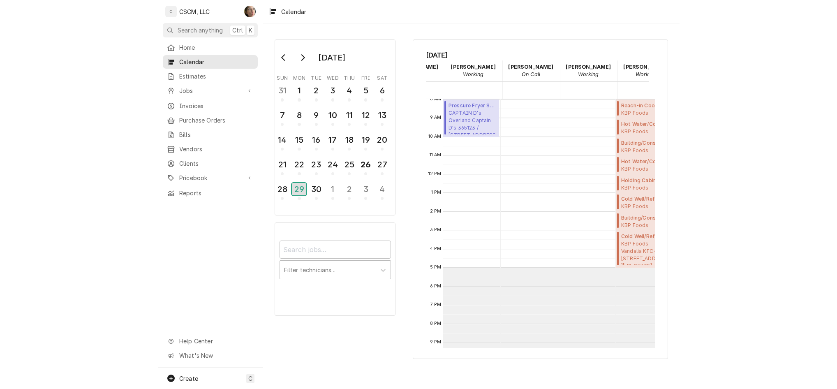
scroll to position [0, 0]
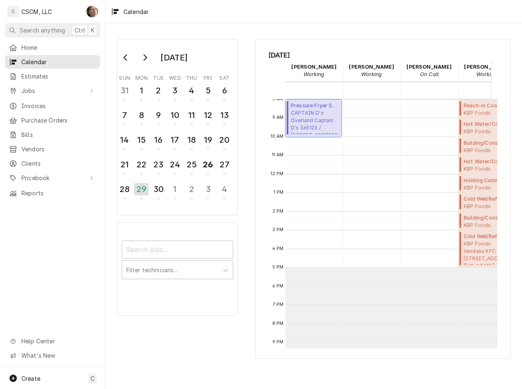
click at [304, 123] on span "CAPTAIN D's Overland Captain D's 365123 / 9387 Page Ave, Overland, MO 63114" at bounding box center [315, 121] width 48 height 25
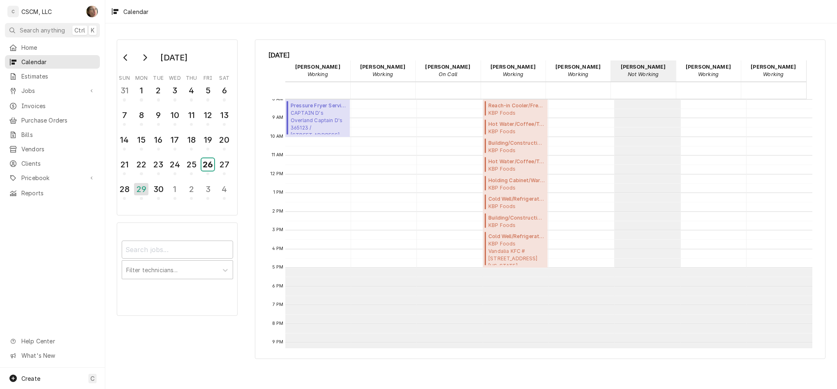
click at [205, 165] on div "26" at bounding box center [208, 164] width 13 height 12
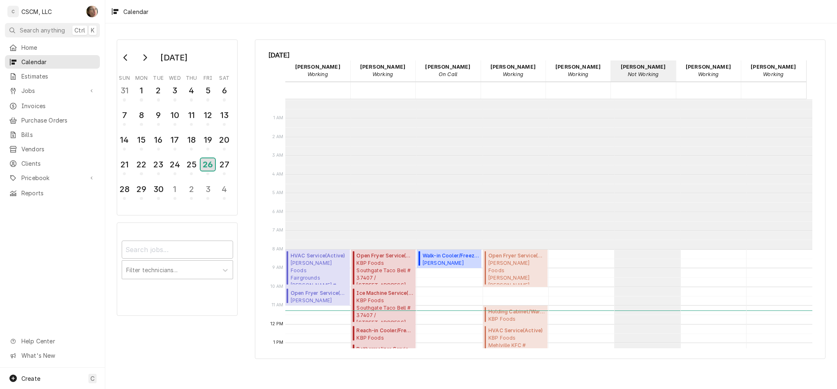
scroll to position [150, 0]
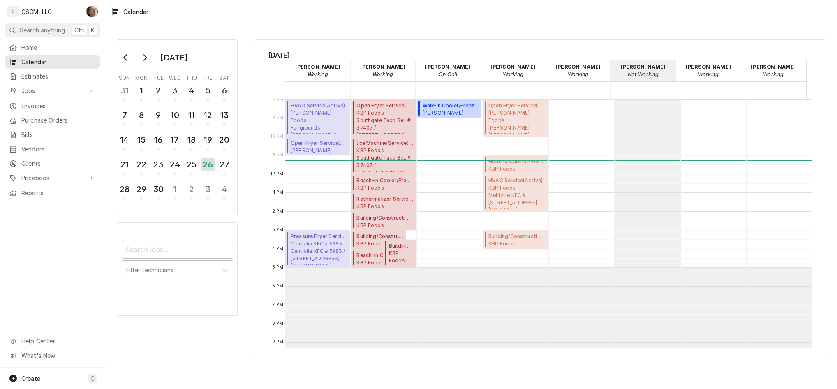
click at [92, 7] on div "Serra Heyen's Avatar" at bounding box center [92, 12] width 12 height 12
click at [115, 31] on div "Settings" at bounding box center [132, 28] width 62 height 9
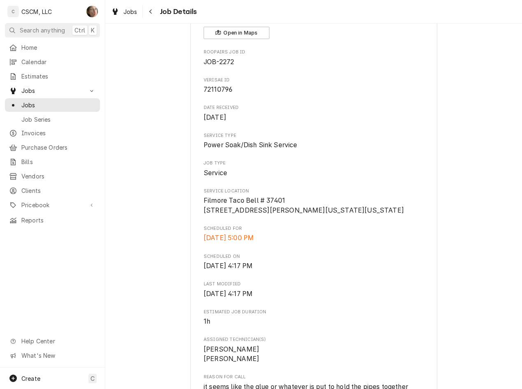
scroll to position [206, 0]
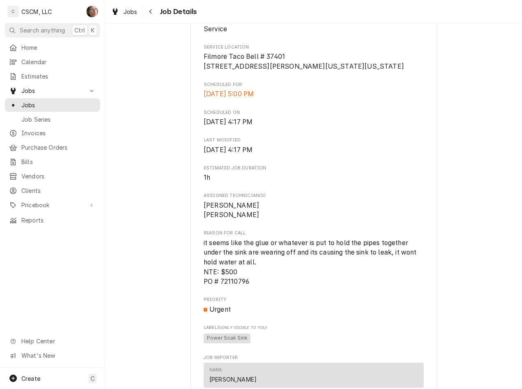
click at [447, 155] on div "Past Due KBP Foods Filmore Taco Bell # 37401 / [STREET_ADDRESS][PERSON_NAME][US…" at bounding box center [313, 214] width 417 height 777
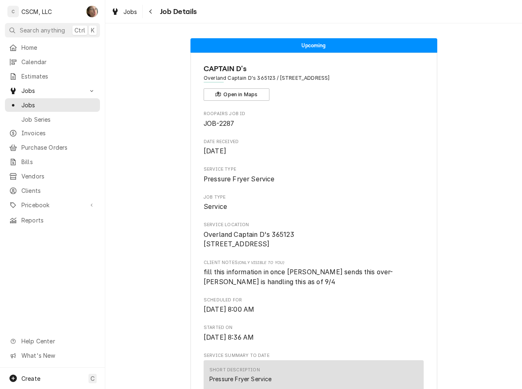
scroll to position [82, 0]
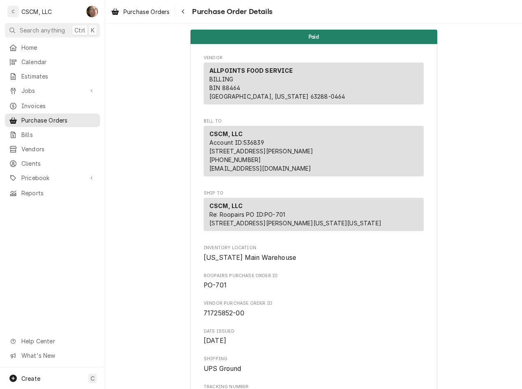
scroll to position [89, 0]
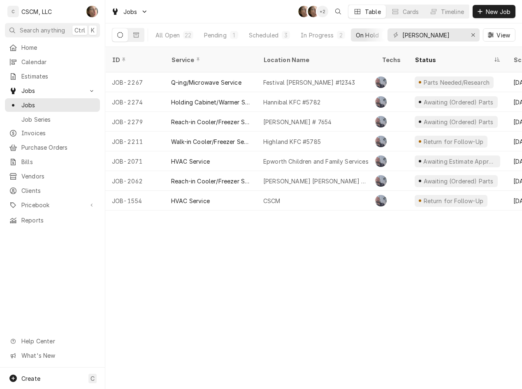
click at [184, 33] on div "22" at bounding box center [188, 35] width 10 height 8
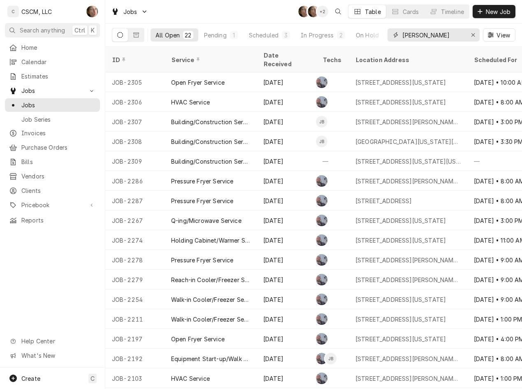
click at [433, 35] on input "chris" at bounding box center [433, 34] width 62 height 13
type input "c"
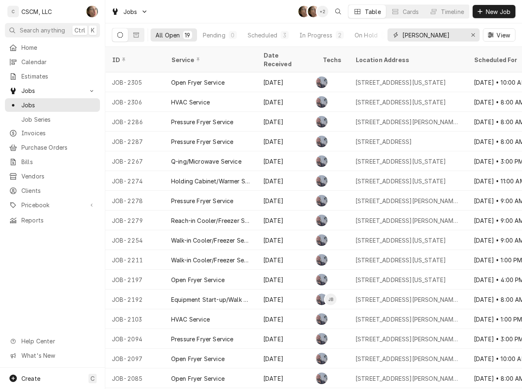
type input "lynch"
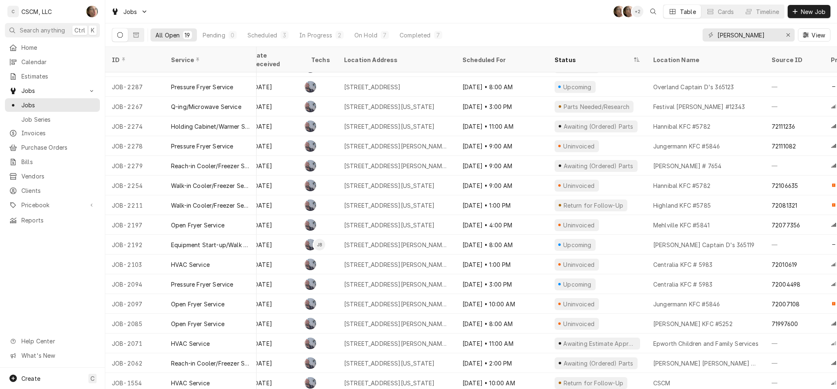
scroll to position [0, 11]
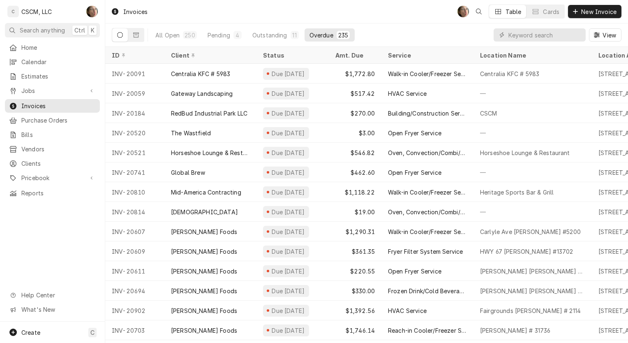
click at [201, 178] on div "Global Brew" at bounding box center [210, 172] width 92 height 20
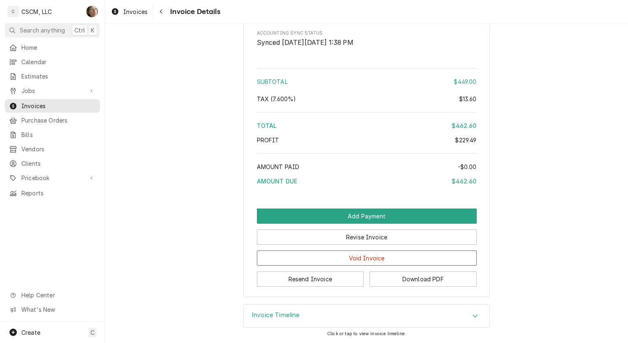
scroll to position [1224, 0]
click at [35, 47] on span "Home" at bounding box center [58, 47] width 74 height 9
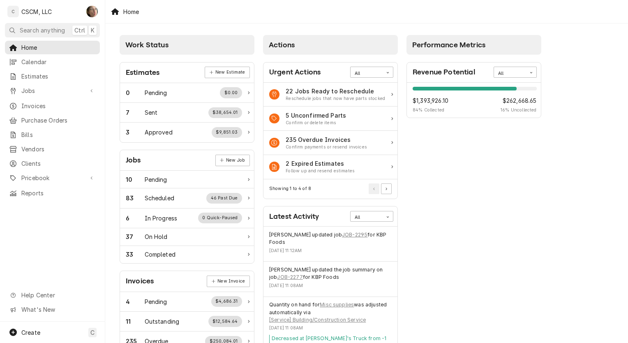
click at [427, 187] on div "Performance Metrics Revenue Potential All 84% $1,393,926.10 84 % Collected $262…" at bounding box center [475, 298] width 144 height 534
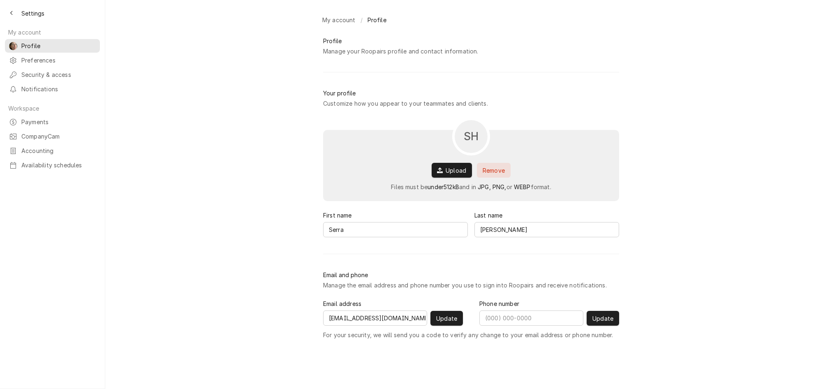
type input "[PHONE_NUMBER]"
click at [44, 158] on link "Availability schedules" at bounding box center [52, 165] width 95 height 14
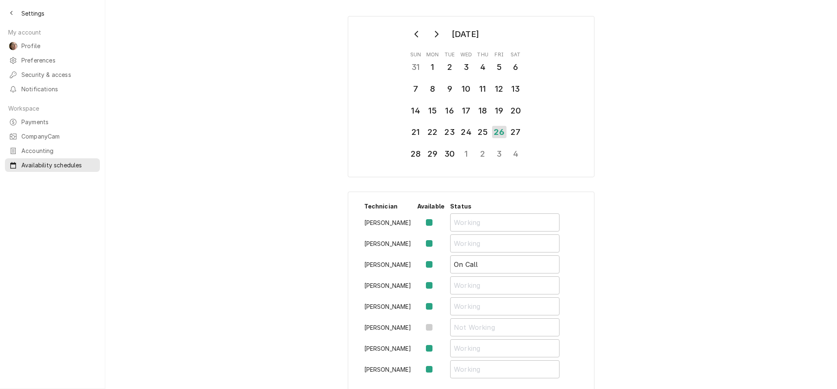
scroll to position [27, 0]
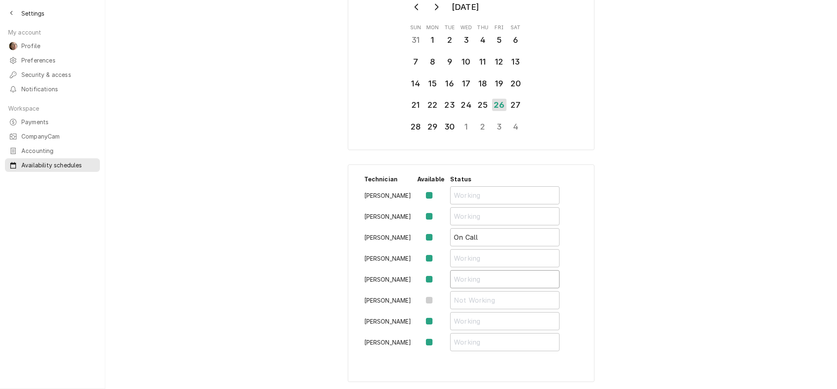
click at [475, 278] on input "Availability Schedule Form" at bounding box center [504, 279] width 109 height 18
type input "o"
type input "O"
click at [436, 280] on label "Availability Schedule Form" at bounding box center [436, 279] width 0 height 10
click at [436, 280] on input "Availability Schedule Form" at bounding box center [441, 283] width 10 height 18
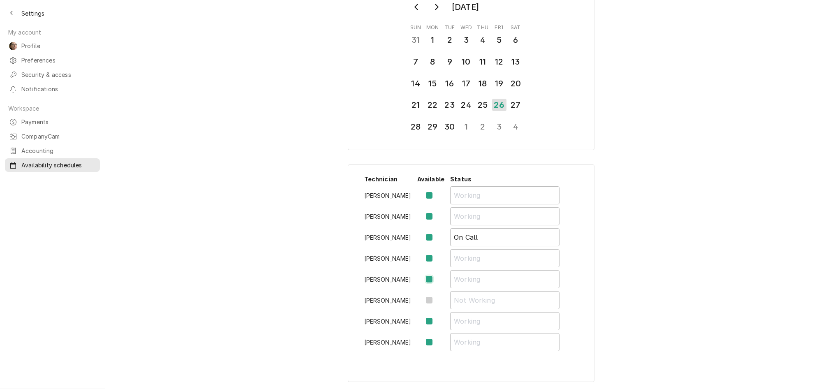
checkbox input "false"
click at [487, 283] on input "Availability Schedule Form" at bounding box center [504, 279] width 109 height 18
type input "Sick"
click at [594, 325] on div "September 2025 Sun Mon Tue Wed Thu Fri Sat 31 1 2 3 4 5 6 7 8 9 10 11 12 13 14 …" at bounding box center [471, 185] width 732 height 408
click at [479, 103] on div "25" at bounding box center [483, 105] width 13 height 12
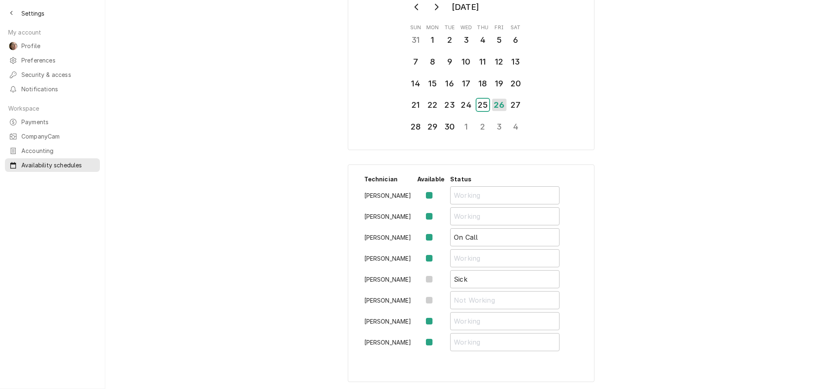
scroll to position [0, 0]
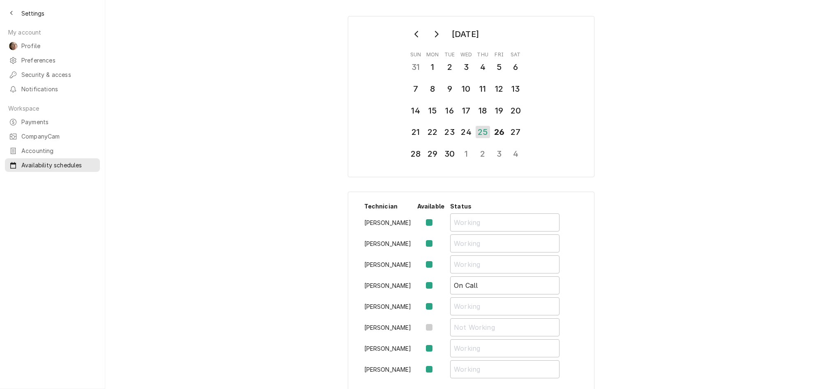
click at [436, 309] on label "Availability Schedule Form" at bounding box center [436, 306] width 0 height 10
click at [436, 309] on input "Availability Schedule Form" at bounding box center [441, 310] width 10 height 18
checkbox input "false"
click at [475, 303] on input "Availability Schedule Form" at bounding box center [504, 306] width 109 height 18
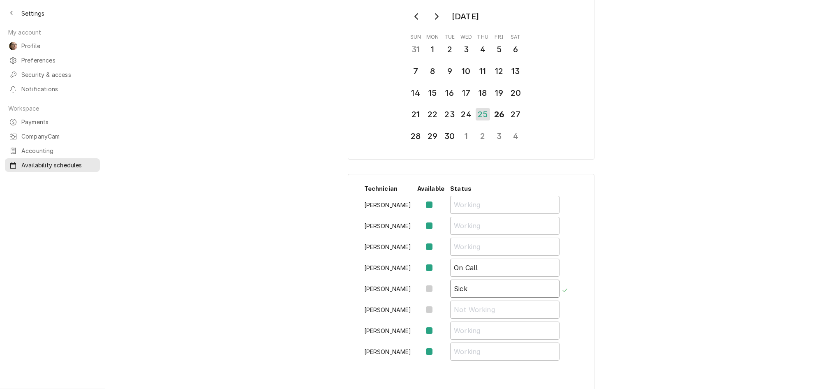
scroll to position [27, 0]
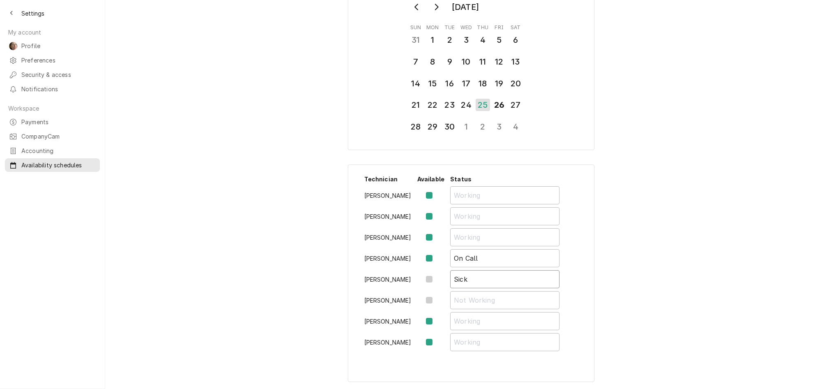
type input "Sick"
click at [563, 349] on td "Availability Schedule Form" at bounding box center [569, 343] width 12 height 21
click at [463, 106] on div "24" at bounding box center [466, 105] width 13 height 12
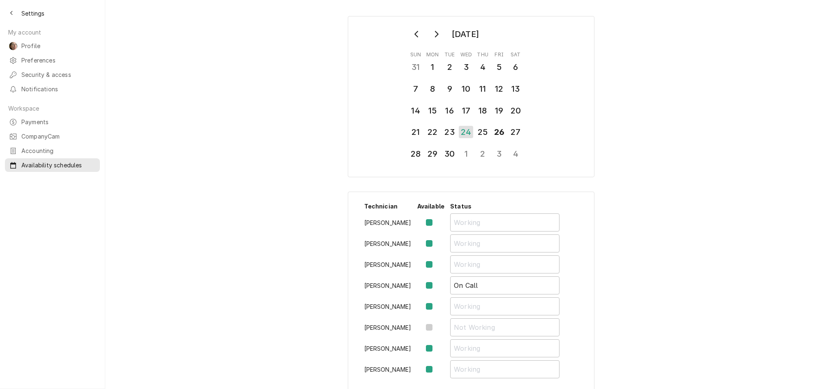
click at [653, 151] on div "September 2025 Sun Mon Tue Wed Thu Fri Sat 31 1 2 3 4 5 6 7 8 9 10 11 12 13 14 …" at bounding box center [471, 213] width 732 height 408
click at [16, 15] on button "Back to previous page" at bounding box center [11, 13] width 13 height 13
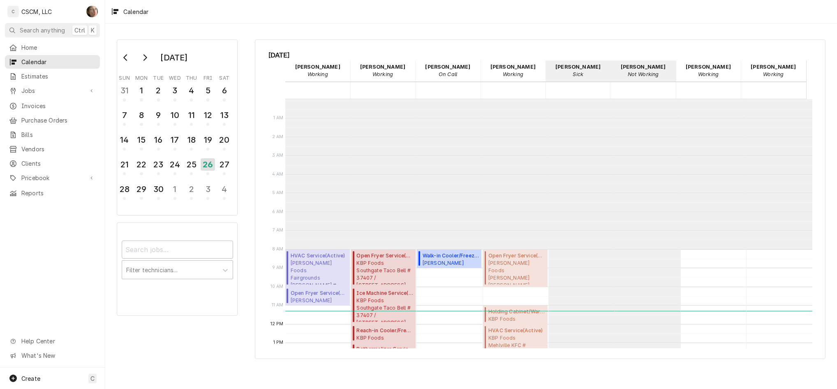
scroll to position [150, 0]
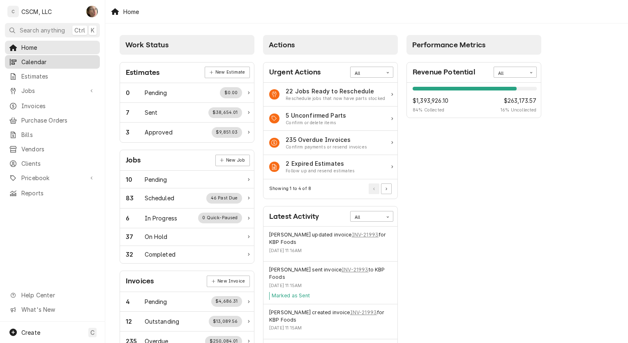
click at [82, 63] on span "Calendar" at bounding box center [58, 62] width 74 height 9
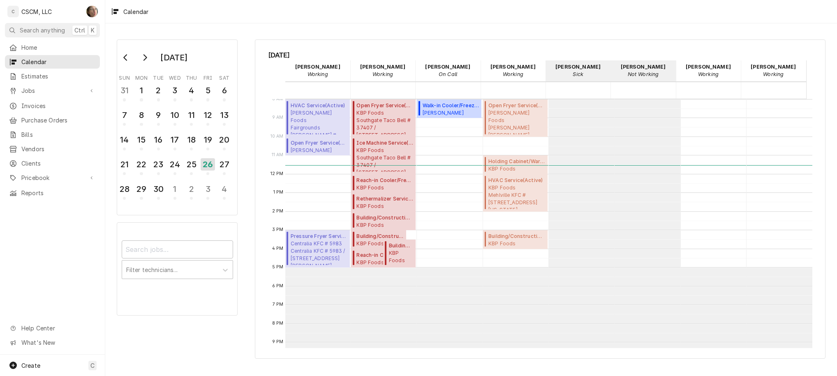
scroll to position [150, 0]
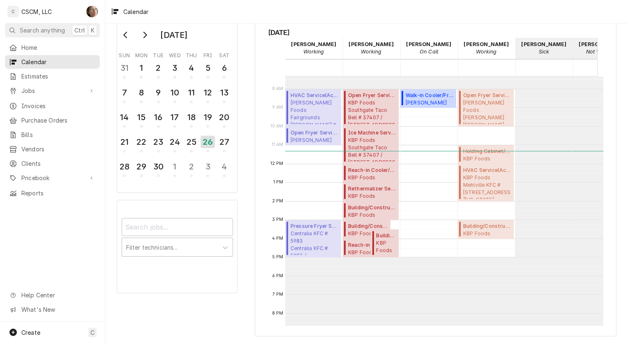
scroll to position [123, 0]
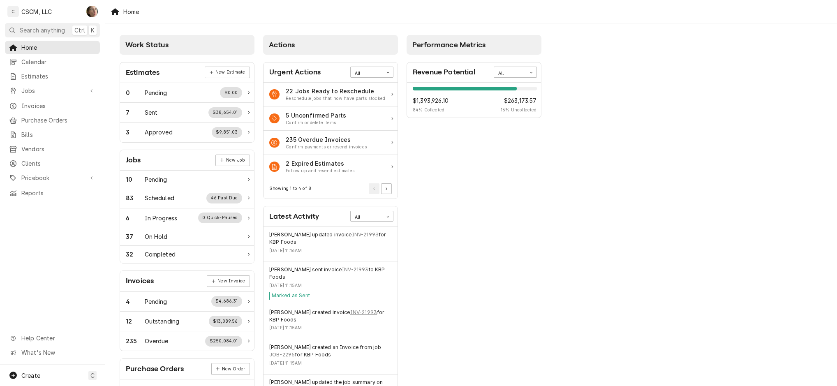
click at [455, 173] on div "Performance Metrics Revenue Potential All 84% $1,393,926.10 84 % Collected $263…" at bounding box center [475, 298] width 144 height 534
